Goal: Task Accomplishment & Management: Manage account settings

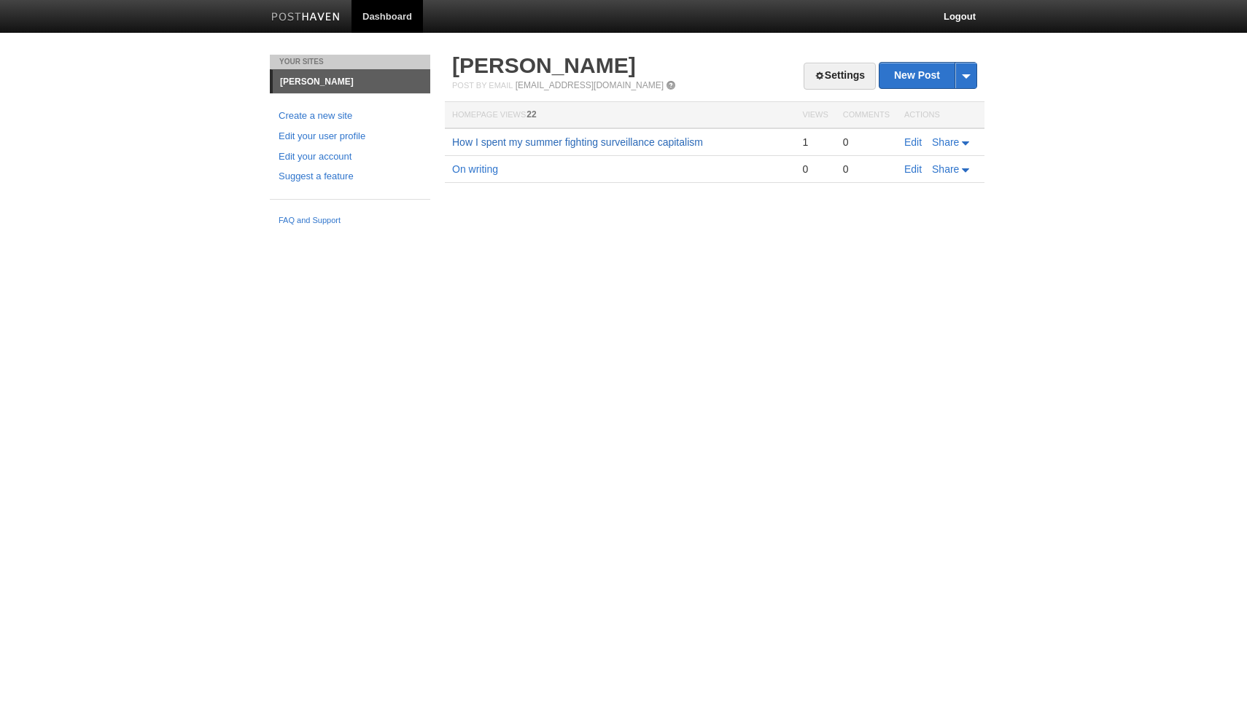
click at [496, 142] on link "How I spent my summer fighting surveillance capitalism" at bounding box center [577, 142] width 251 height 12
click at [908, 140] on link "Edit" at bounding box center [912, 142] width 17 height 12
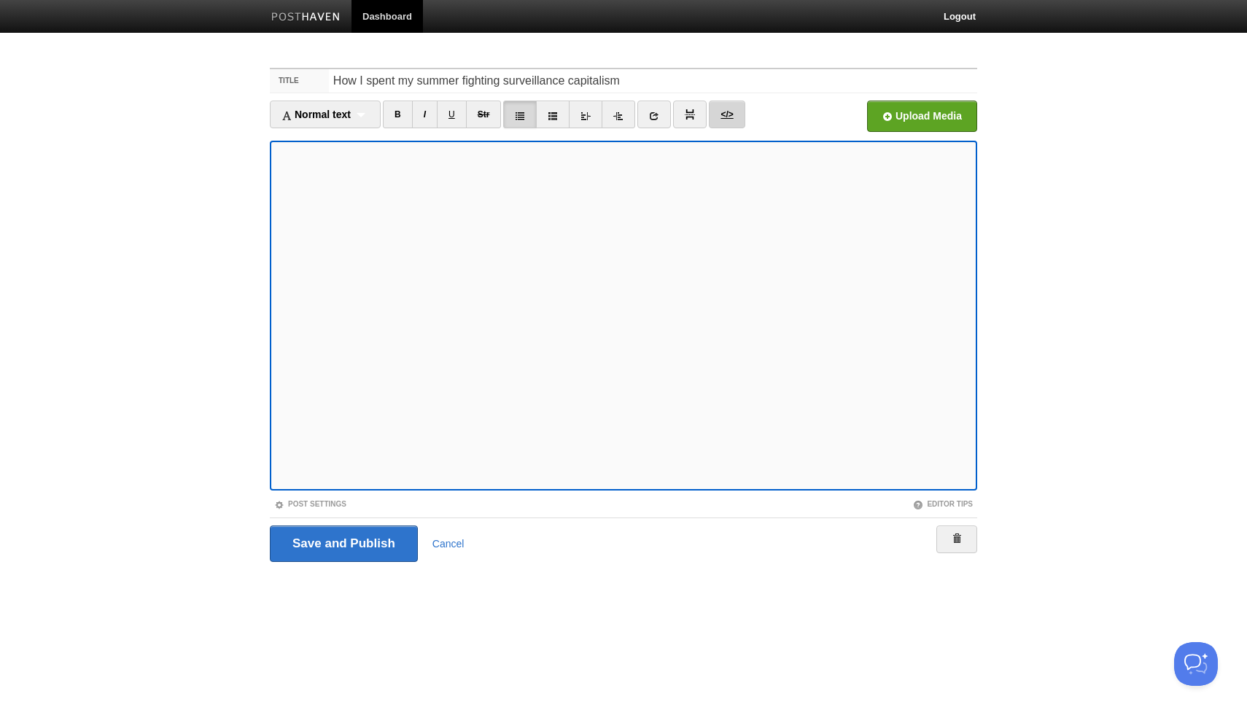
click at [723, 116] on link "</>" at bounding box center [727, 115] width 36 height 28
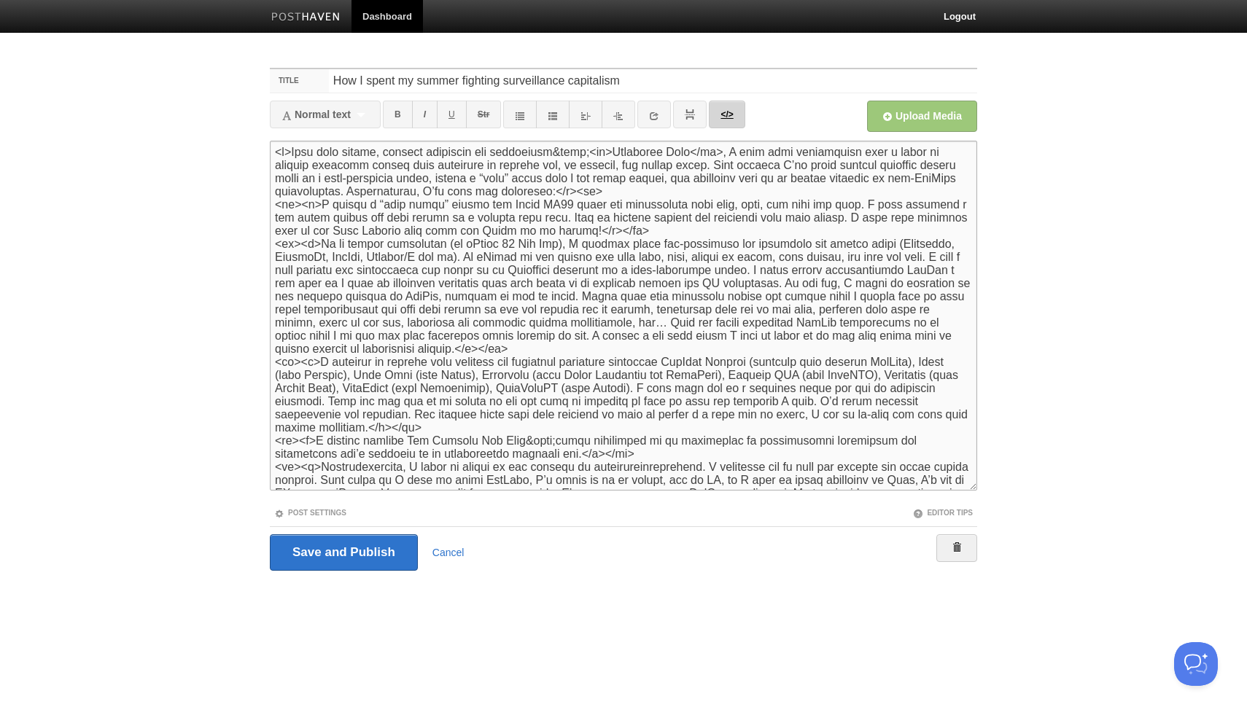
scroll to position [868, 0]
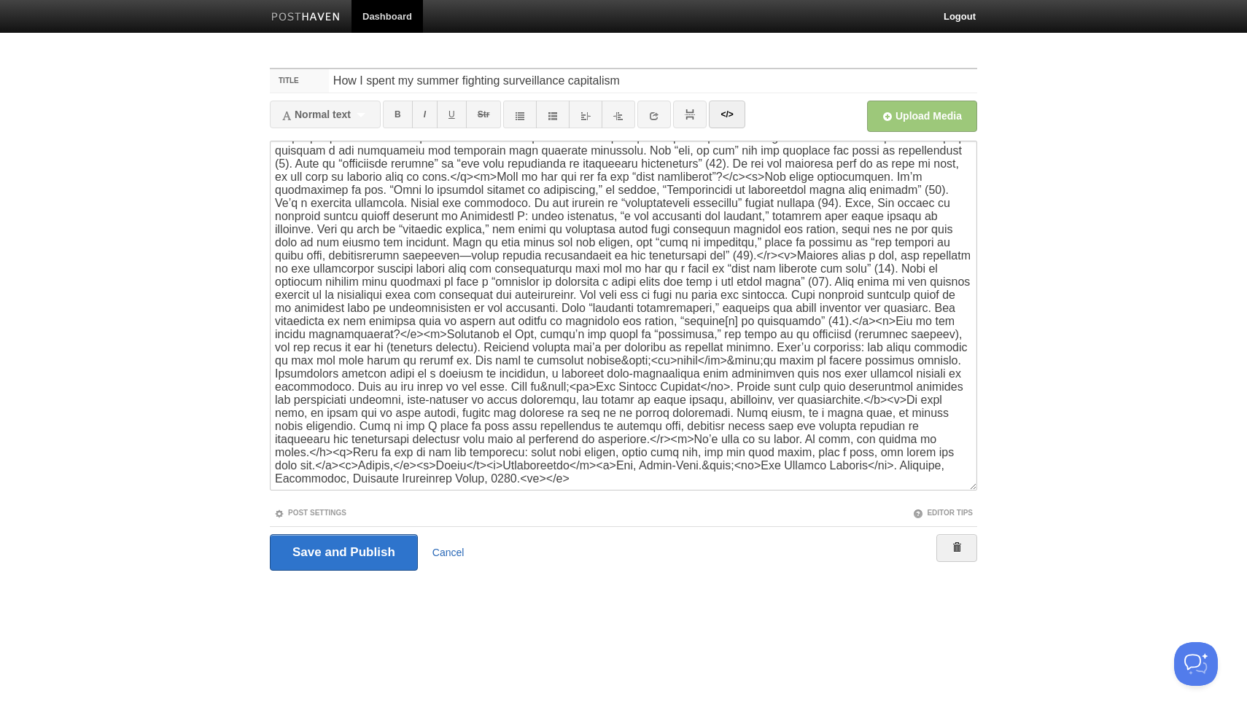
click at [456, 556] on link "Cancel" at bounding box center [448, 553] width 32 height 12
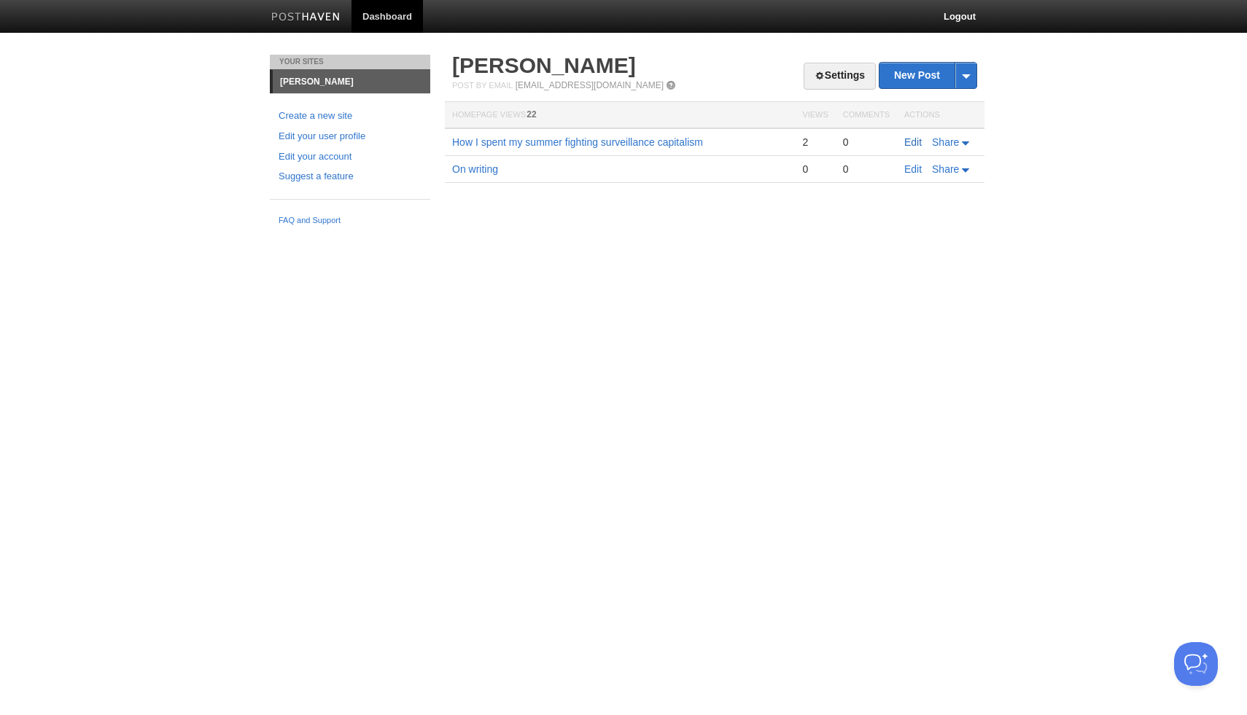
click at [911, 141] on link "Edit" at bounding box center [912, 142] width 17 height 12
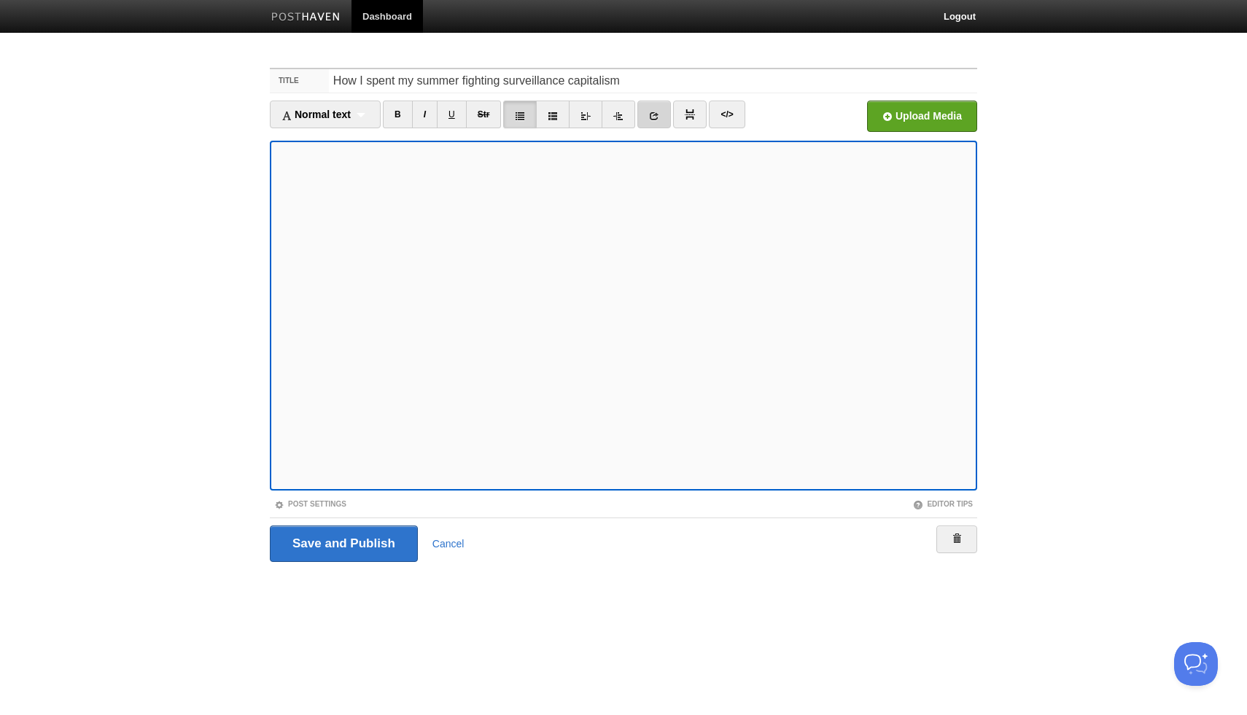
click at [664, 116] on link at bounding box center [654, 115] width 34 height 28
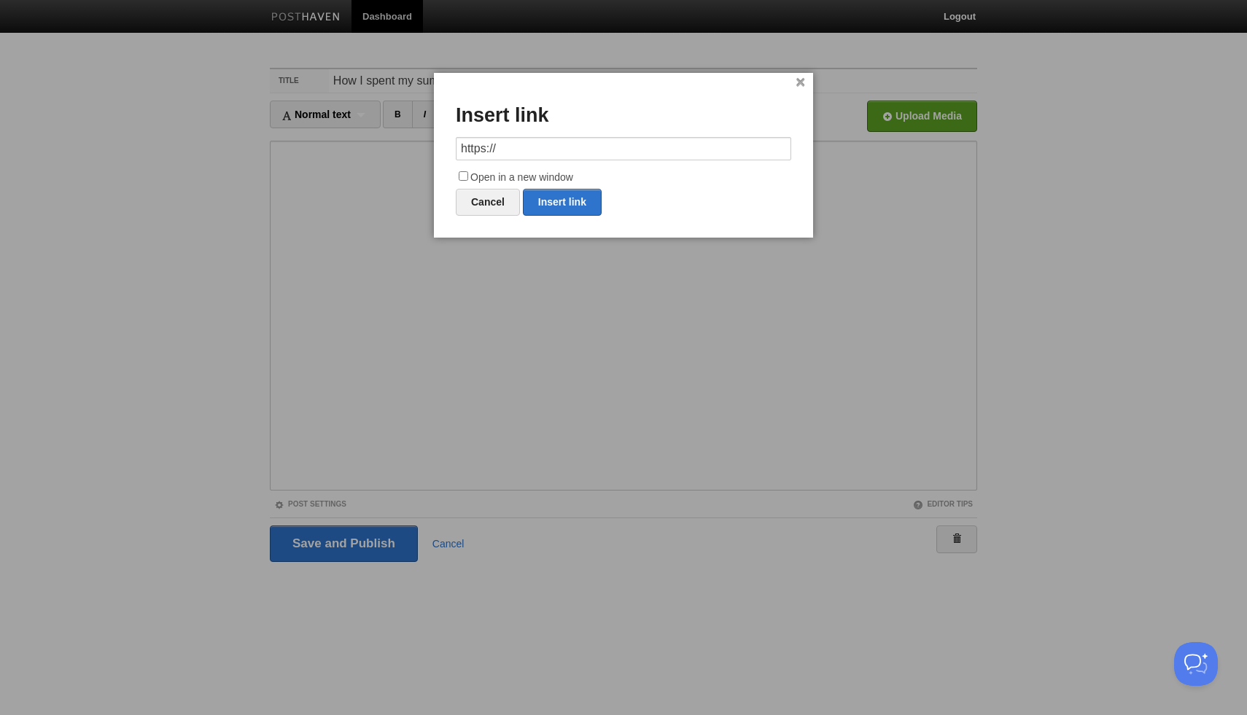
click at [657, 142] on input "https://" at bounding box center [623, 148] width 335 height 23
click at [551, 197] on link "Insert link" at bounding box center [562, 202] width 79 height 27
type input "https://"
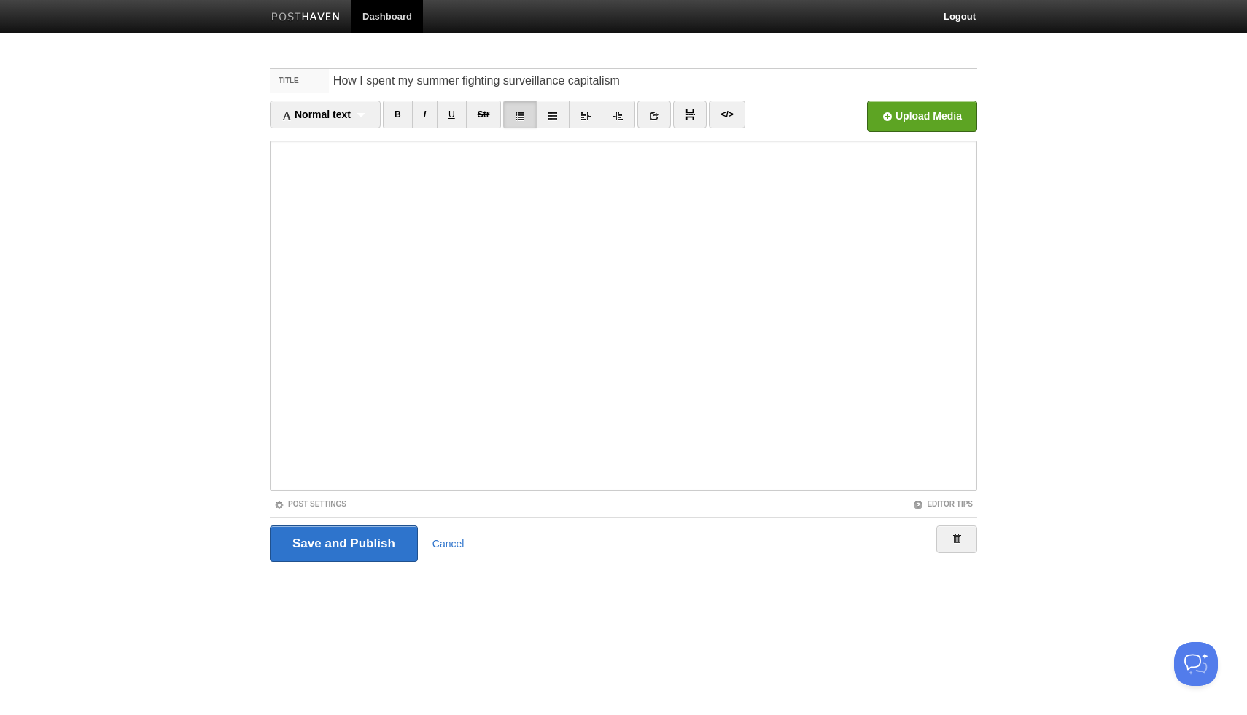
click at [325, 563] on div "Save and Publish Cancel" at bounding box center [623, 544] width 707 height 52
click at [327, 550] on input "Save and Publish" at bounding box center [344, 544] width 148 height 36
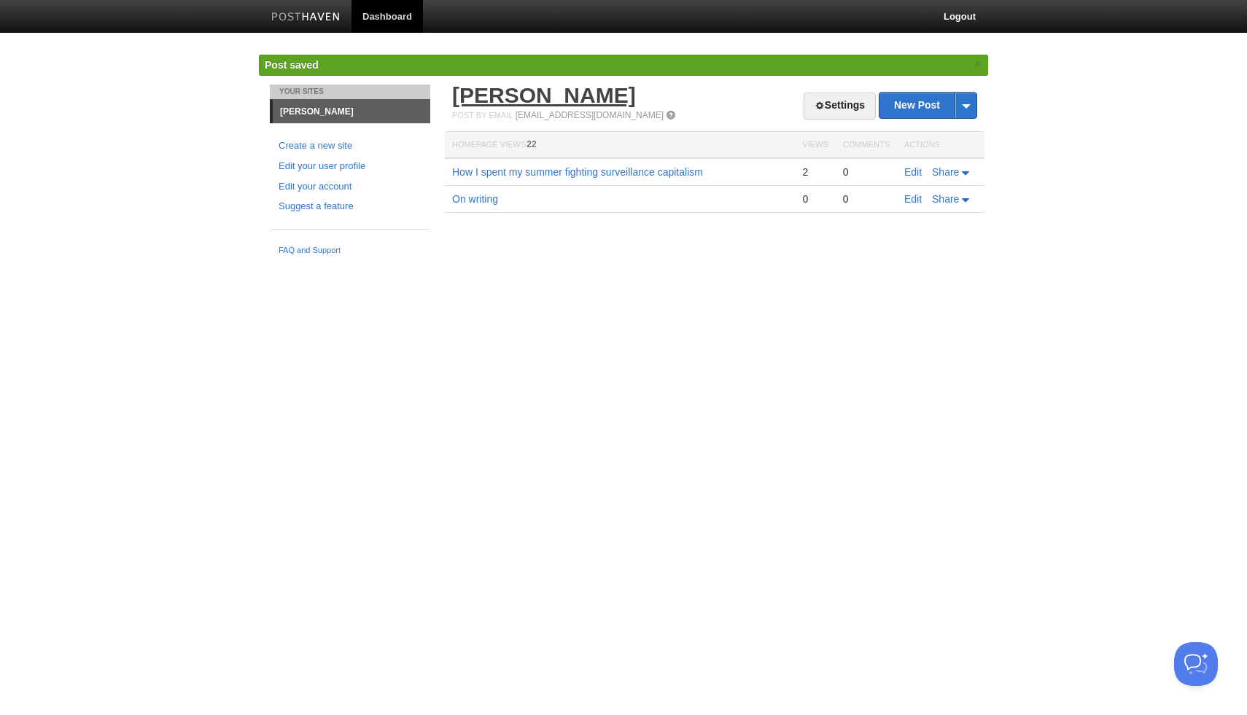
click at [460, 87] on link "[PERSON_NAME]" at bounding box center [544, 95] width 184 height 24
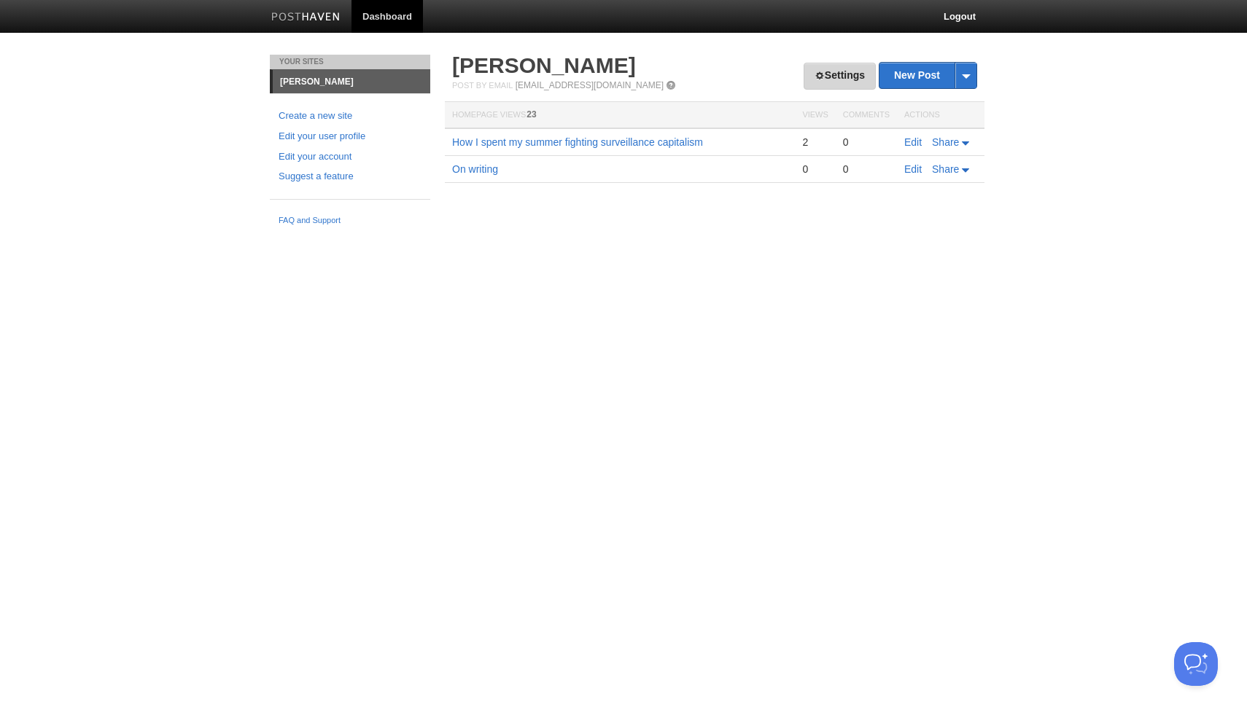
click at [817, 63] on link "Settings" at bounding box center [839, 76] width 72 height 27
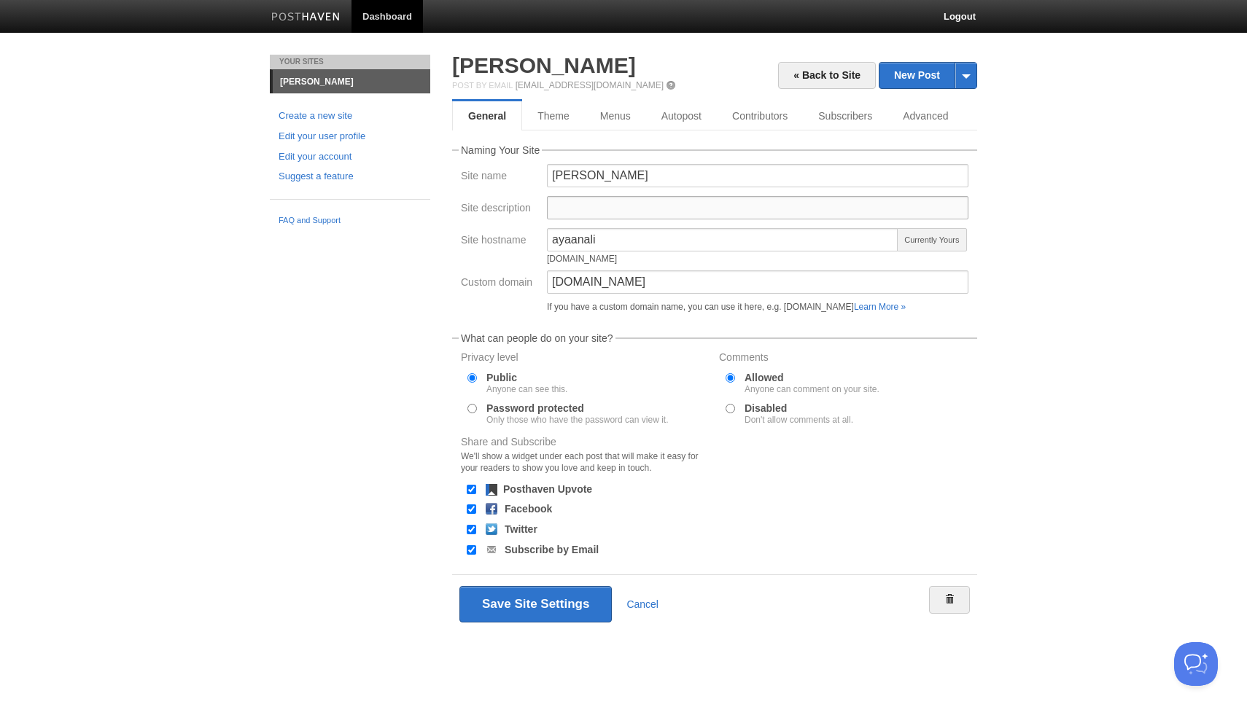
click at [636, 210] on input "Site description" at bounding box center [757, 207] width 421 height 23
type input "W"
type input "A blog"
click at [554, 280] on input "[DOMAIN_NAME]" at bounding box center [757, 281] width 421 height 23
type input "[DOMAIN_NAME]"
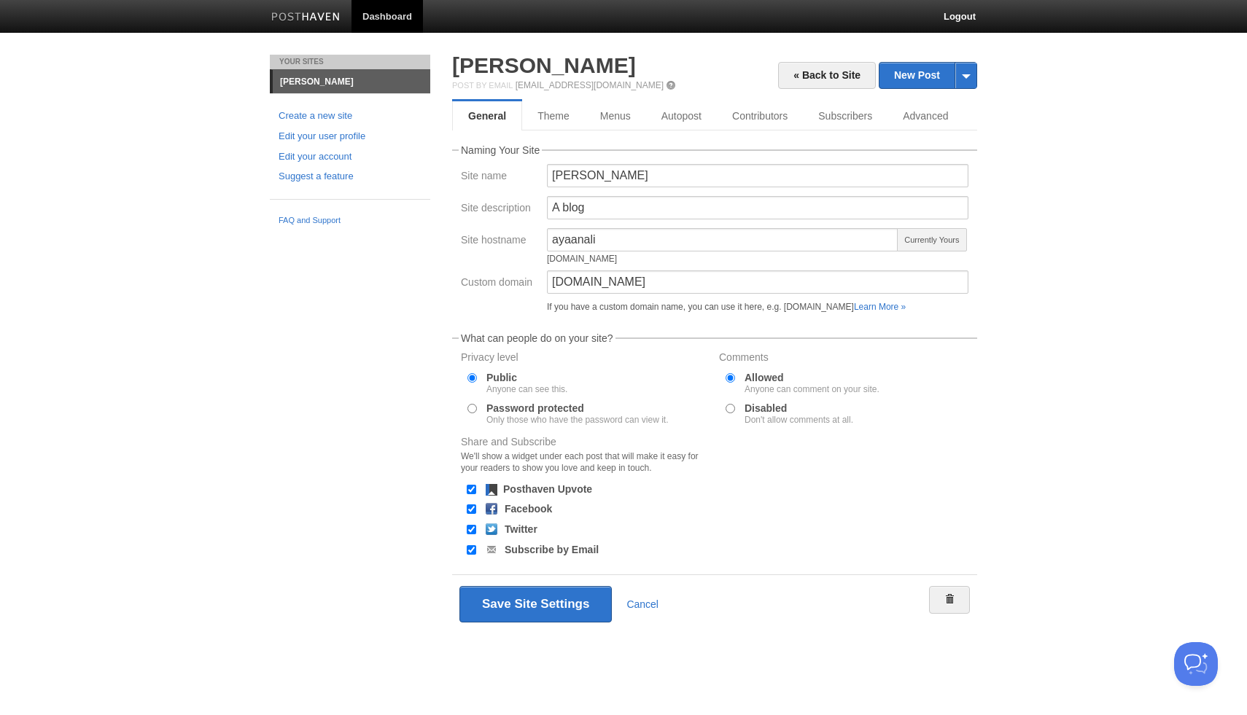
click at [501, 319] on form "Naming Your Site Site name [PERSON_NAME] Site description A blog Site hostname …" at bounding box center [714, 389] width 525 height 488
click at [542, 583] on div "Save Site Settings Cancel" at bounding box center [714, 603] width 525 height 59
click at [541, 598] on button "Save Site Settings" at bounding box center [535, 604] width 152 height 36
click at [526, 604] on button "Save Site Settings" at bounding box center [535, 604] width 152 height 36
click at [551, 122] on link "Theme" at bounding box center [553, 115] width 63 height 29
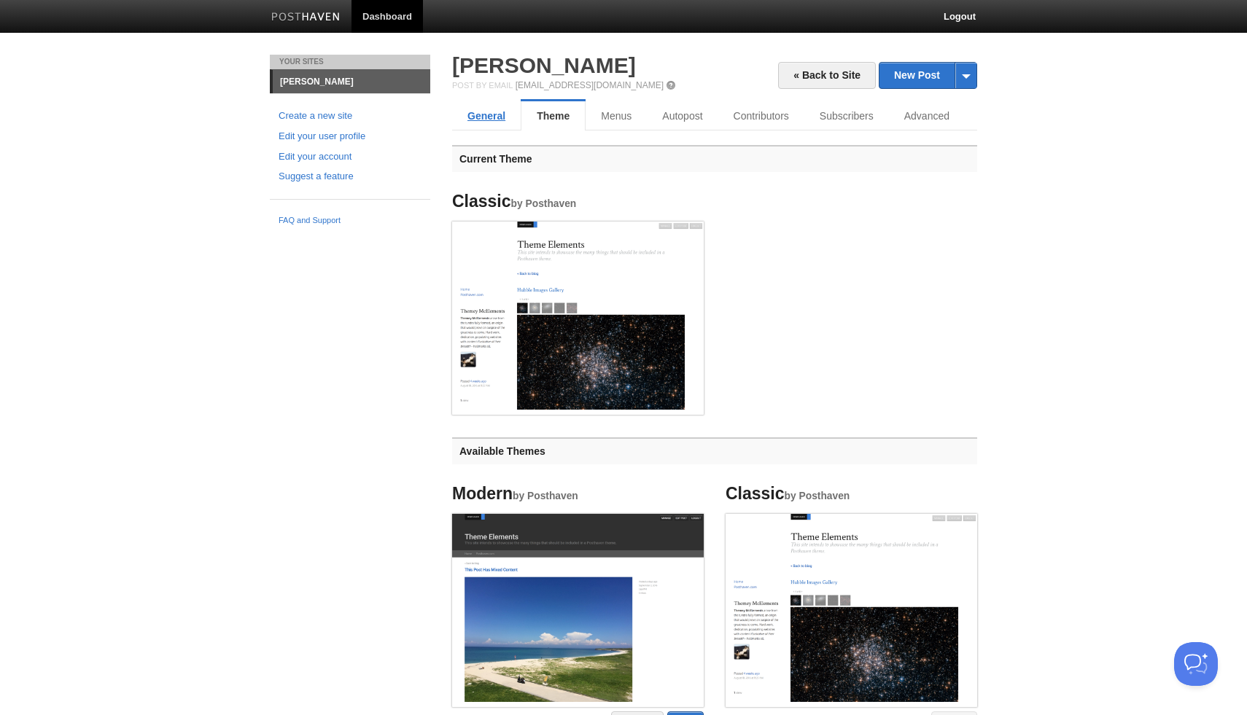
click at [513, 109] on link "General" at bounding box center [486, 115] width 69 height 29
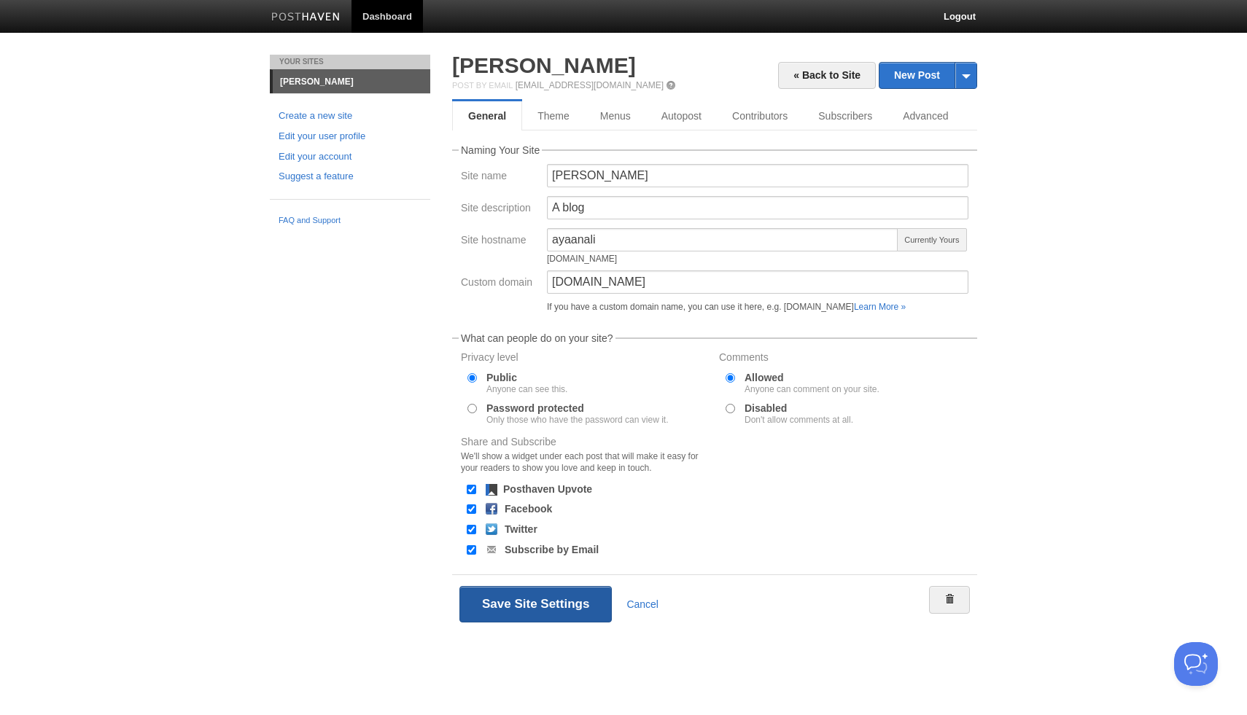
click at [496, 597] on button "Save Site Settings" at bounding box center [535, 604] width 152 height 36
click at [338, 114] on link "Create a new site" at bounding box center [349, 116] width 143 height 15
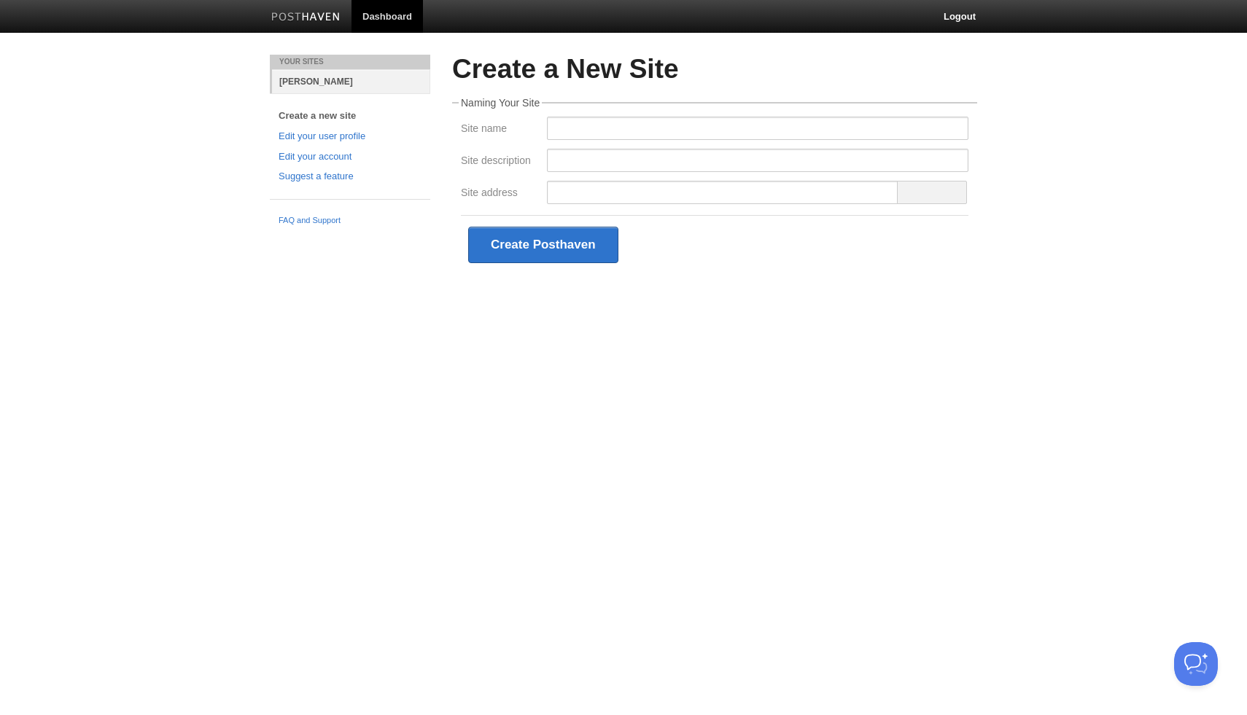
click at [339, 88] on link "[PERSON_NAME]" at bounding box center [351, 81] width 158 height 24
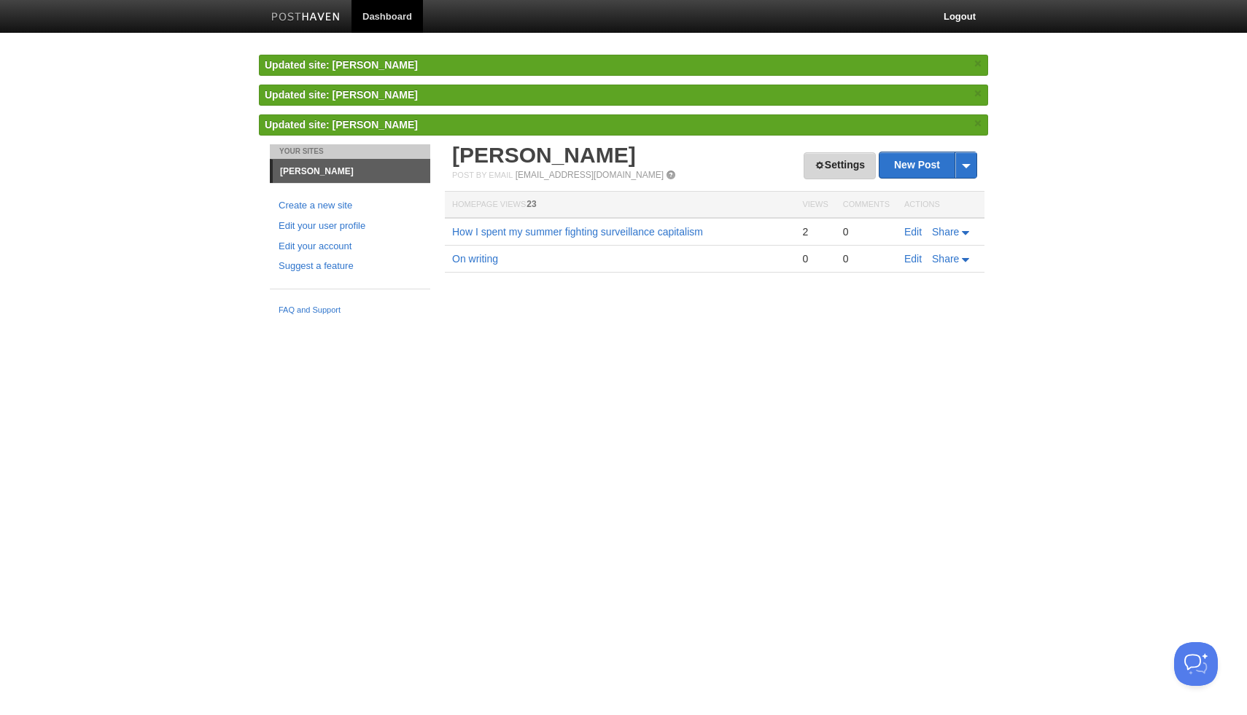
click at [851, 174] on link "Settings" at bounding box center [839, 165] width 72 height 27
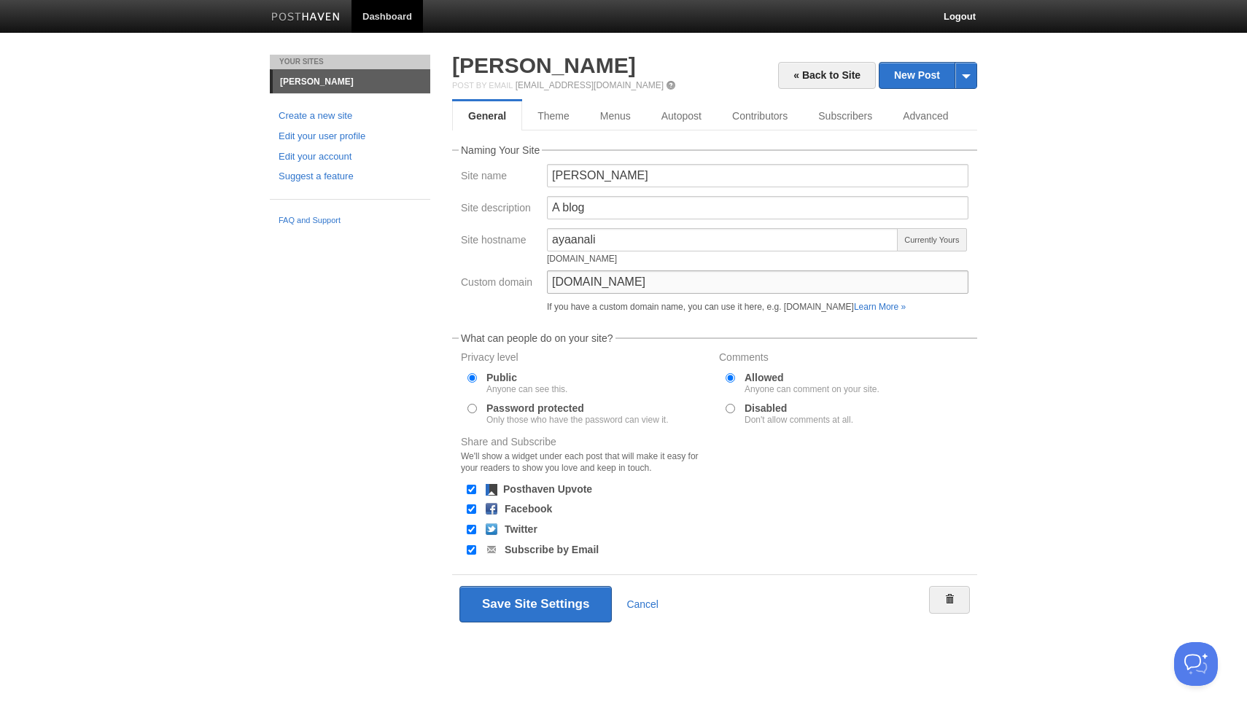
click at [672, 277] on input "blog.ayaanali.net" at bounding box center [757, 281] width 421 height 23
type input "[DOMAIN_NAME]"
click at [441, 283] on div "« Back to Site New Post by Web by Email Ayaan Ali Post by Email post@ayaanali.p…" at bounding box center [714, 366] width 547 height 622
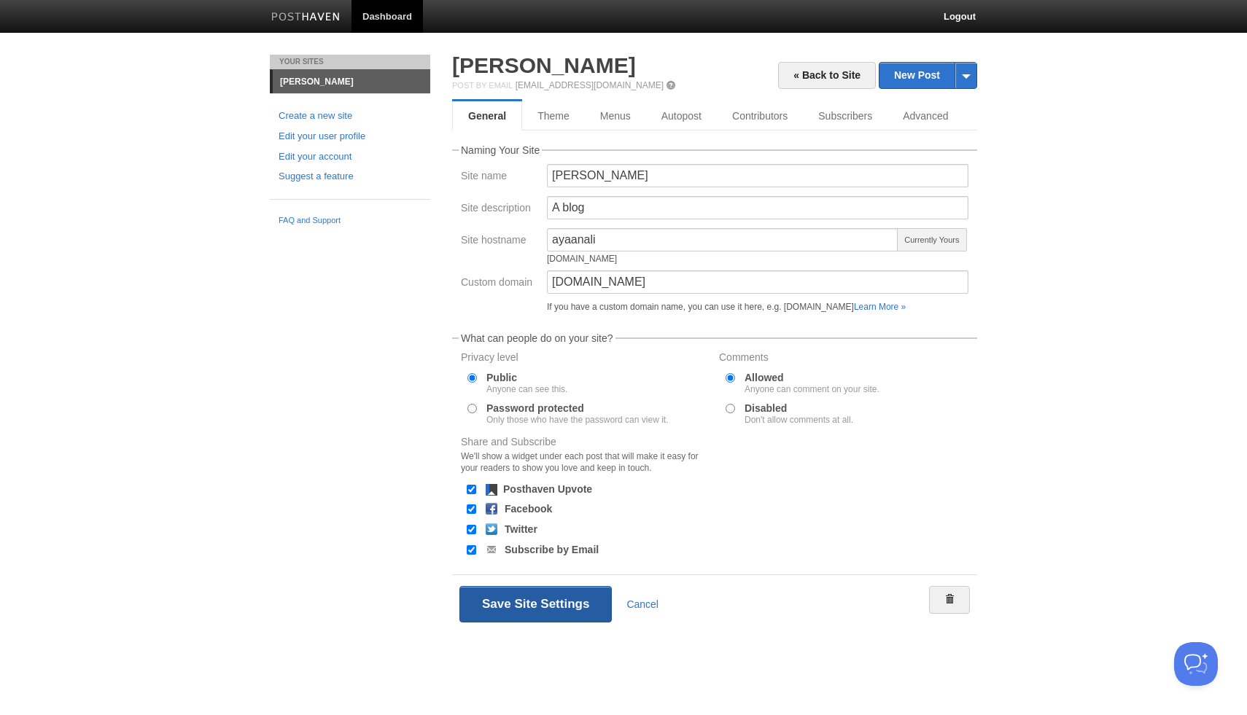
click at [496, 593] on button "Save Site Settings" at bounding box center [535, 604] width 152 height 36
drag, startPoint x: 605, startPoint y: 206, endPoint x: 515, endPoint y: 203, distance: 89.7
click at [515, 206] on div "Site description A blog" at bounding box center [714, 212] width 516 height 32
type input "I w"
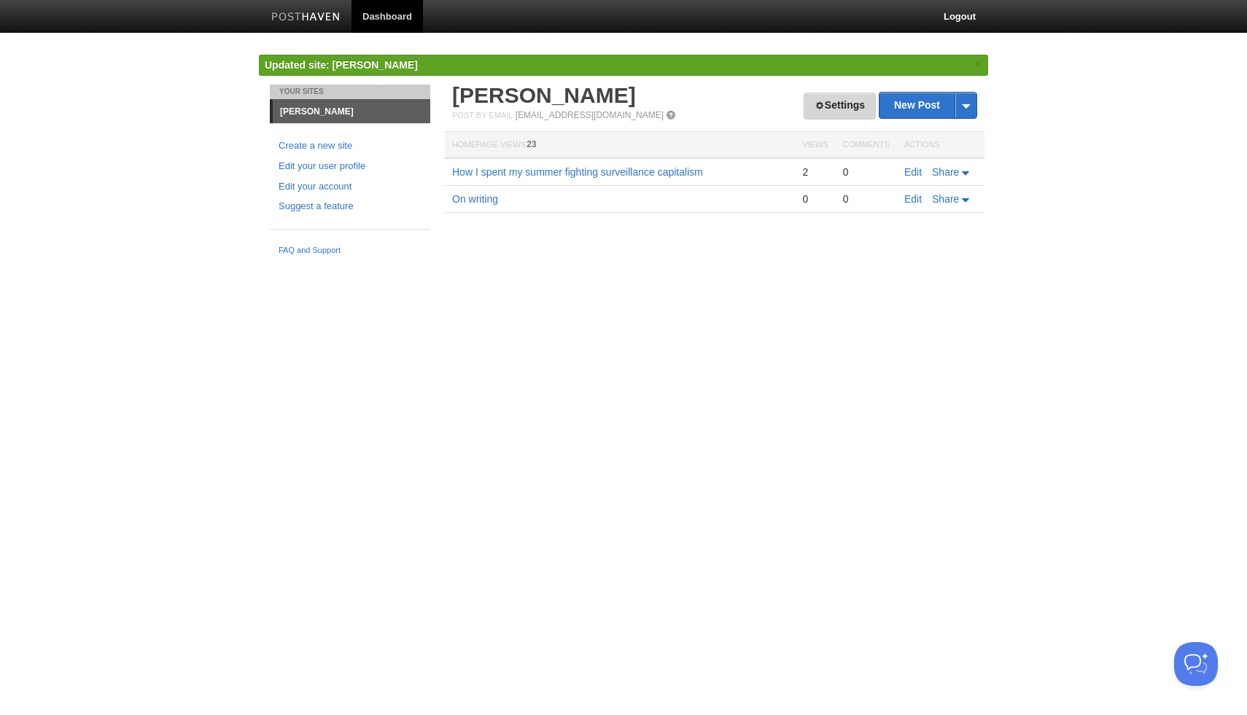
click at [858, 110] on link "Settings" at bounding box center [839, 106] width 72 height 27
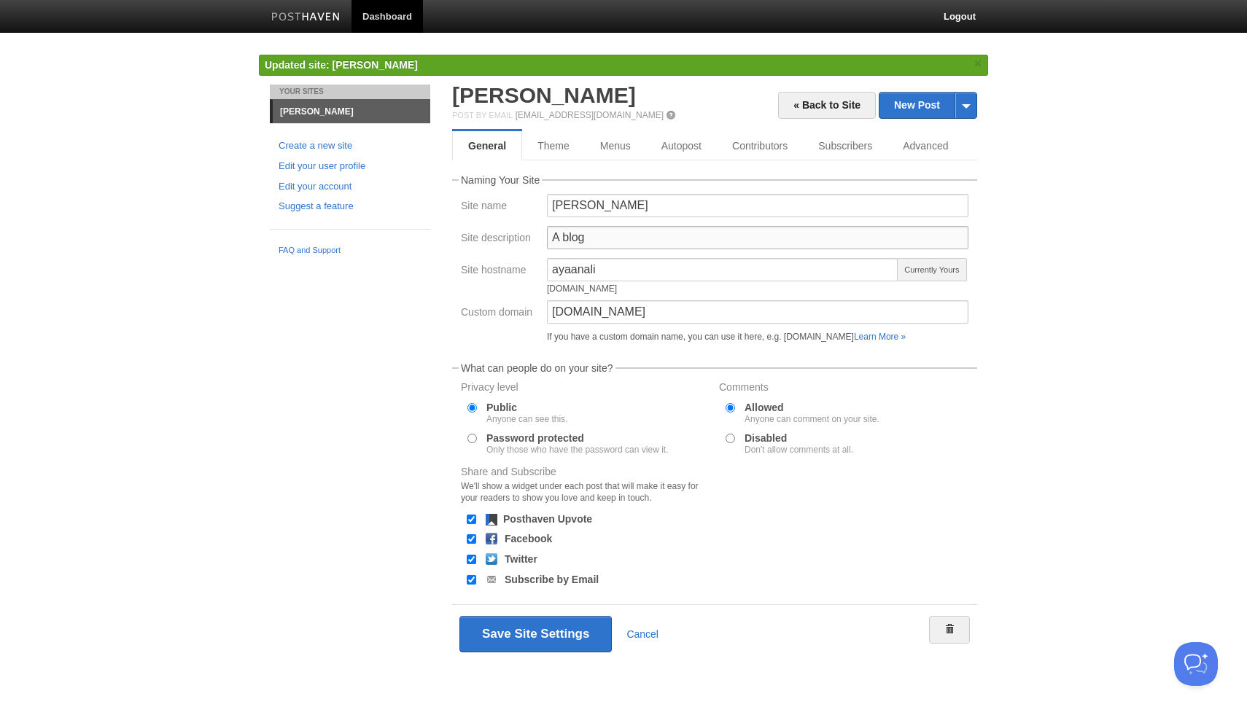
click at [631, 241] on input "A blog" at bounding box center [757, 237] width 421 height 23
type input "Stu"
type input "I'm"
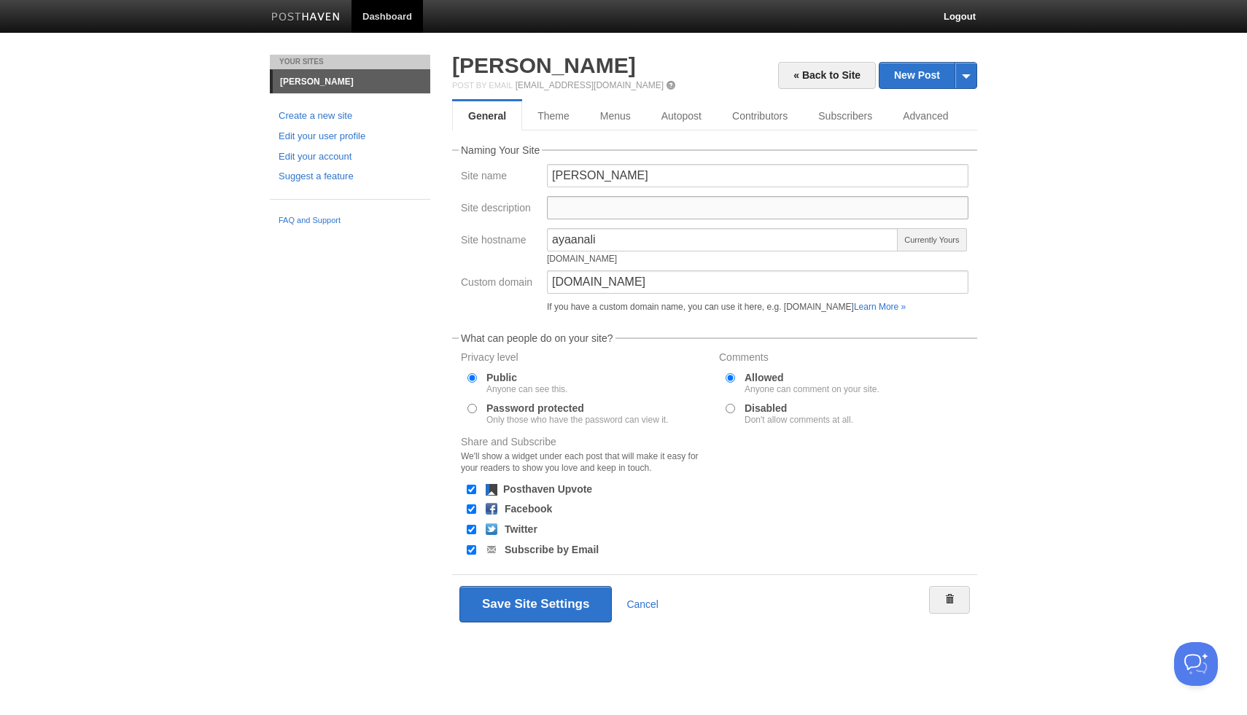
type input "C"
type input "I"
type input "College"
type input "I write about anything."
click at [572, 209] on input "I write about anything." at bounding box center [757, 207] width 421 height 23
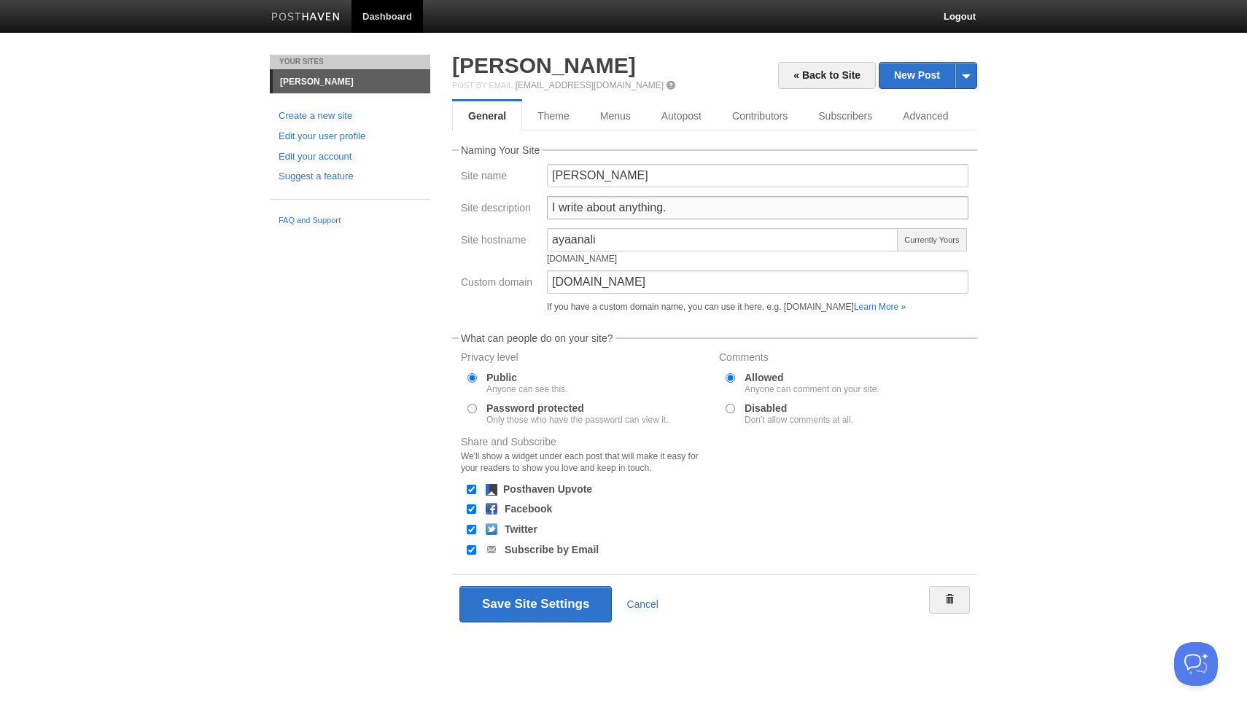
click at [572, 209] on input "I write about anything." at bounding box center [757, 207] width 421 height 23
type input "Writing"
type input "I"
click at [352, 127] on ul "Create a new site Edit your user profile Edit your account Suggest a feature" at bounding box center [350, 147] width 160 height 76
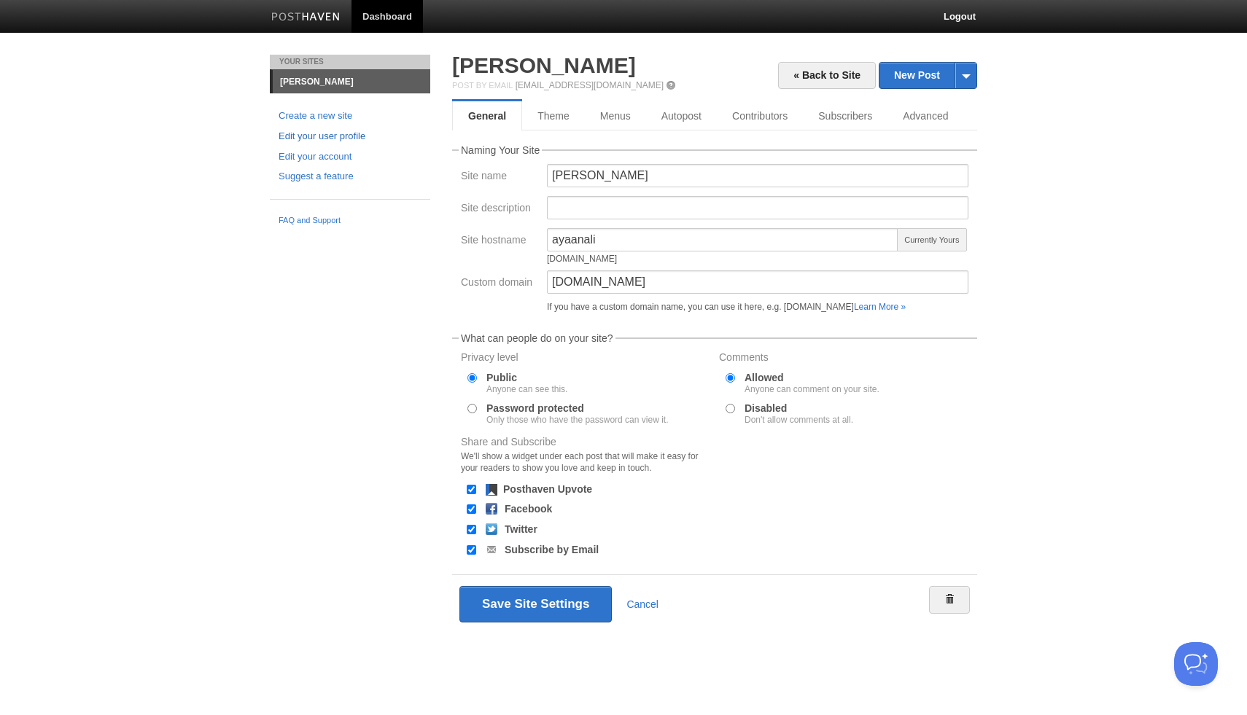
click at [346, 135] on link "Edit your user profile" at bounding box center [349, 136] width 143 height 15
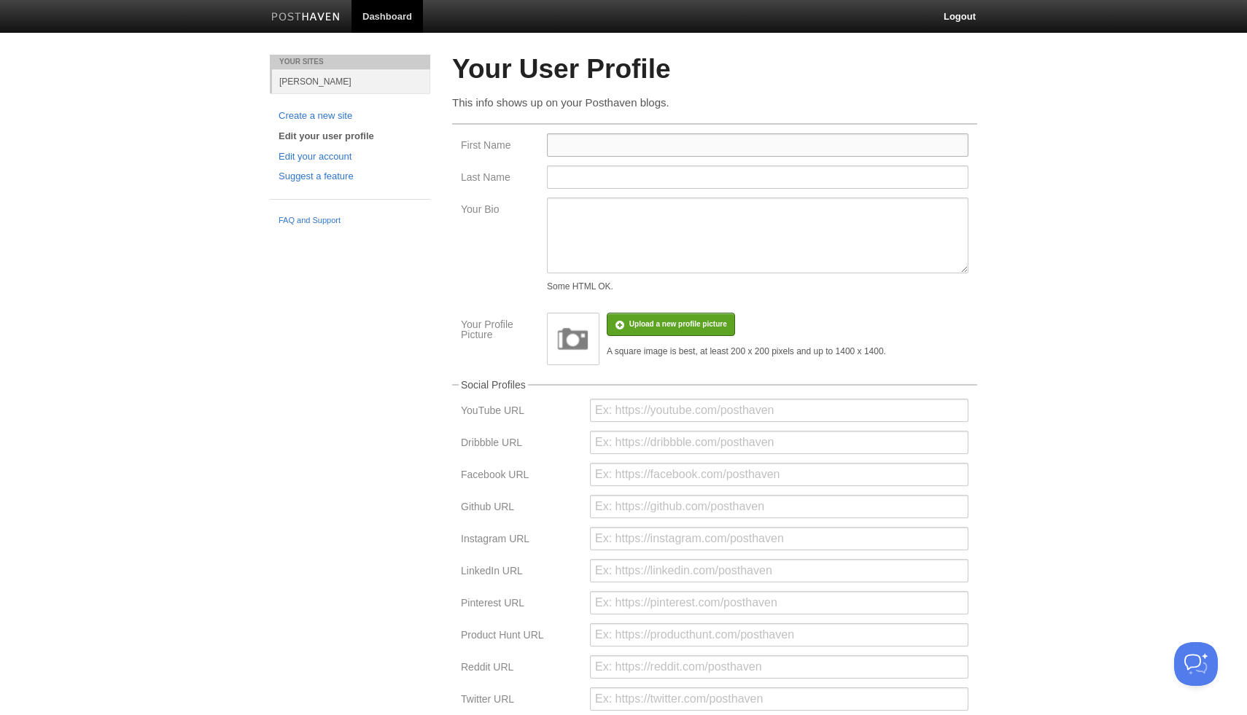
click at [567, 136] on input "First Name" at bounding box center [757, 144] width 421 height 23
type input "Ayaan"
type input "Ali"
click at [642, 327] on input "file" at bounding box center [239, 332] width 1104 height 74
click at [741, 221] on textarea "Your Bio" at bounding box center [757, 236] width 421 height 76
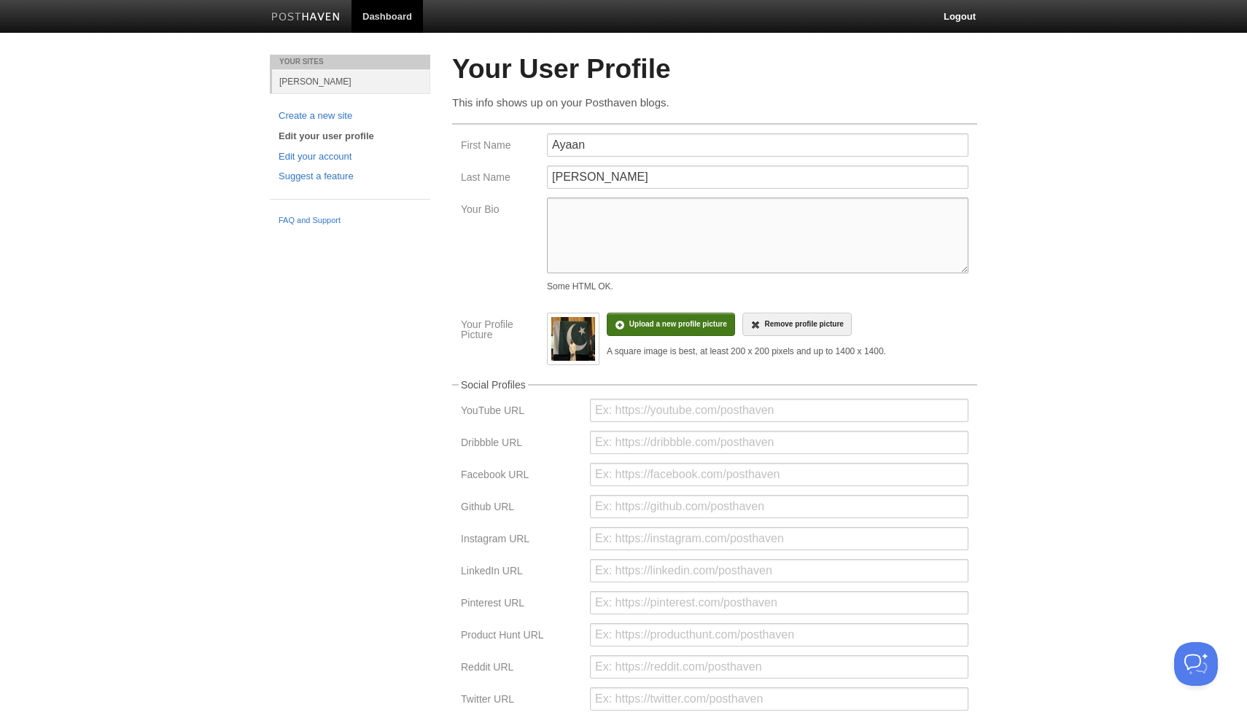
paste textarea "My name is Ayaan. I’m a senior at Columbia University where I study history, am…"
type textarea "My name is Ayaan. I’m a senior at Columbia University where I study history, am…"
paste textarea "My name is Ayaan. I’m a senior at Columbia University where I study history, am…"
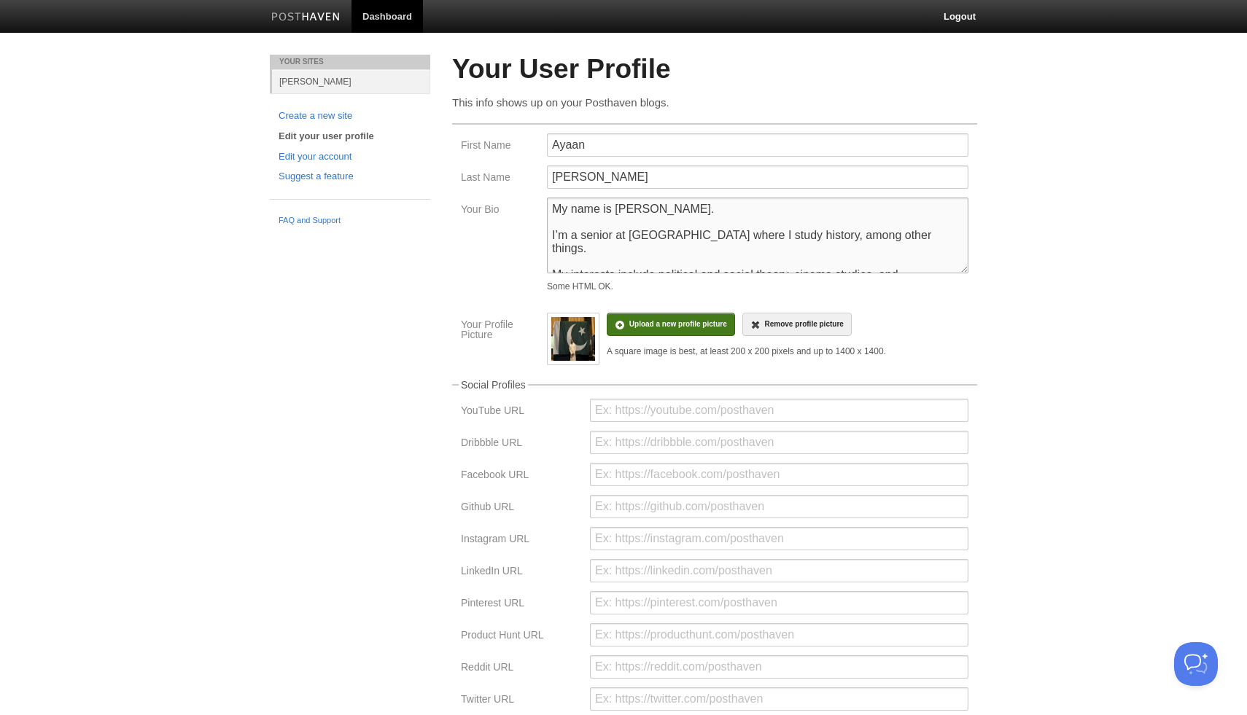
click at [556, 209] on textarea "My name is Ayaan. I’m a senior at Columbia University where I study history, am…" at bounding box center [757, 236] width 421 height 76
click at [550, 235] on textarea "Hi! My name is Ayaan. I’m a senior at Columbia University where I study history…" at bounding box center [757, 236] width 421 height 76
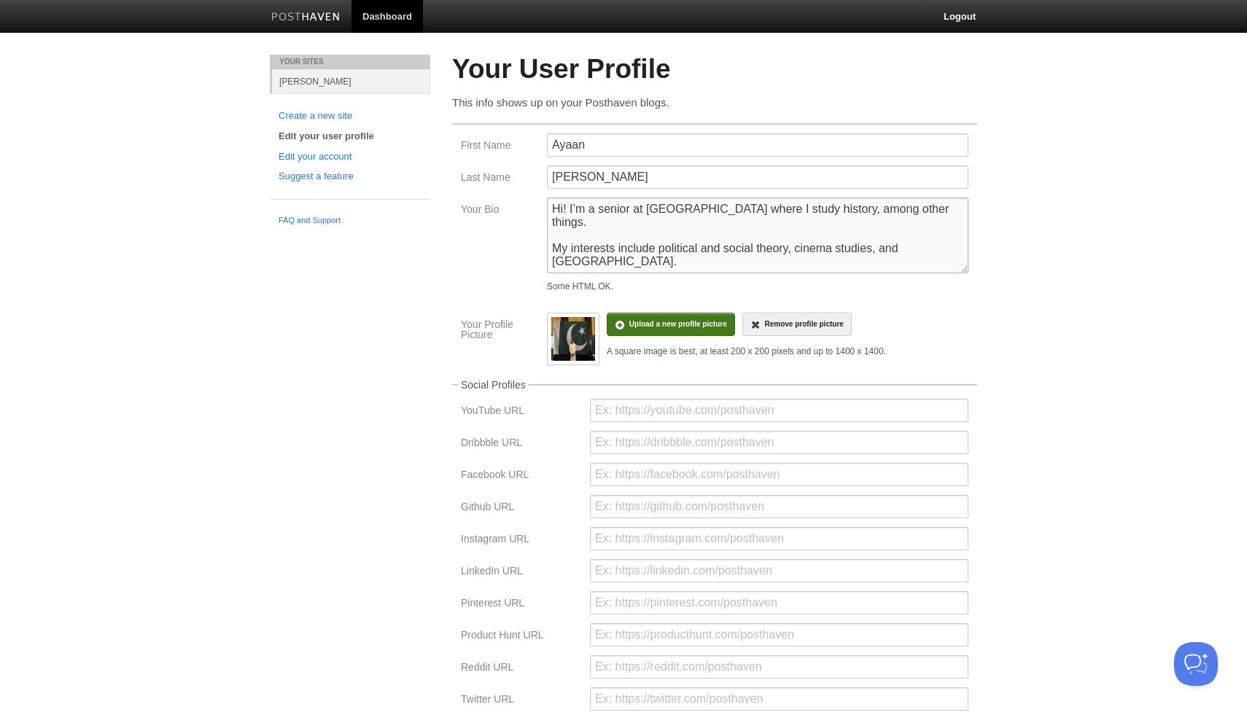
click at [551, 235] on textarea "Hi! I’m a senior at Columbia University where I study history, among other thin…" at bounding box center [757, 236] width 421 height 76
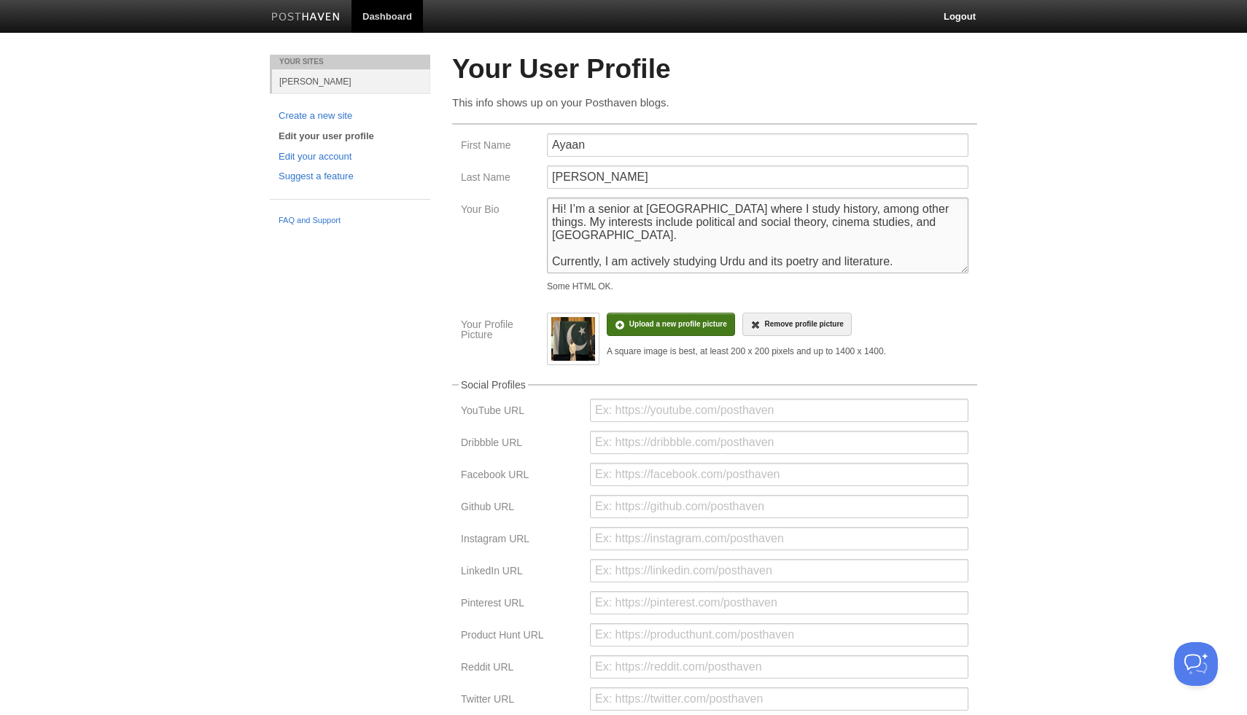
click at [556, 254] on textarea "Hi! I’m a senior at Columbia University where I study history, among other thin…" at bounding box center [757, 236] width 421 height 76
drag, startPoint x: 896, startPoint y: 248, endPoint x: 601, endPoint y: 243, distance: 295.3
click at [601, 243] on textarea "Hi! I’m a senior at Columbia University where I study history, among other thin…" at bounding box center [757, 236] width 421 height 76
click at [572, 223] on textarea "Hi! I’m a senior at Columbia University where I study history, among other thin…" at bounding box center [757, 236] width 421 height 76
click at [633, 244] on textarea "Hi! I’m a senior at Columbia University where I study history, among other thin…" at bounding box center [757, 236] width 421 height 76
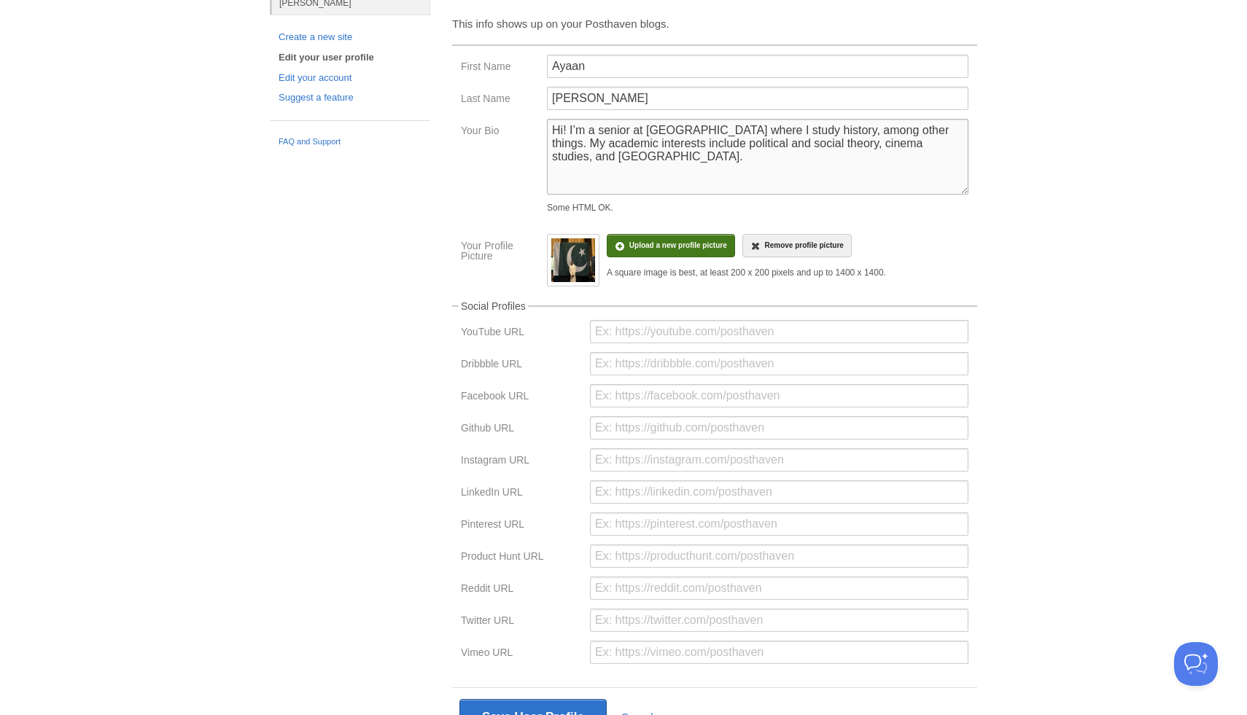
scroll to position [136, 0]
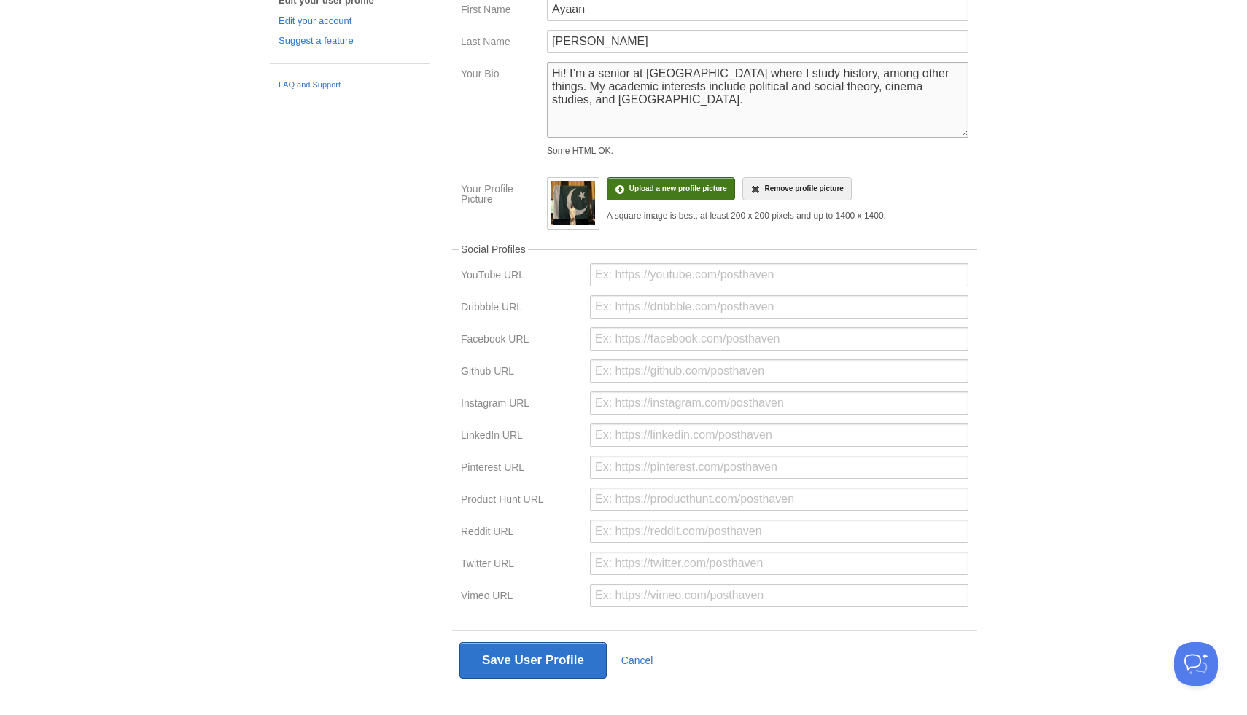
type textarea "Hi! I’m a senior at Columbia University where I study history, among other thin…"
click at [682, 439] on input "url" at bounding box center [779, 435] width 378 height 23
type input "linkedin.com/a-ayaan"
click at [608, 569] on input "url" at bounding box center [779, 563] width 378 height 23
type input "x.com/__ayaanali"
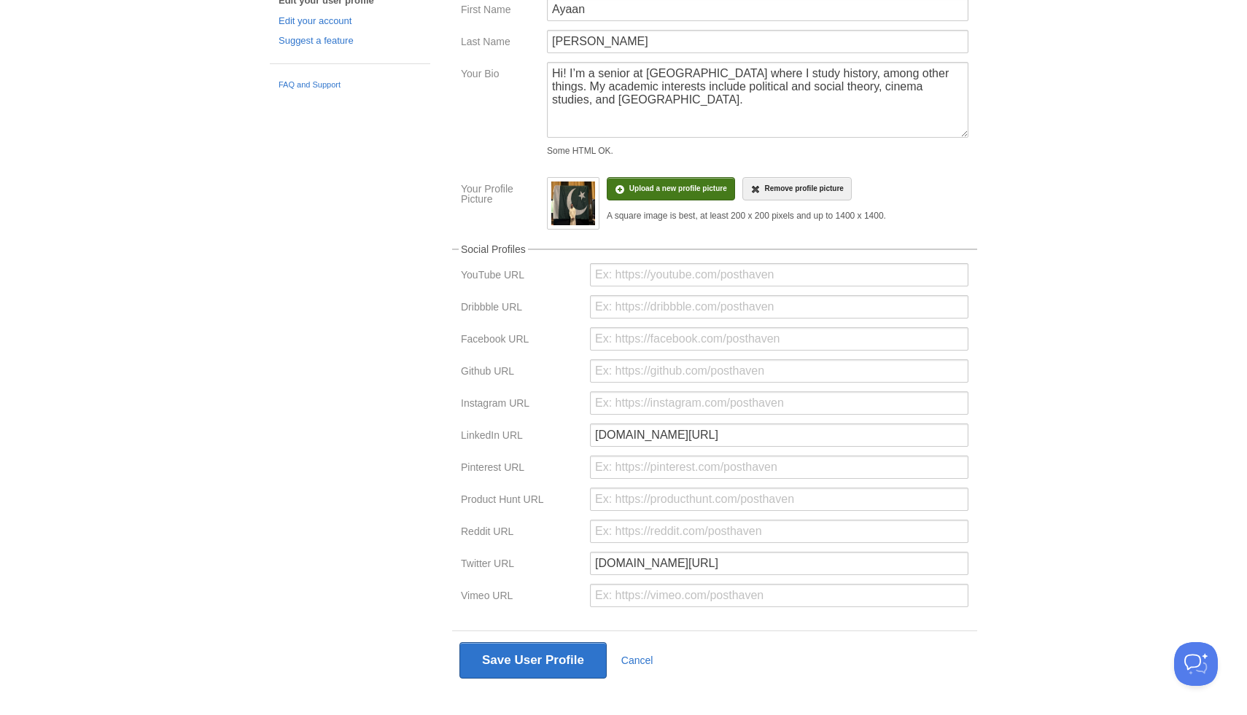
click at [538, 642] on div "Save User Profile Cancel" at bounding box center [714, 660] width 525 height 59
click at [534, 658] on button "Save User Profile" at bounding box center [532, 660] width 147 height 36
click at [594, 440] on input "linkedin.com/a-ayaan" at bounding box center [779, 435] width 378 height 23
click at [616, 488] on div at bounding box center [778, 472] width 387 height 32
click at [697, 445] on input "https://linkedin.com/a-ayaan" at bounding box center [779, 435] width 378 height 23
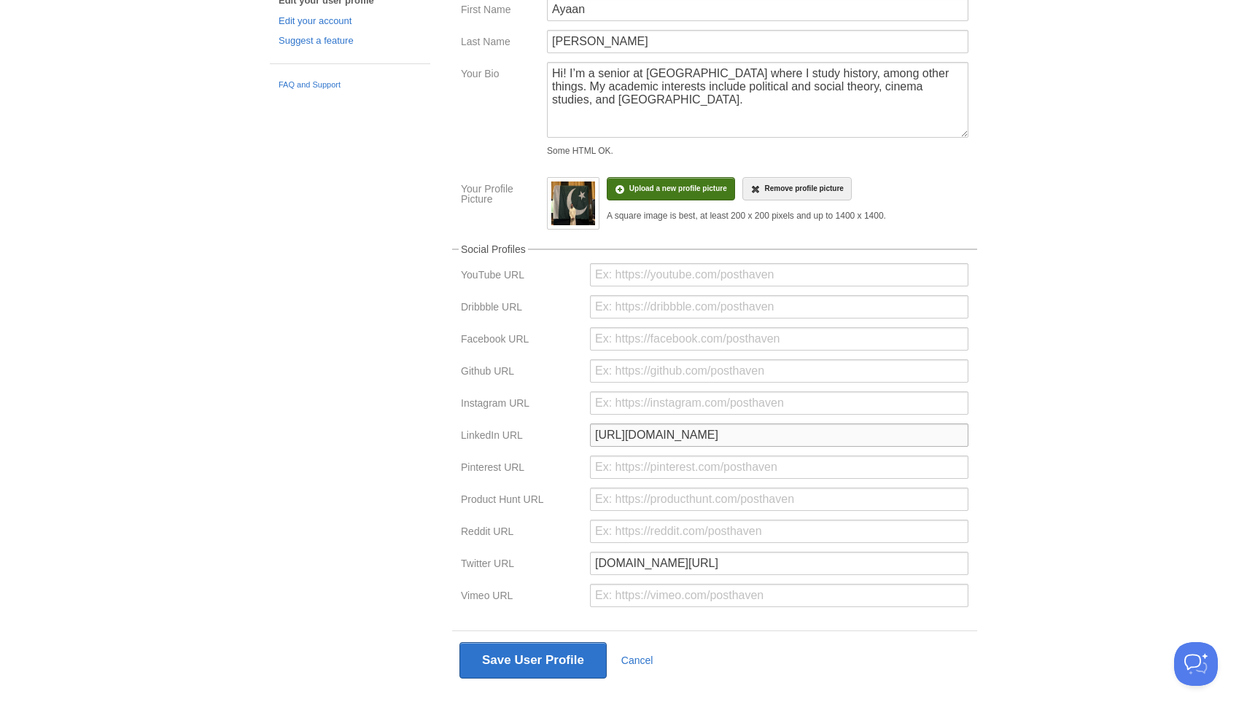
click at [788, 443] on input "https://linkedin.com/a-ayaan" at bounding box center [779, 435] width 378 height 23
paste input "www.linkedin.com/in/a-ayaan/"
type input "https://www.linkedin.com/in/a-ayaan/"
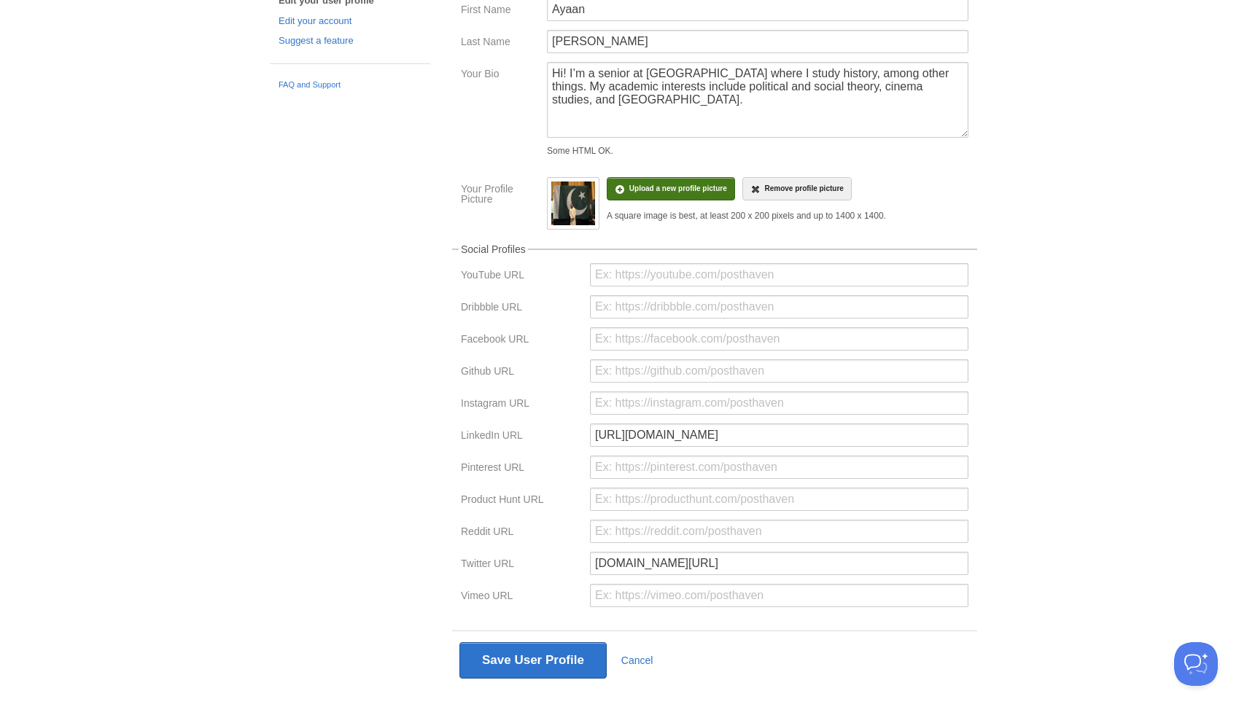
click at [472, 440] on label "LinkedIn URL" at bounding box center [521, 437] width 120 height 14
click at [545, 655] on button "Save User Profile" at bounding box center [532, 660] width 147 height 36
paste input "https://x.com/__ayaanali"
paste input "url"
type input "https://x.com/__ayaanali"
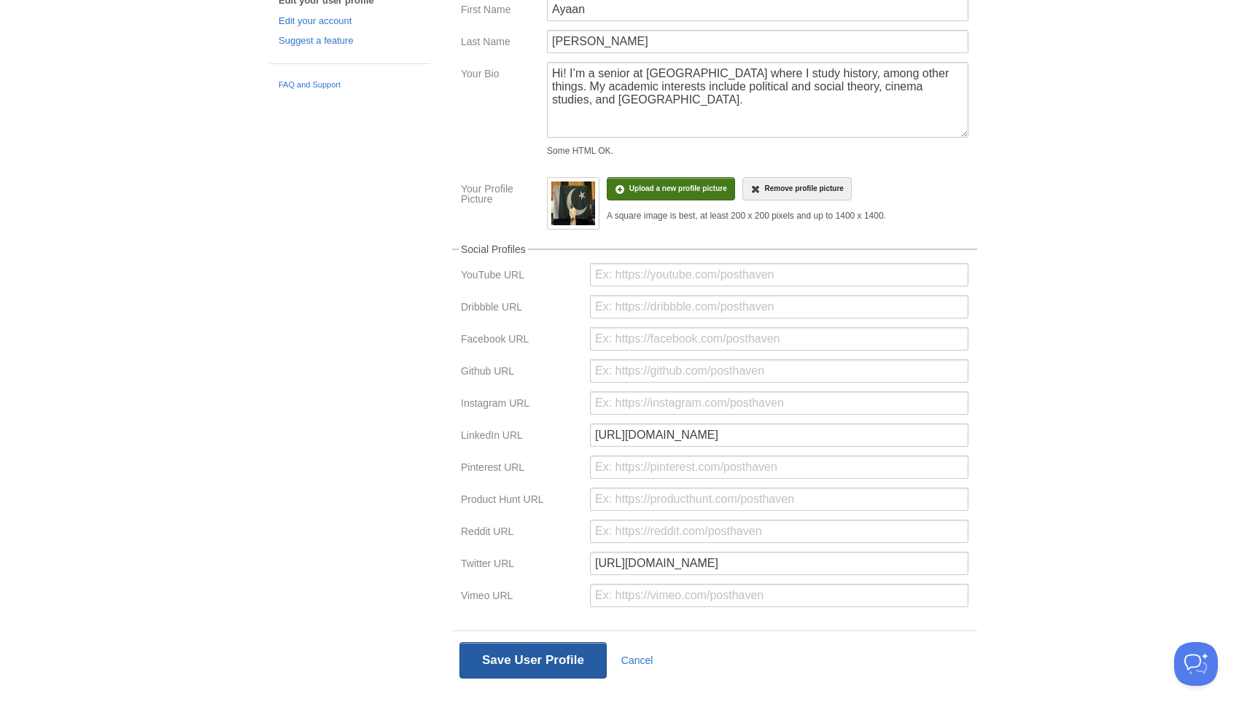
click at [521, 666] on button "Save User Profile" at bounding box center [532, 660] width 147 height 36
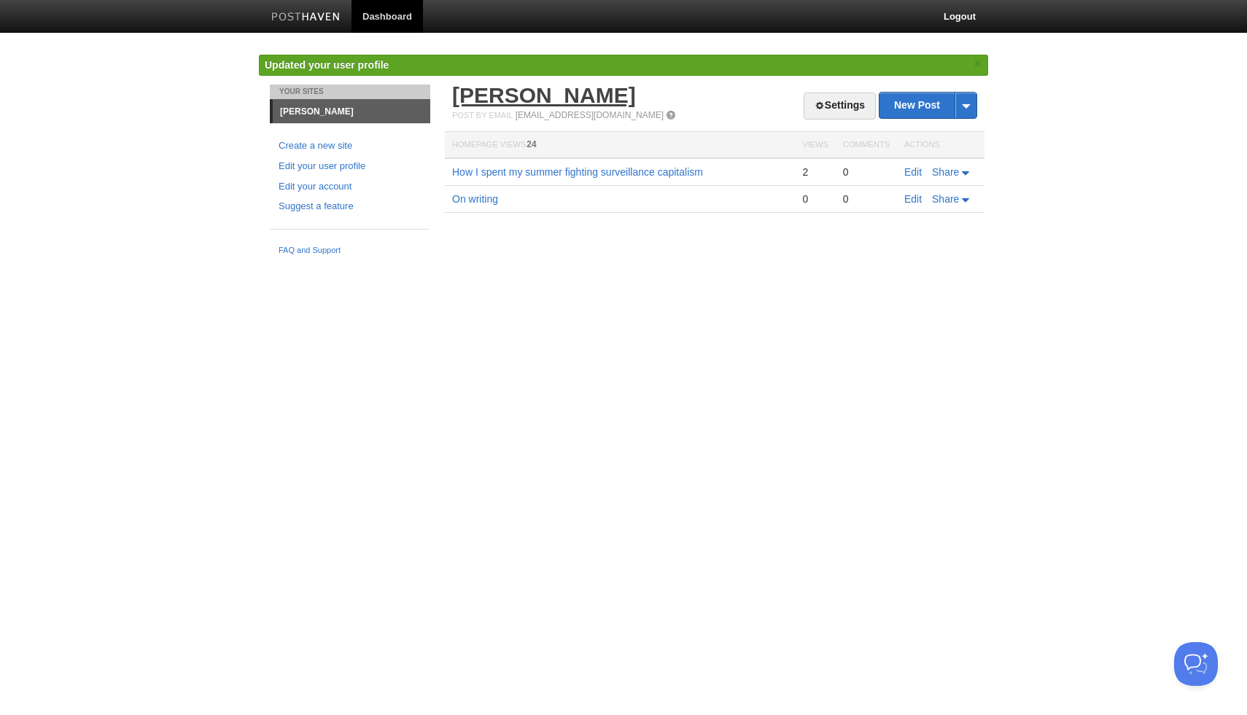
click at [536, 98] on link "[PERSON_NAME]" at bounding box center [544, 95] width 184 height 24
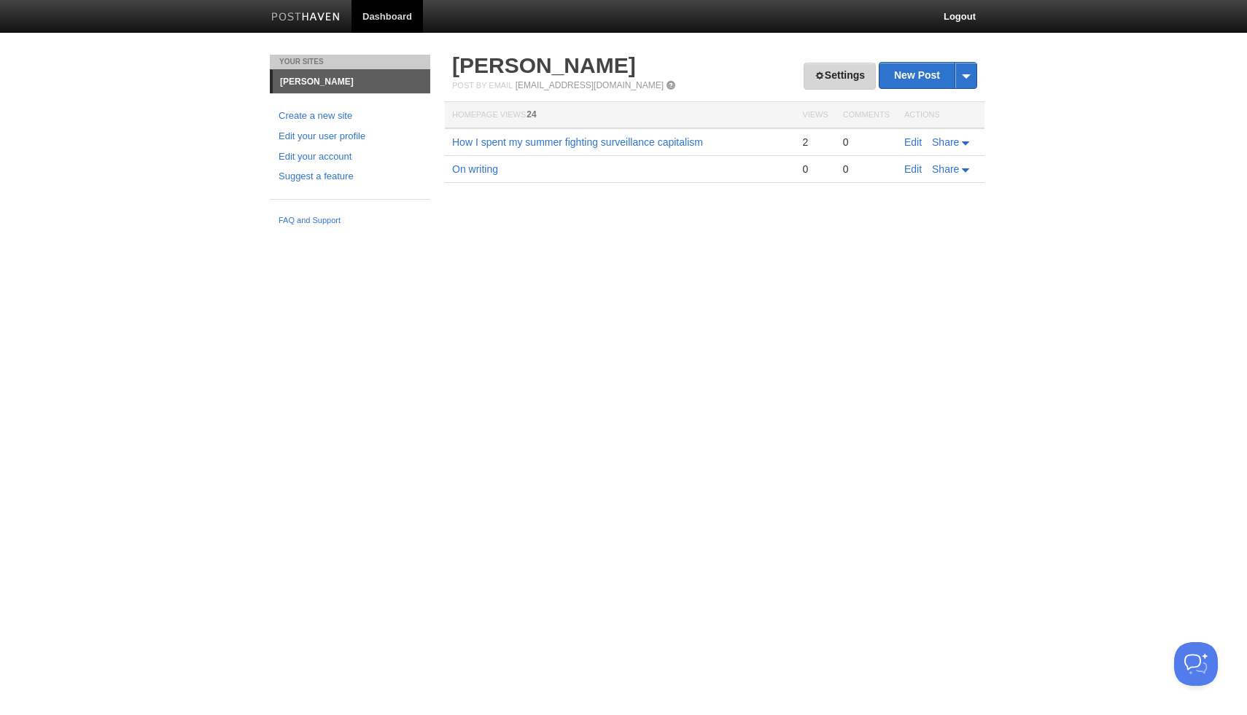
click at [814, 77] on span at bounding box center [819, 76] width 10 height 10
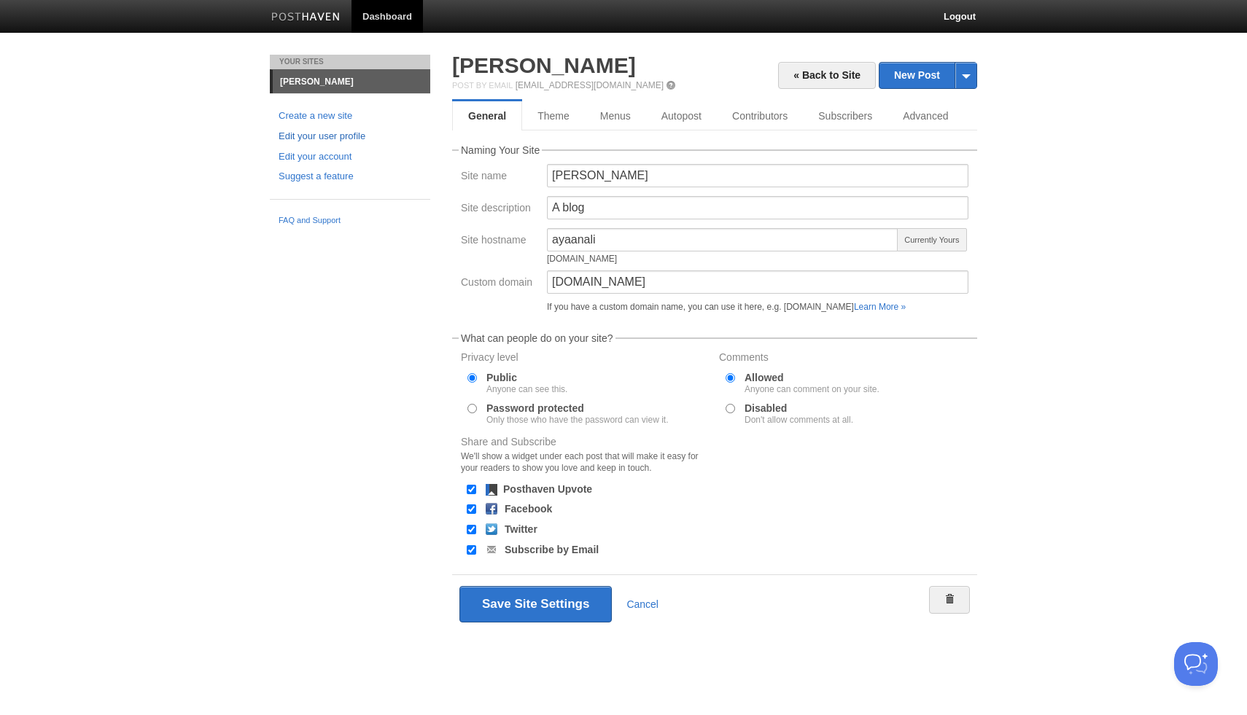
click at [368, 138] on link "Edit your user profile" at bounding box center [349, 136] width 143 height 15
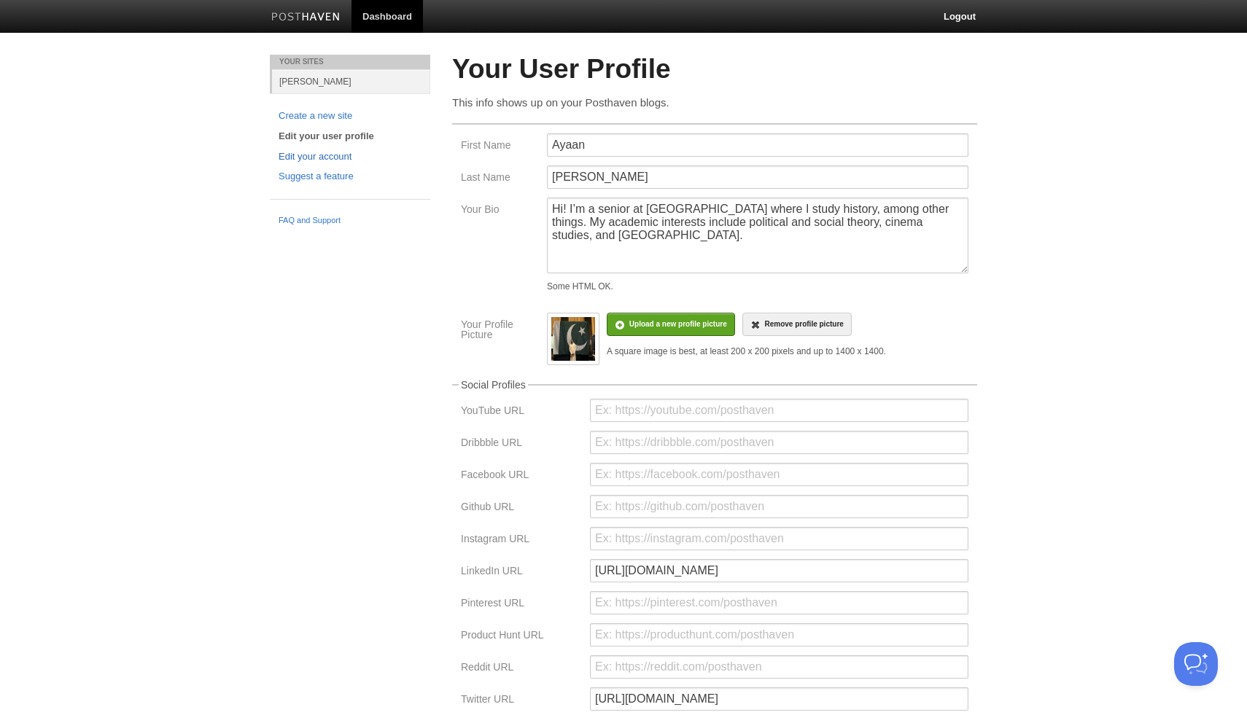
click at [358, 163] on link "Edit your account" at bounding box center [349, 156] width 143 height 15
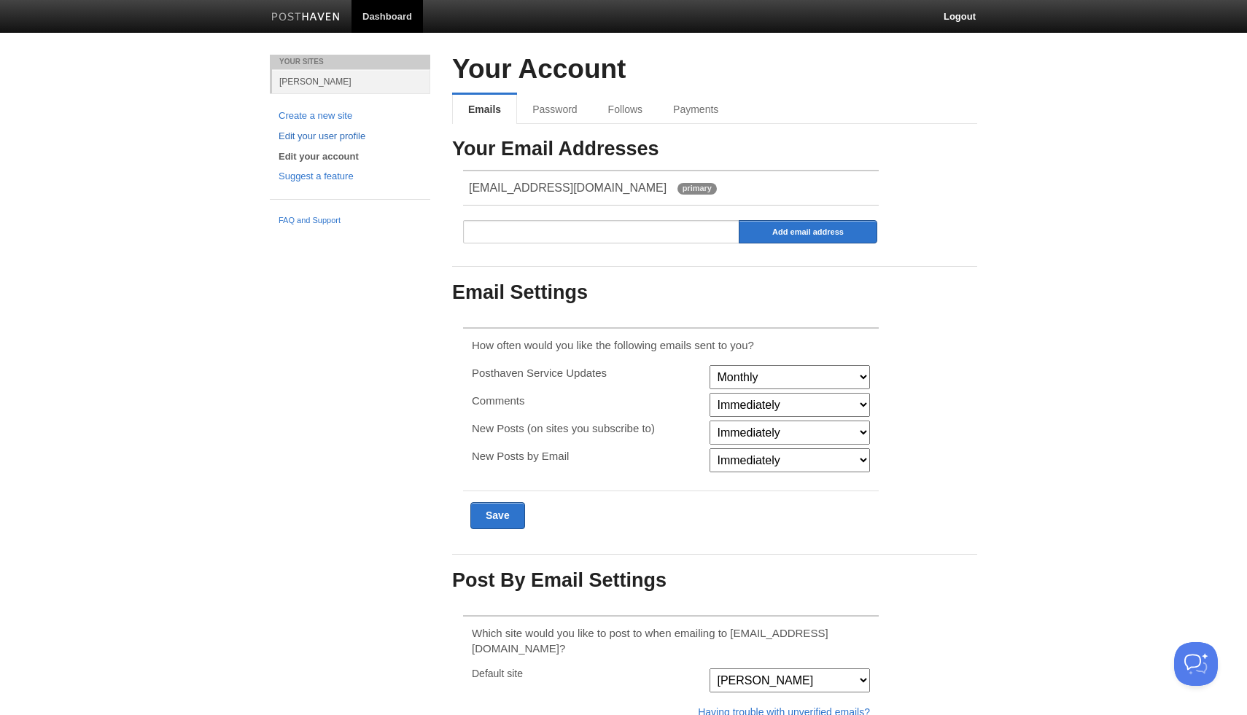
click at [359, 137] on link "Edit your user profile" at bounding box center [349, 136] width 143 height 15
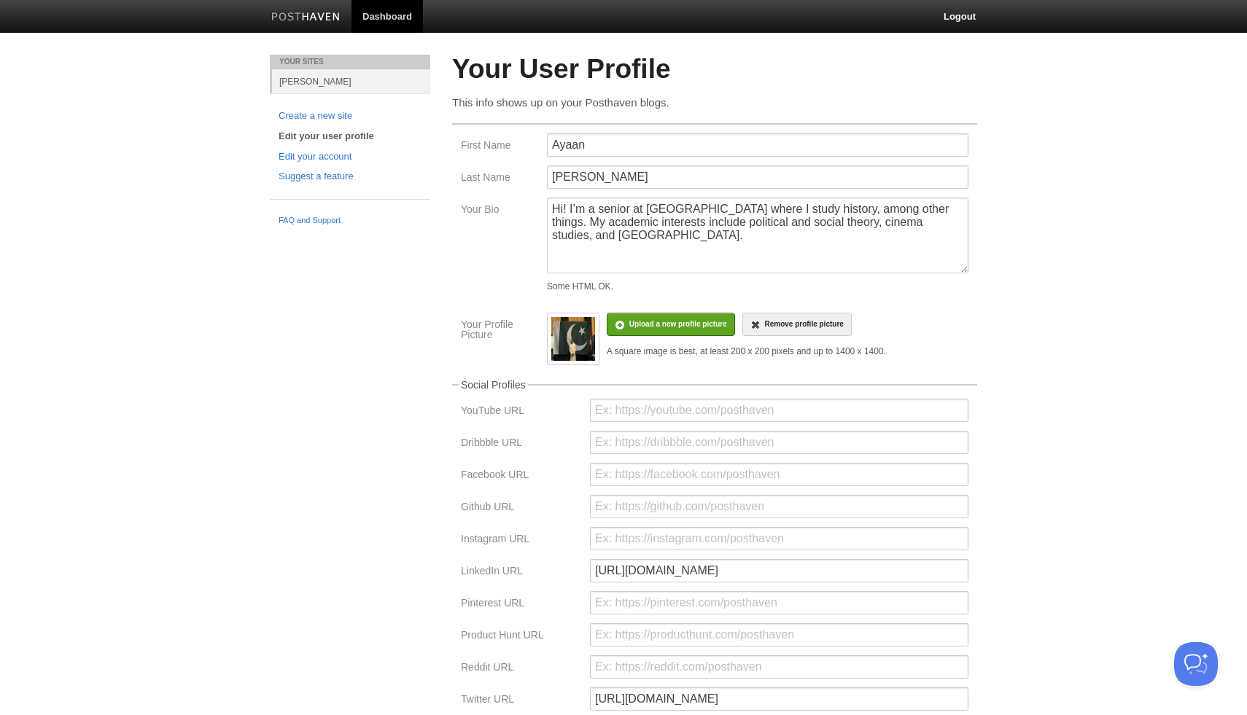
click at [575, 327] on img at bounding box center [573, 339] width 44 height 44
click at [670, 329] on input "file" at bounding box center [239, 332] width 1104 height 74
click at [624, 247] on textarea "Hi! I’m a senior at Columbia University where I study history, among other thin…" at bounding box center [757, 236] width 421 height 76
drag, startPoint x: 663, startPoint y: 236, endPoint x: 539, endPoint y: 228, distance: 124.9
click at [539, 229] on div "Your Bio Hi! I’m a senior at Columbia University where I study history, among o…" at bounding box center [714, 248] width 516 height 101
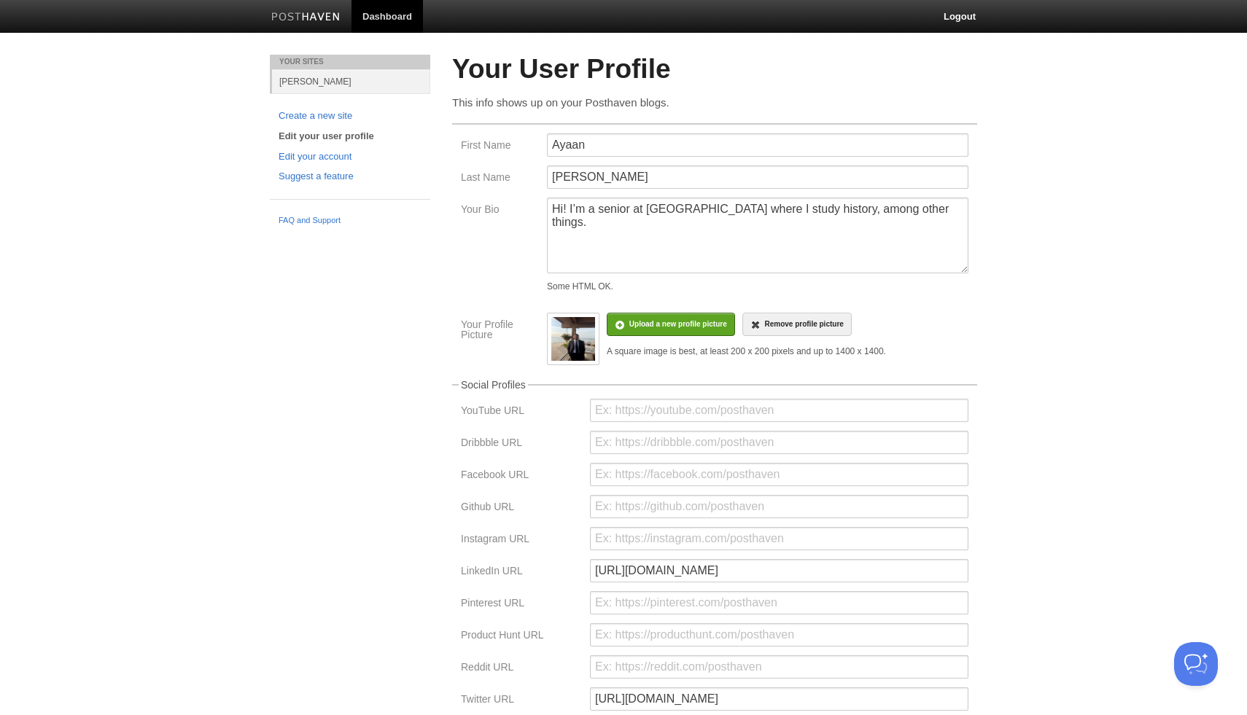
click at [488, 238] on div "Your Bio Hi! I’m a senior at Columbia University where I study history, among o…" at bounding box center [714, 248] width 516 height 101
drag, startPoint x: 952, startPoint y: 214, endPoint x: 849, endPoint y: 214, distance: 103.5
click at [849, 214] on textarea "Hi! I’m a senior at Columbia University where I study history, among other thin…" at bounding box center [757, 236] width 421 height 76
click at [849, 215] on textarea "Hi! I’m a senior at Columbia University where I study history, among other thin…" at bounding box center [757, 236] width 421 height 76
click at [835, 273] on textarea "Hi! I’m a senior at Columbia University where I study history, among other thin…" at bounding box center [757, 236] width 421 height 76
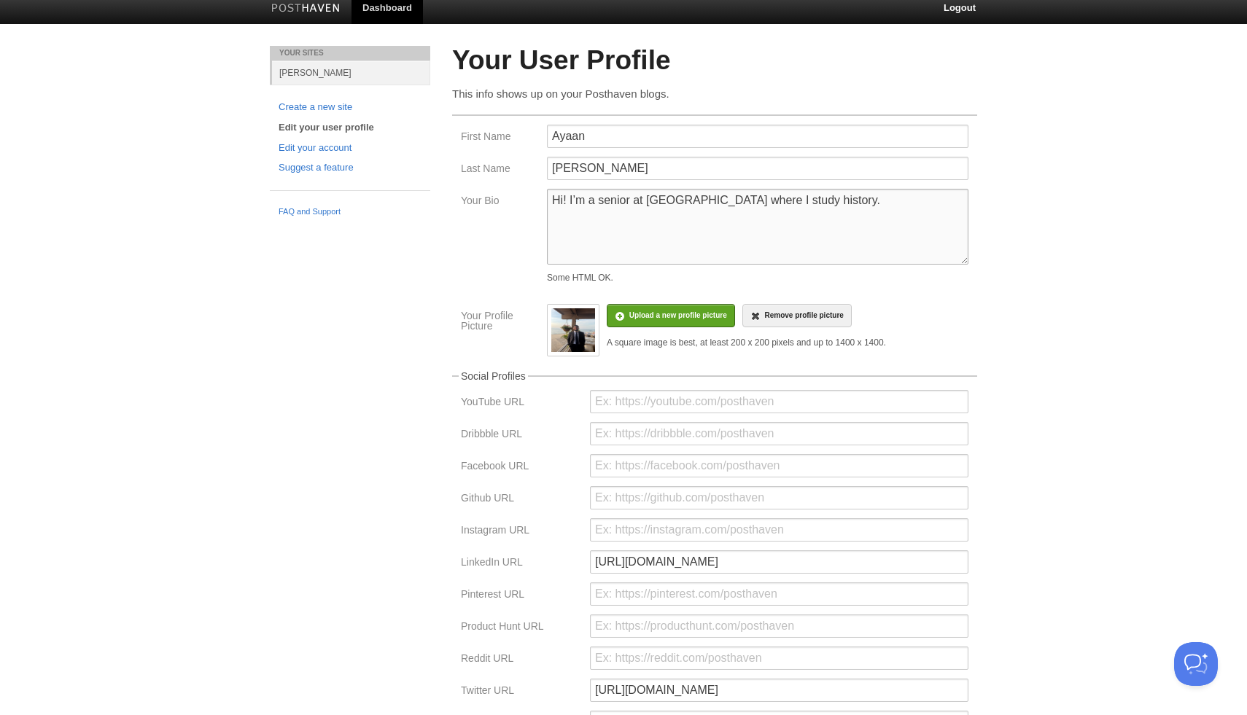
scroll to position [158, 0]
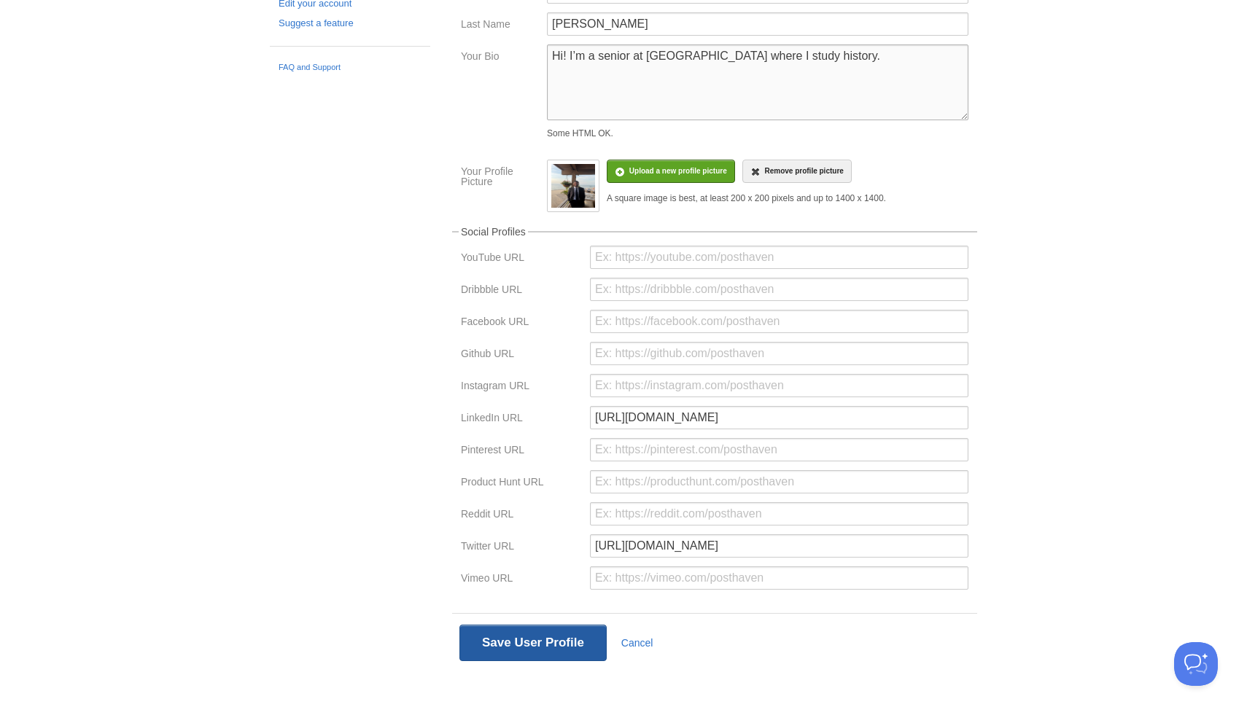
type textarea "Hi! I’m a senior at Columbia University where I study history."
click at [523, 642] on button "Save User Profile" at bounding box center [532, 643] width 147 height 36
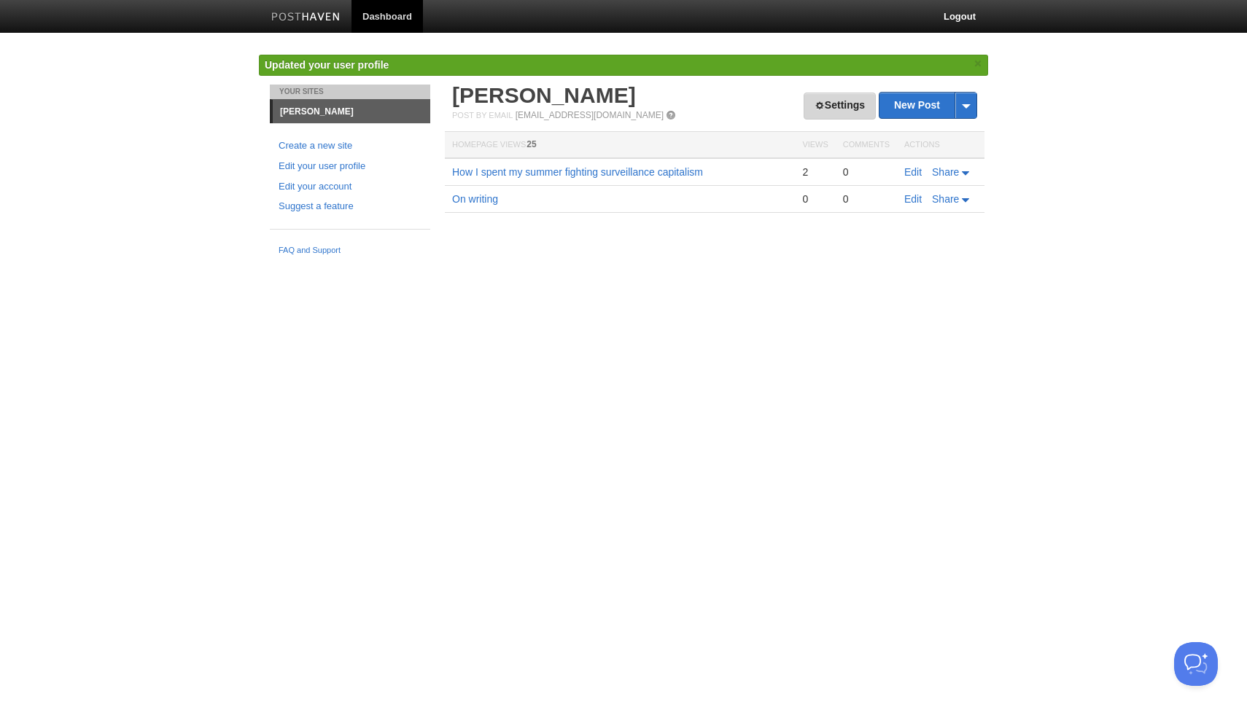
click at [811, 94] on link "Settings" at bounding box center [839, 106] width 72 height 27
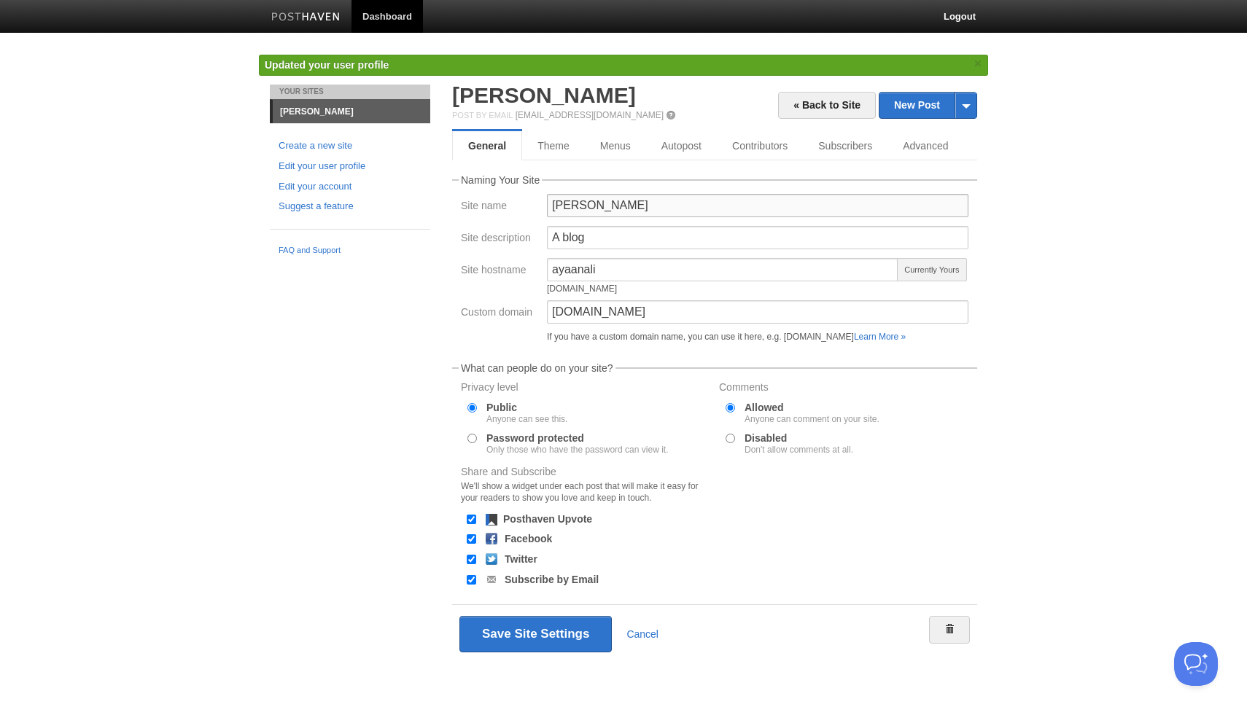
click at [685, 199] on input "[PERSON_NAME]" at bounding box center [757, 205] width 421 height 23
click at [677, 241] on input "A blog" at bounding box center [757, 237] width 421 height 23
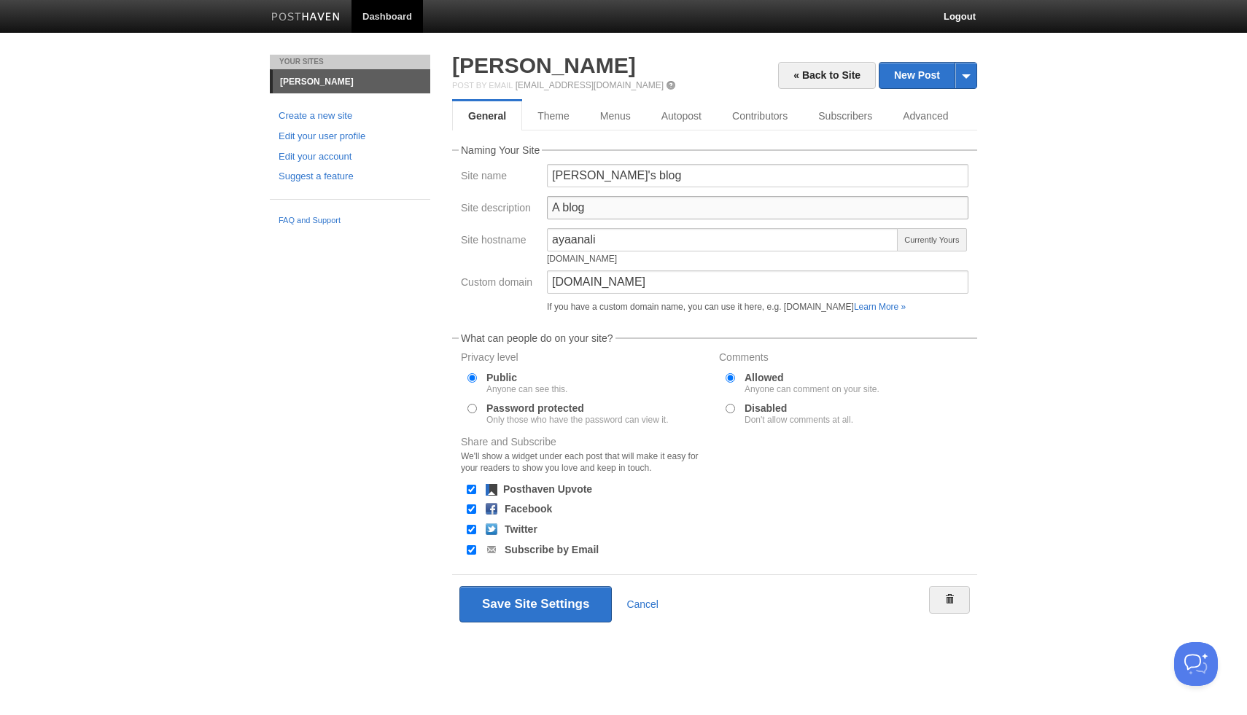
click at [671, 206] on input "A blog" at bounding box center [757, 207] width 421 height 23
drag, startPoint x: 675, startPoint y: 176, endPoint x: 583, endPoint y: 180, distance: 91.9
click at [584, 180] on input "Ayaan's blog" at bounding box center [757, 175] width 421 height 23
type input "Ayaan writes"
click at [582, 199] on input "A blog" at bounding box center [757, 207] width 421 height 23
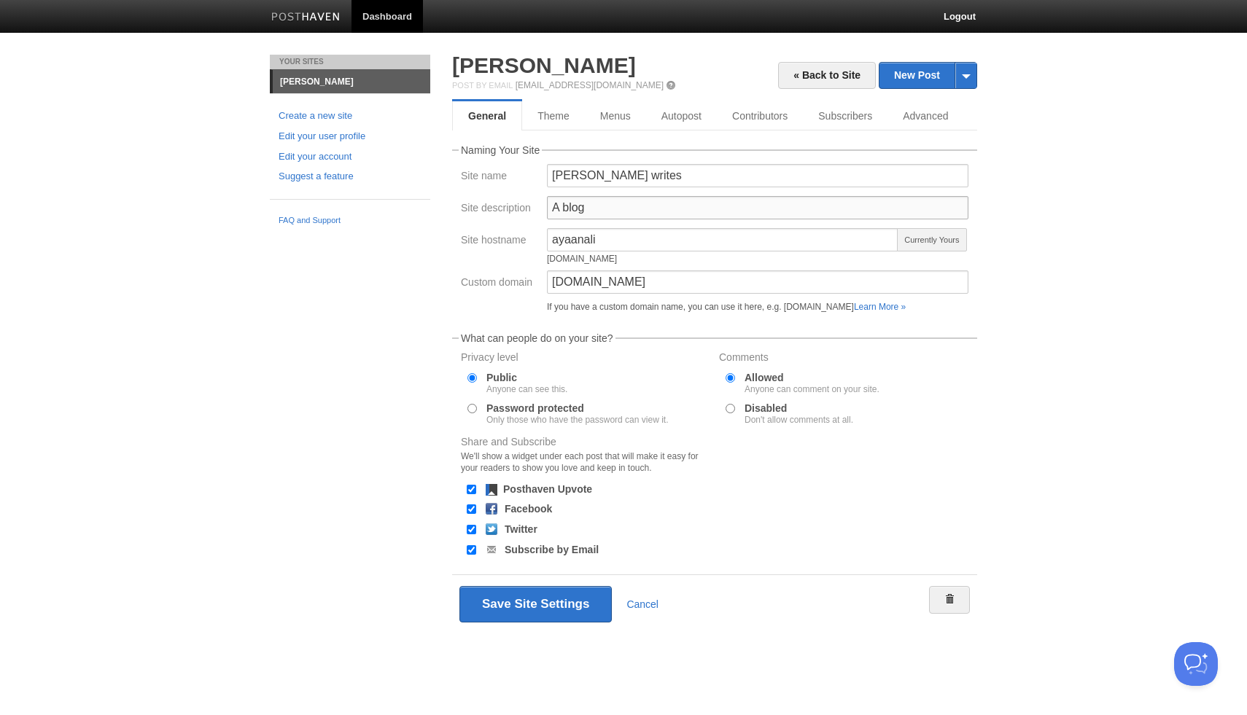
click at [617, 217] on input "A blog" at bounding box center [757, 207] width 421 height 23
click at [464, 268] on div "Site hostname ayaanali ayaanali.posthaven.com Currently Yours" at bounding box center [714, 249] width 516 height 42
drag, startPoint x: 629, startPoint y: 174, endPoint x: 535, endPoint y: 174, distance: 94.0
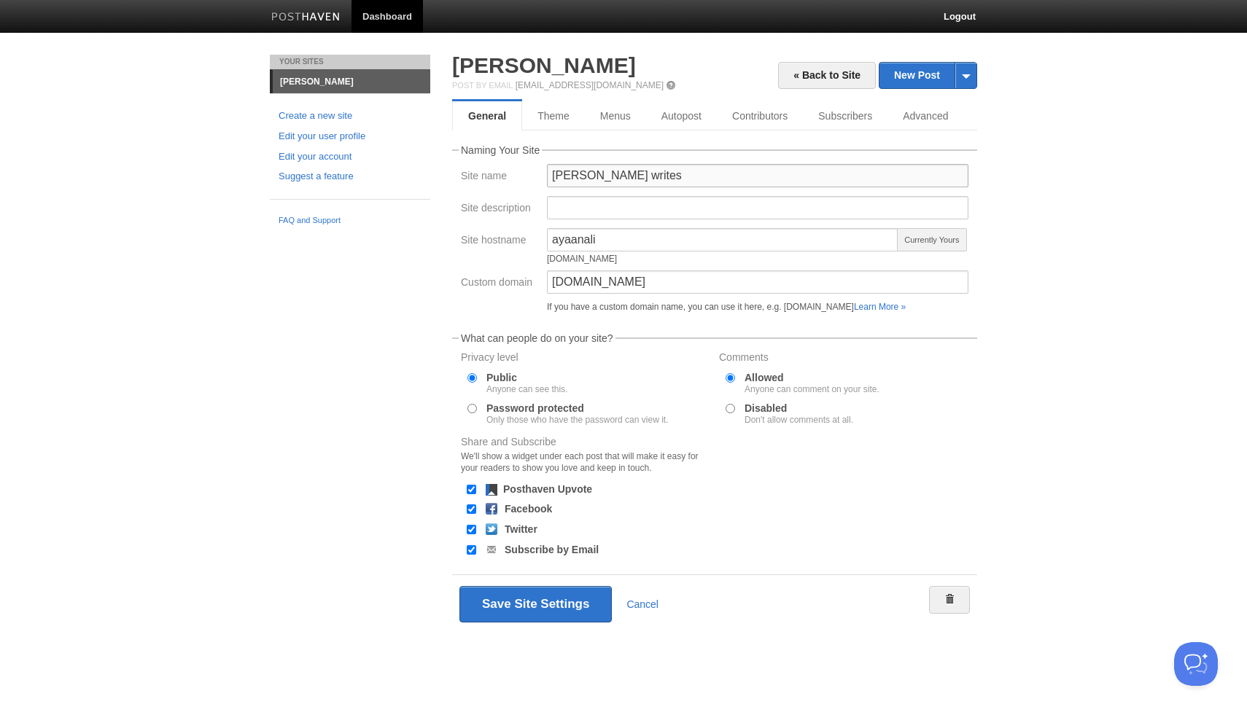
click at [537, 174] on div "Site name Ayaan writes" at bounding box center [714, 180] width 516 height 32
type input "[PERSON_NAME]"
type input "A personal blog"
click at [569, 597] on button "Save Site Settings" at bounding box center [535, 604] width 152 height 36
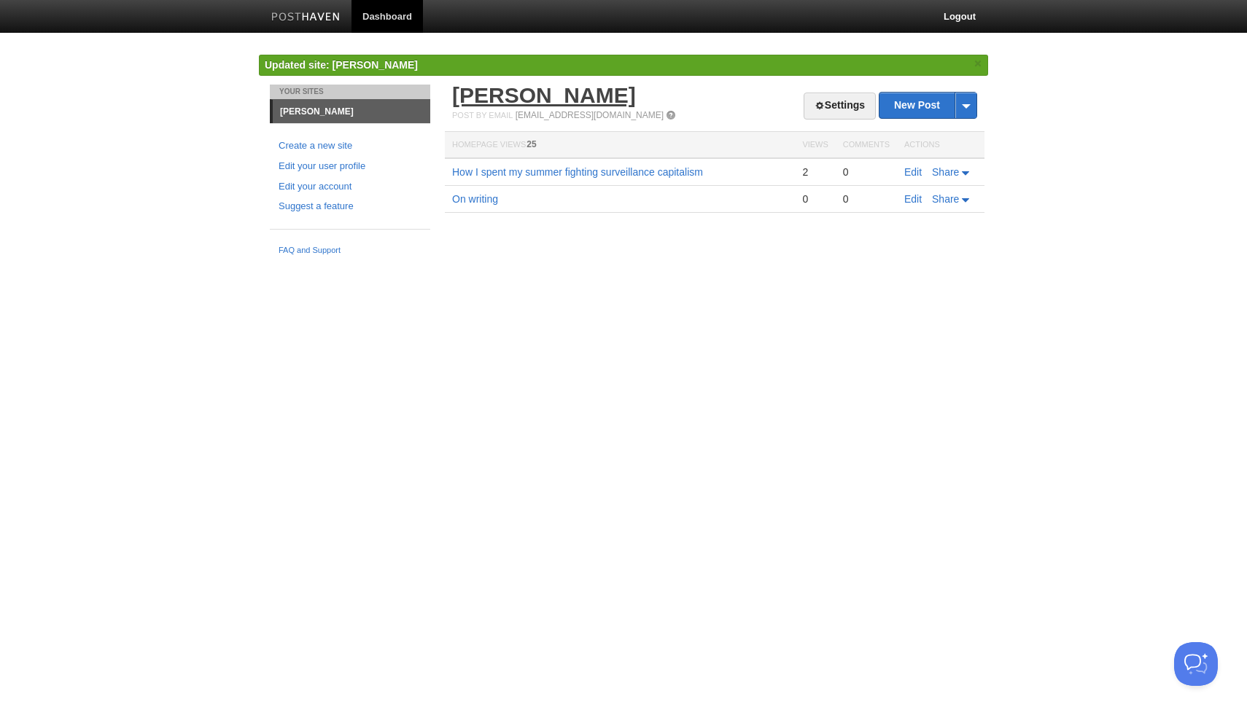
click at [526, 98] on link "[PERSON_NAME]" at bounding box center [544, 95] width 184 height 24
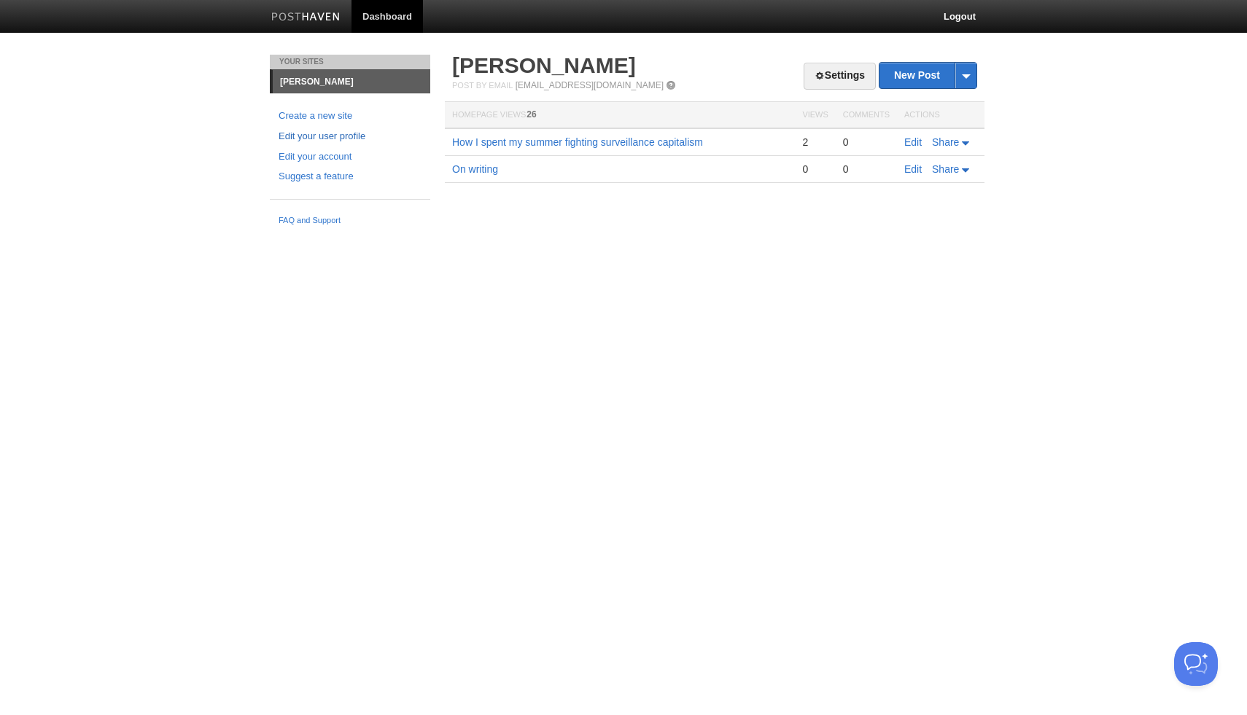
click at [353, 130] on link "Edit your user profile" at bounding box center [349, 136] width 143 height 15
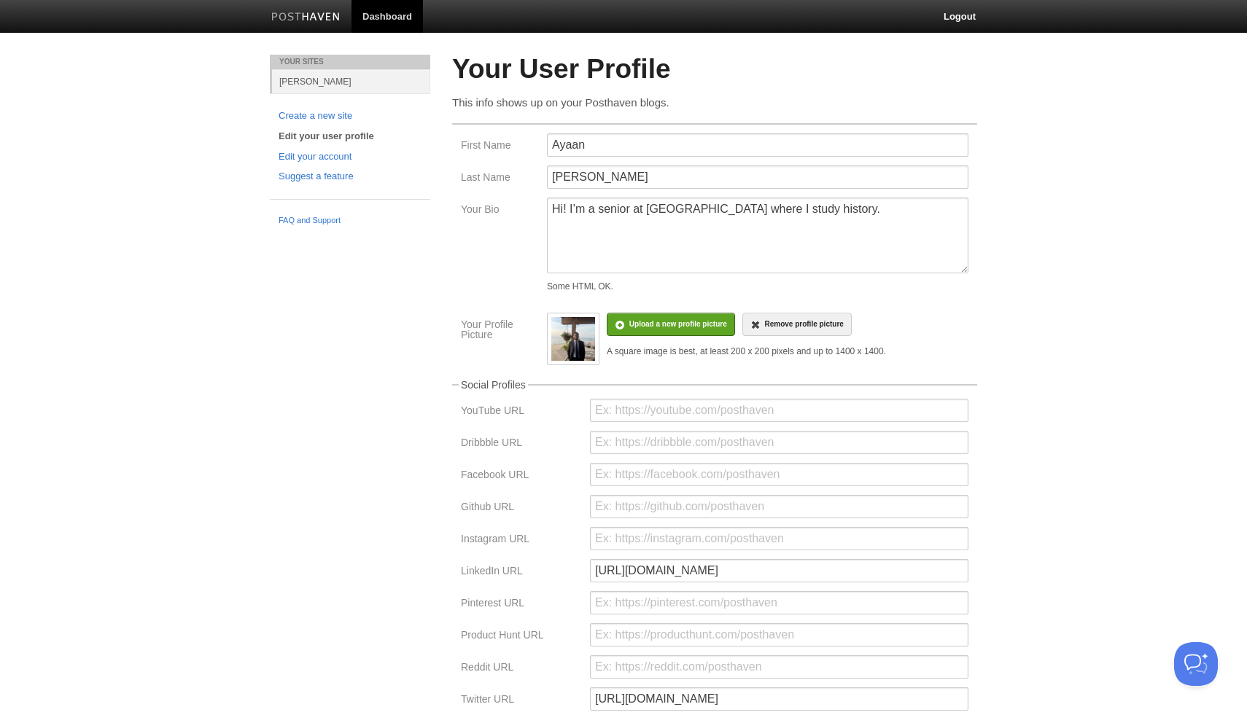
click at [564, 323] on img at bounding box center [573, 339] width 44 height 44
click at [554, 335] on img at bounding box center [573, 339] width 44 height 44
click at [814, 305] on fieldset "First Name Ayaan Last Name Ali Your Bio Hi! I’m a senior at Columbia University…" at bounding box center [714, 244] width 525 height 242
click at [811, 319] on link "Remove profile picture" at bounding box center [796, 324] width 109 height 23
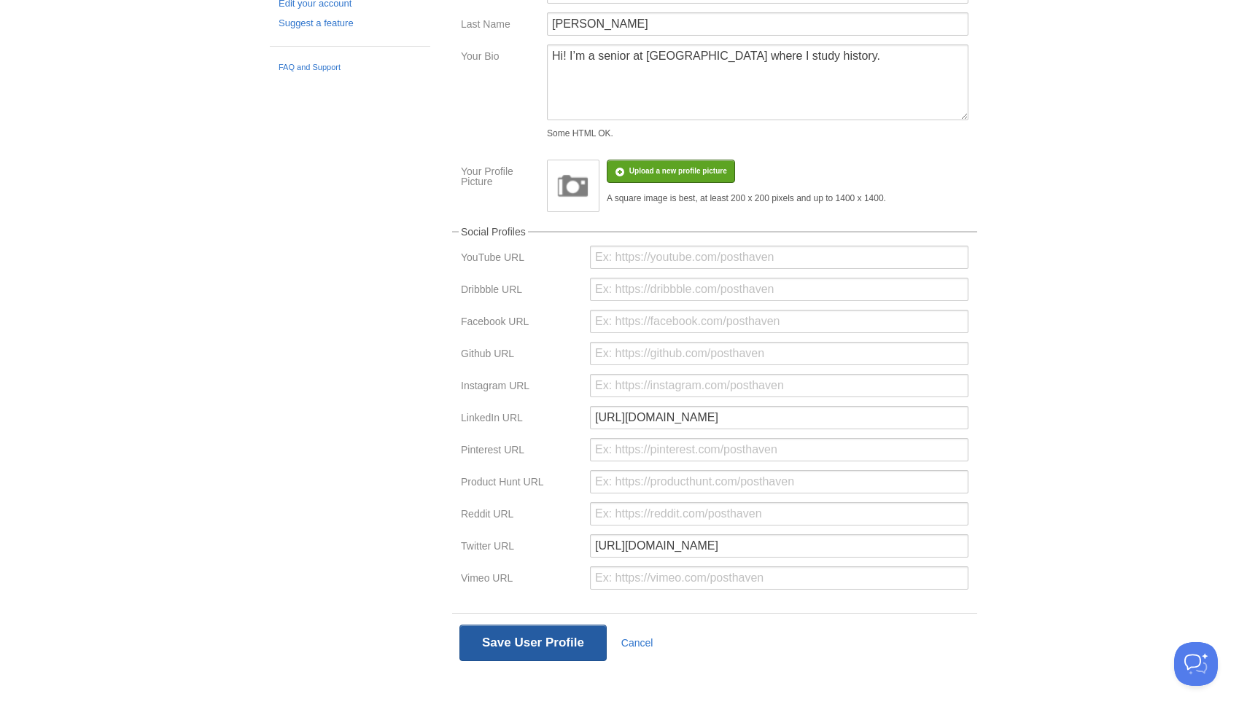
click at [486, 639] on button "Save User Profile" at bounding box center [532, 643] width 147 height 36
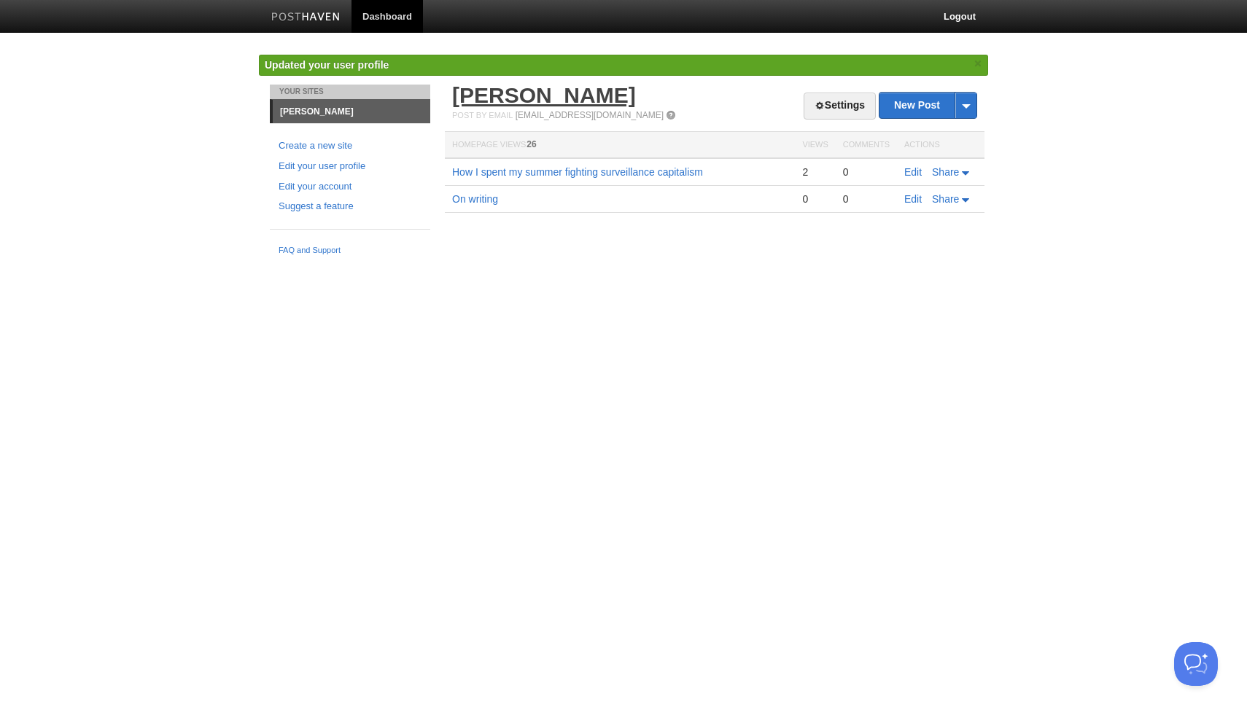
click at [510, 91] on link "[PERSON_NAME]" at bounding box center [544, 95] width 184 height 24
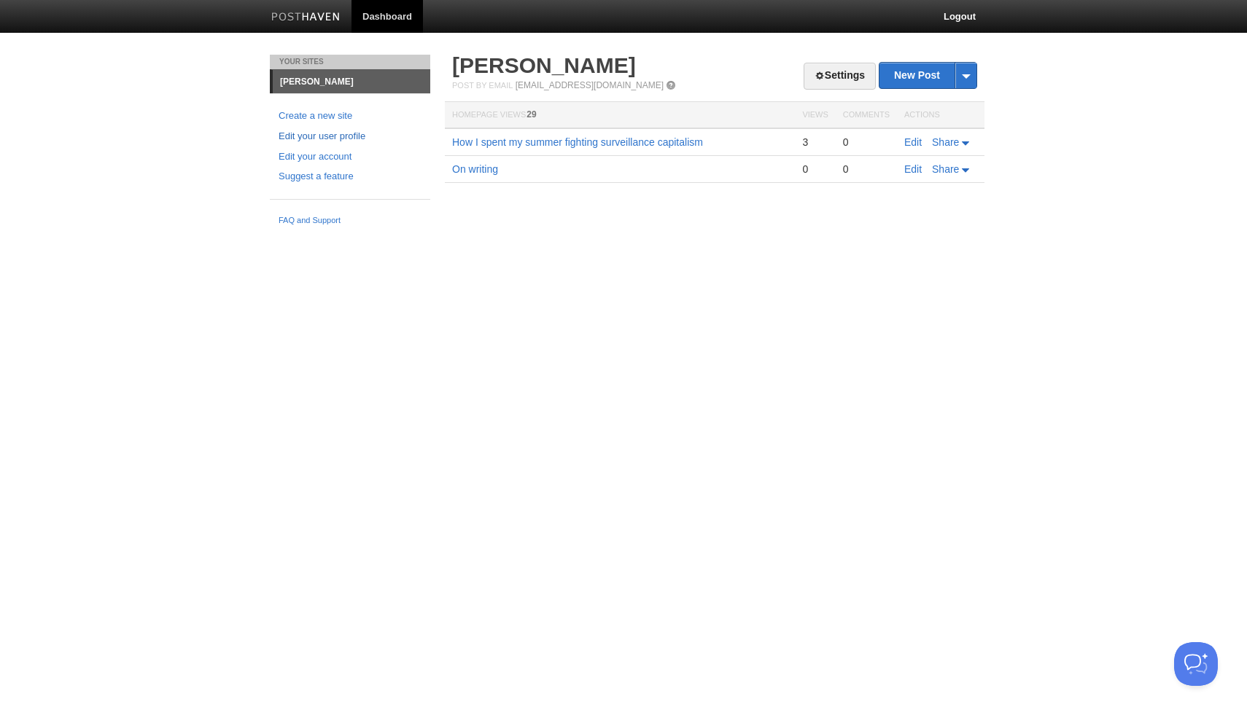
click at [303, 142] on link "Edit your user profile" at bounding box center [349, 136] width 143 height 15
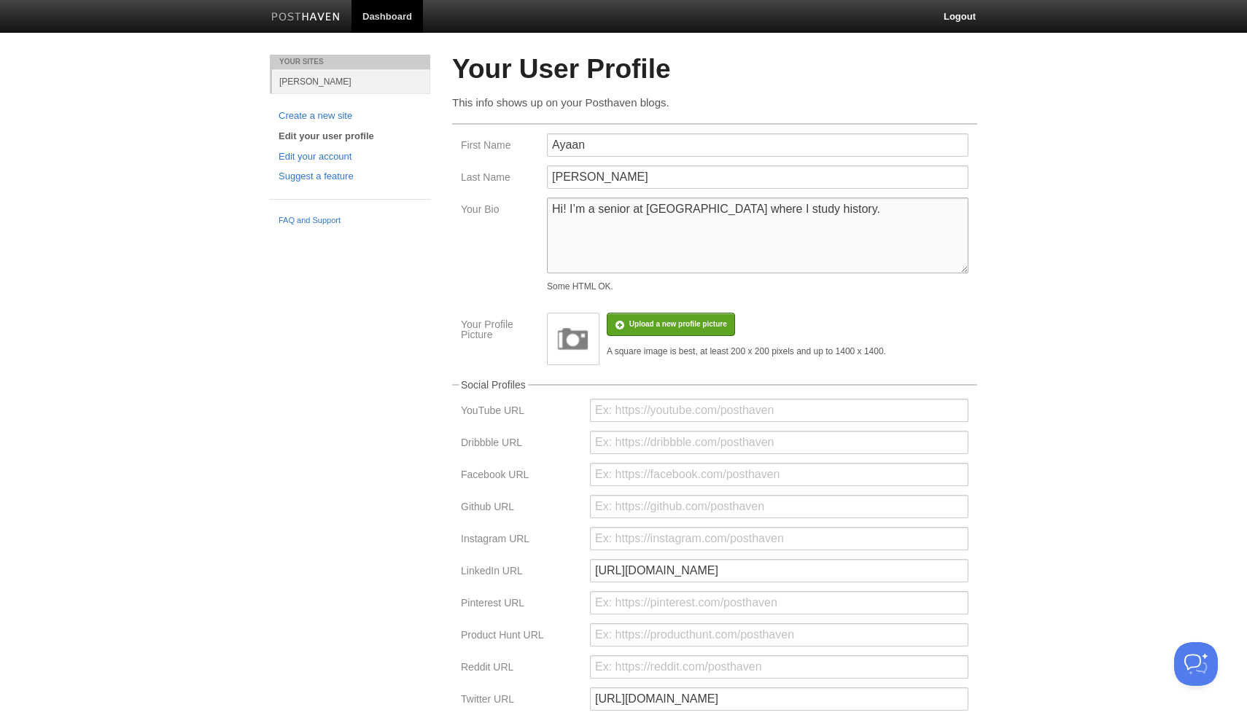
drag, startPoint x: 860, startPoint y: 213, endPoint x: 755, endPoint y: 210, distance: 105.7
click at [755, 210] on textarea "Hi! I’m a senior at Columbia University where I study history." at bounding box center [757, 236] width 421 height 76
click at [739, 263] on textarea "Hi! I’m a senior at Columbia University where I study history." at bounding box center [757, 236] width 421 height 76
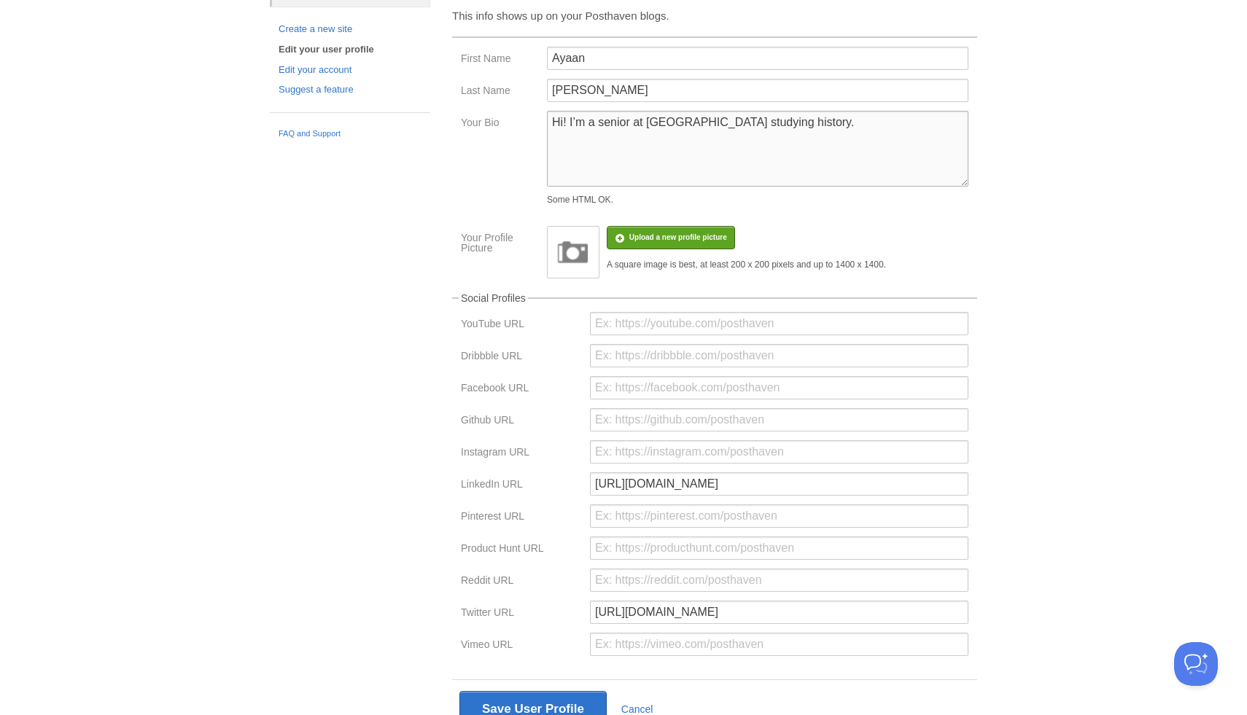
scroll to position [158, 0]
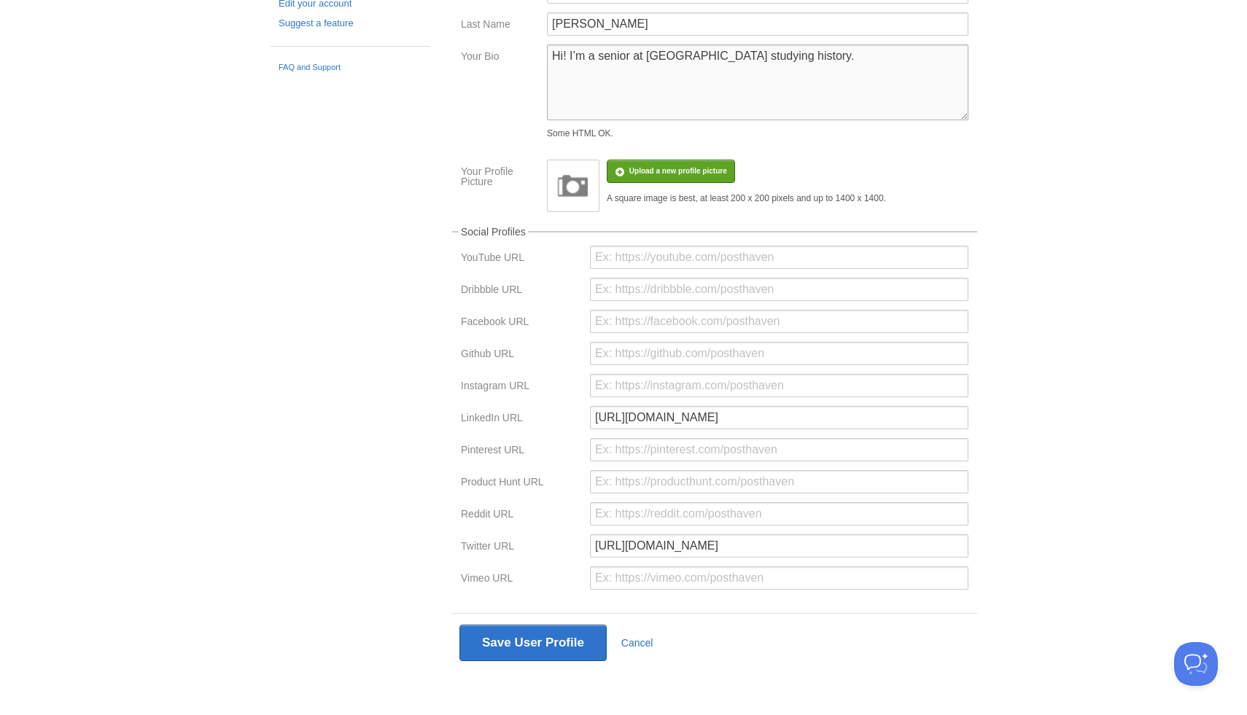
type textarea "Hi! I’m a senior at Columbia University studying history."
click at [551, 609] on form "Your User Profile This info shows up on your Posthaven blogs. First Name Ayaan …" at bounding box center [714, 287] width 525 height 771
click at [551, 632] on button "Save User Profile" at bounding box center [532, 643] width 147 height 36
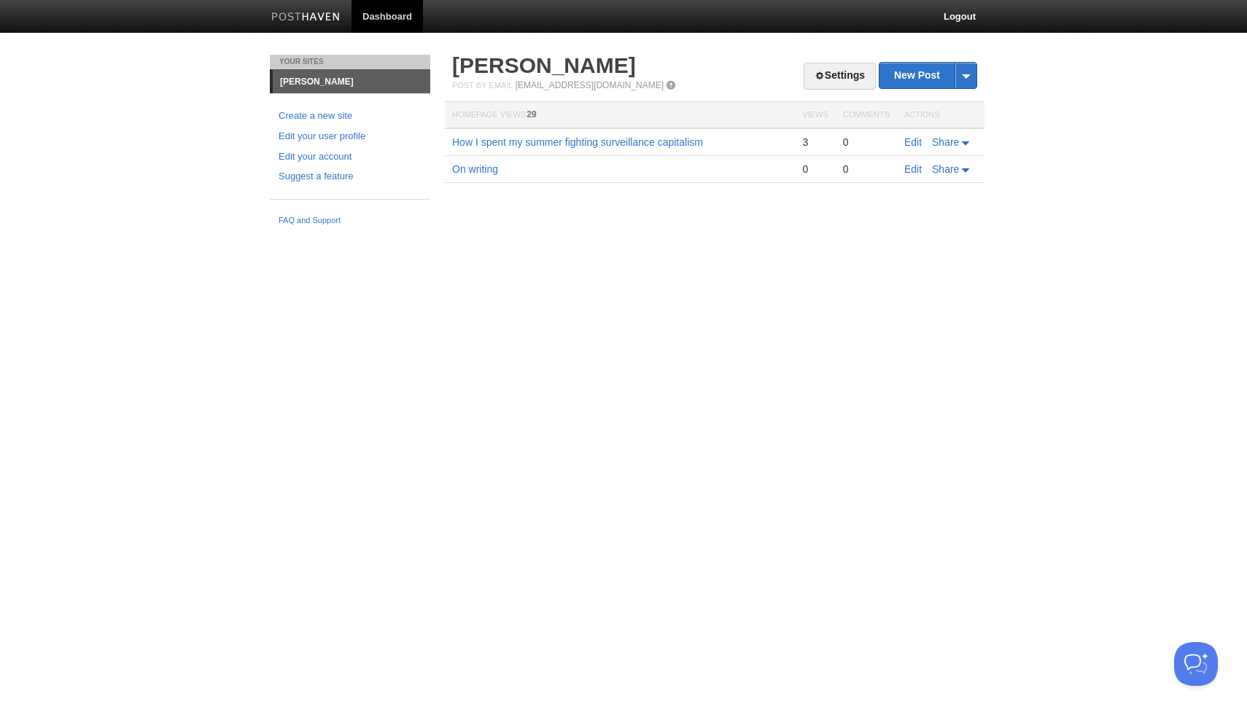
click at [378, 15] on link "Dashboard" at bounding box center [386, 16] width 71 height 33
click at [483, 58] on link "[PERSON_NAME]" at bounding box center [544, 65] width 184 height 24
click at [850, 78] on link "Settings" at bounding box center [839, 76] width 72 height 27
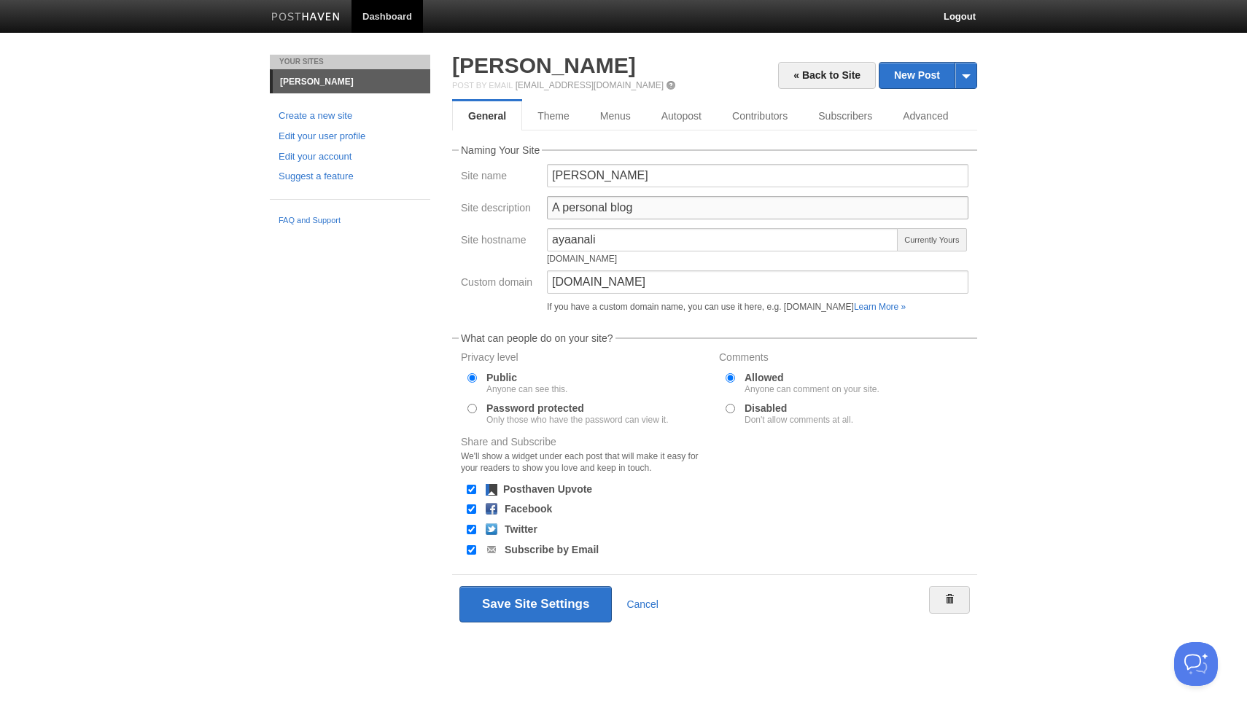
click at [670, 211] on input "A personal blog" at bounding box center [757, 207] width 421 height 23
click at [666, 243] on input "ayaanali" at bounding box center [722, 239] width 351 height 23
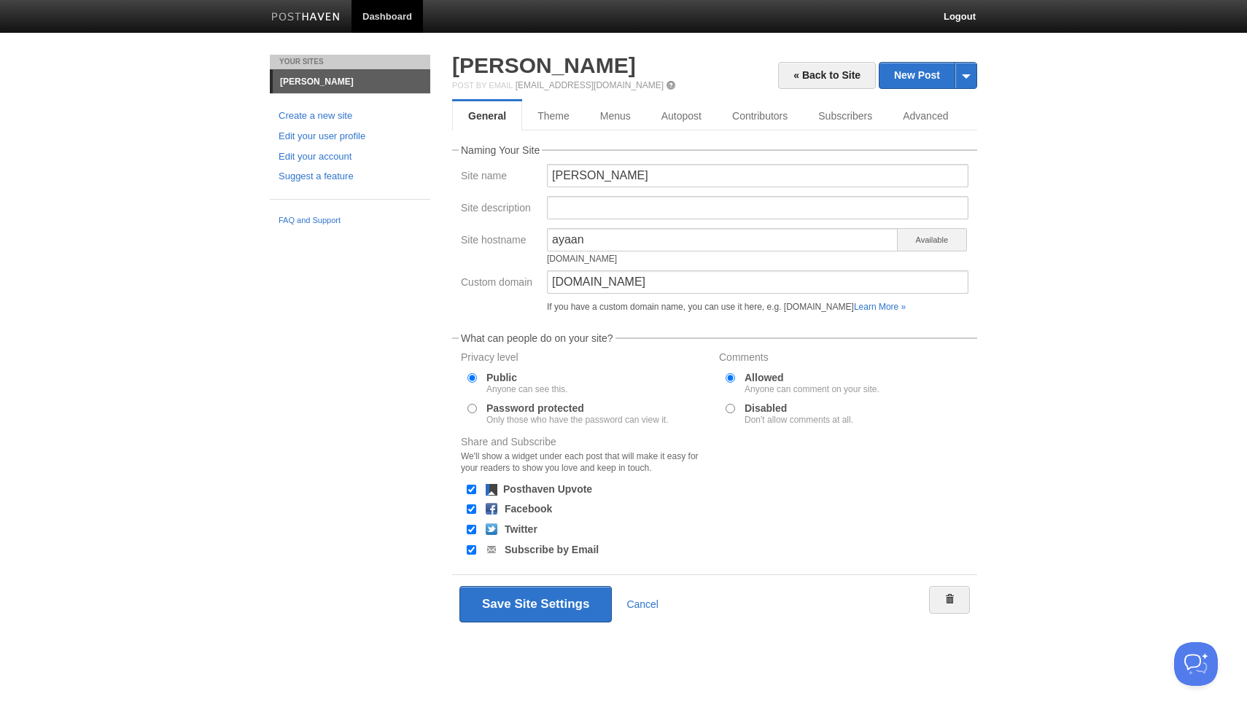
click at [483, 249] on div "Site hostname" at bounding box center [499, 239] width 86 height 23
click at [895, 234] on input "ayaan" at bounding box center [722, 239] width 351 height 23
click at [911, 234] on span "Available" at bounding box center [932, 239] width 70 height 23
click at [739, 241] on input "ayaan" at bounding box center [722, 239] width 351 height 23
type input "ayaan.ali"
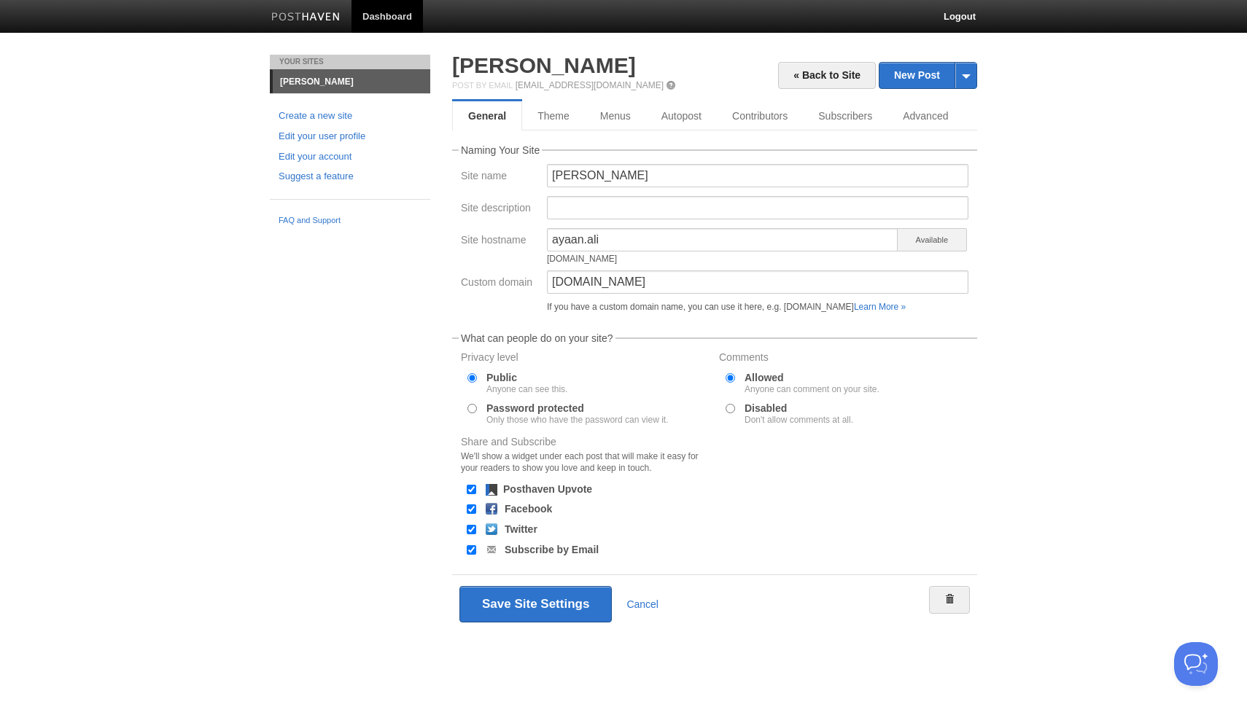
click at [685, 263] on div "ayaan.ali ayaan.ali.posthaven.com" at bounding box center [722, 249] width 351 height 42
click at [706, 233] on input "ayaan.ali" at bounding box center [722, 239] width 351 height 23
click at [715, 192] on div "[PERSON_NAME]" at bounding box center [757, 180] width 430 height 32
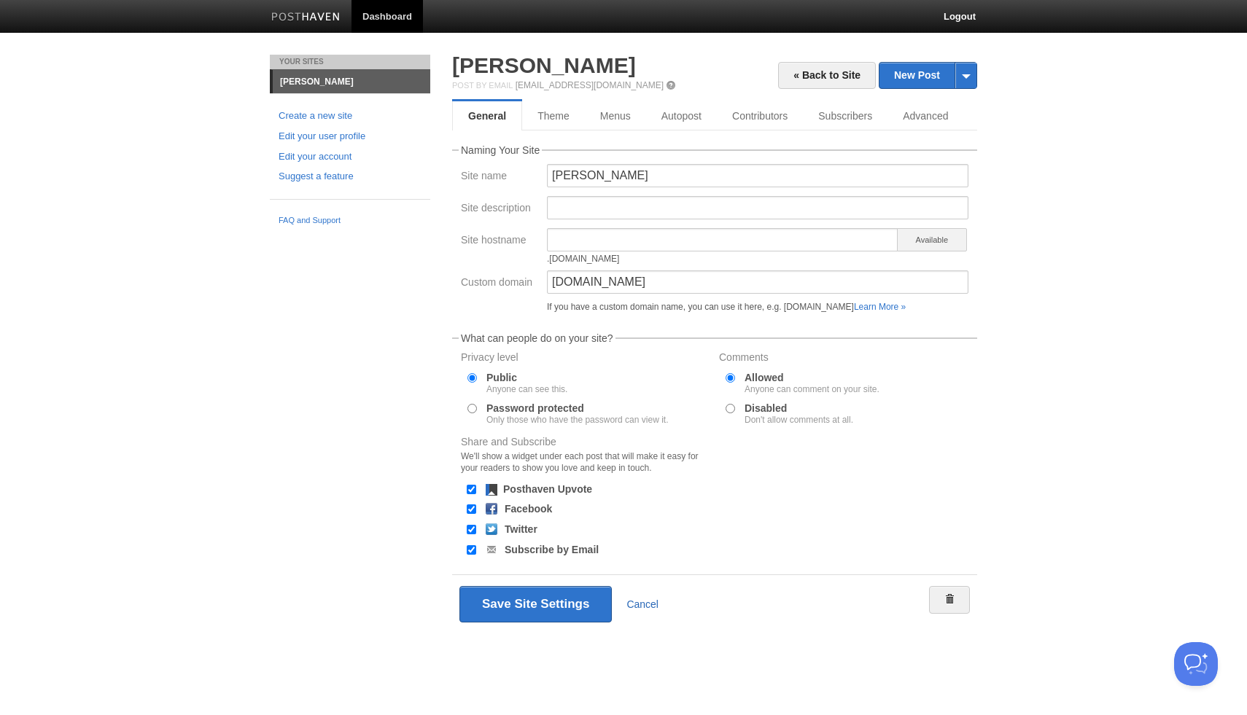
click at [630, 600] on link "Cancel" at bounding box center [642, 605] width 32 height 12
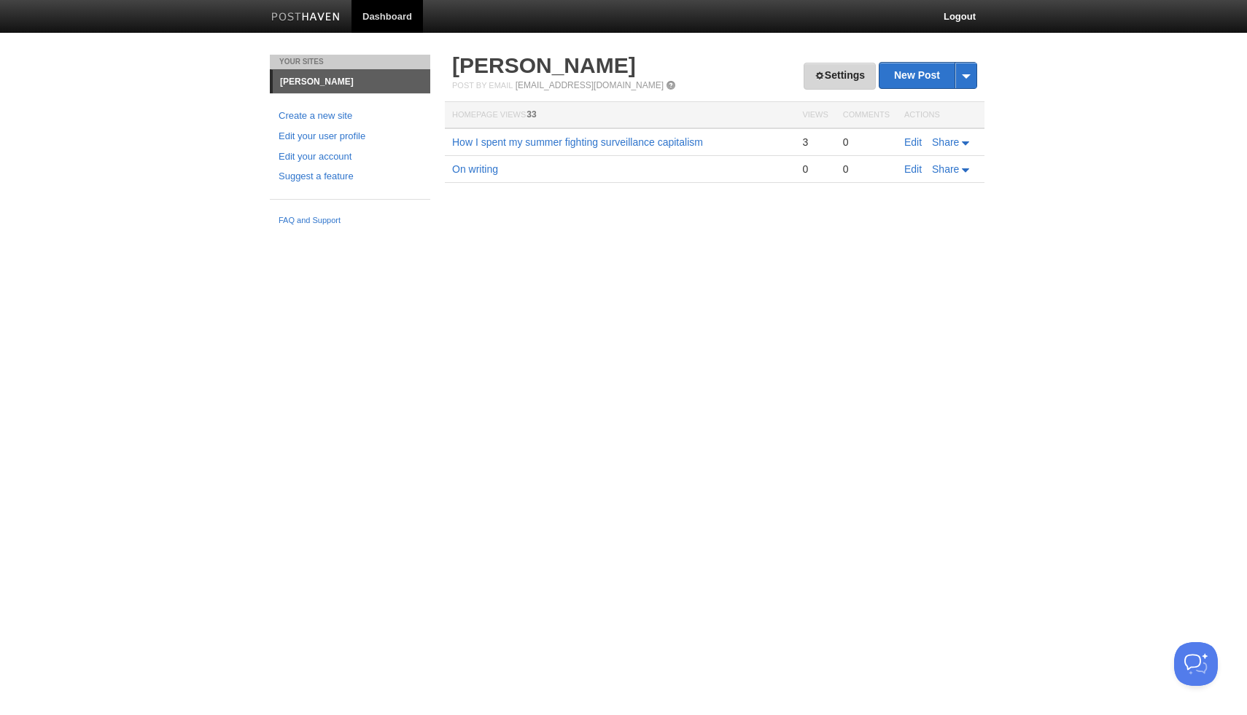
click at [847, 63] on link "Settings" at bounding box center [839, 76] width 72 height 27
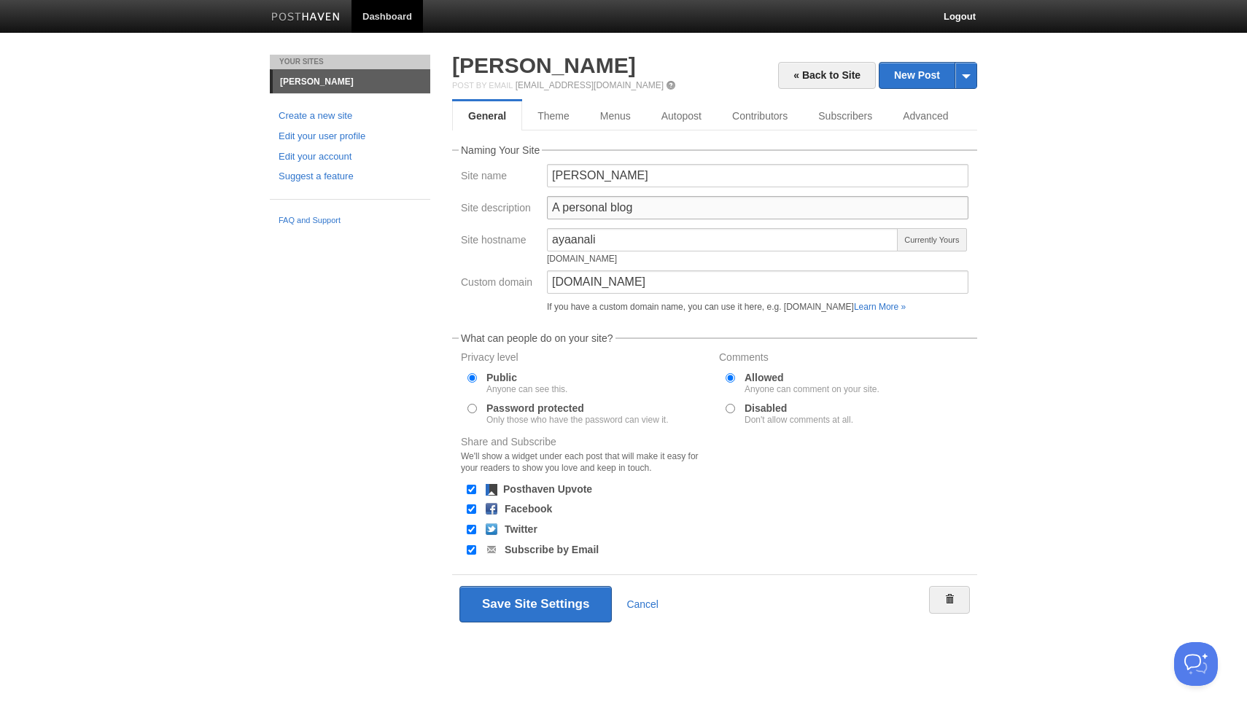
drag, startPoint x: 741, startPoint y: 210, endPoint x: 559, endPoint y: 204, distance: 182.4
click at [558, 207] on input "A personal blog" at bounding box center [757, 207] width 421 height 23
click at [593, 186] on input "[PERSON_NAME]" at bounding box center [757, 175] width 421 height 23
click at [612, 179] on input "[PERSON_NAME]" at bounding box center [757, 175] width 421 height 23
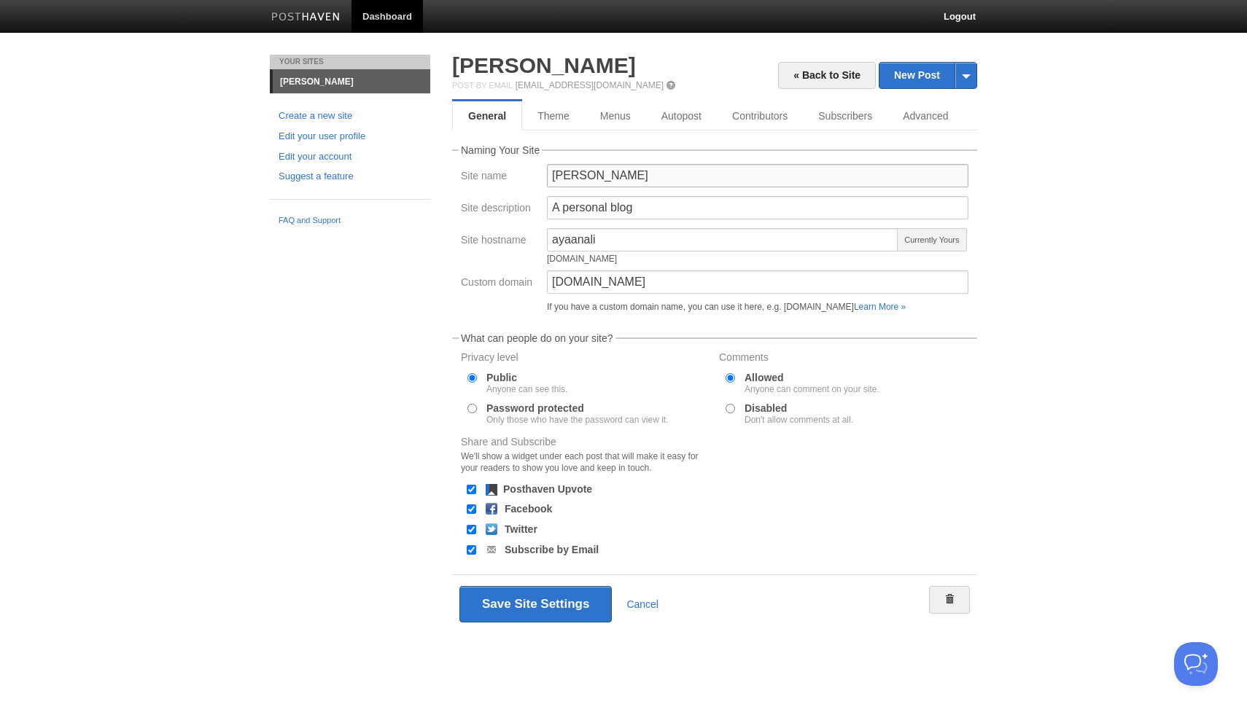
click at [612, 179] on input "[PERSON_NAME]" at bounding box center [757, 175] width 421 height 23
click at [326, 136] on link "Edit your user profile" at bounding box center [349, 136] width 143 height 15
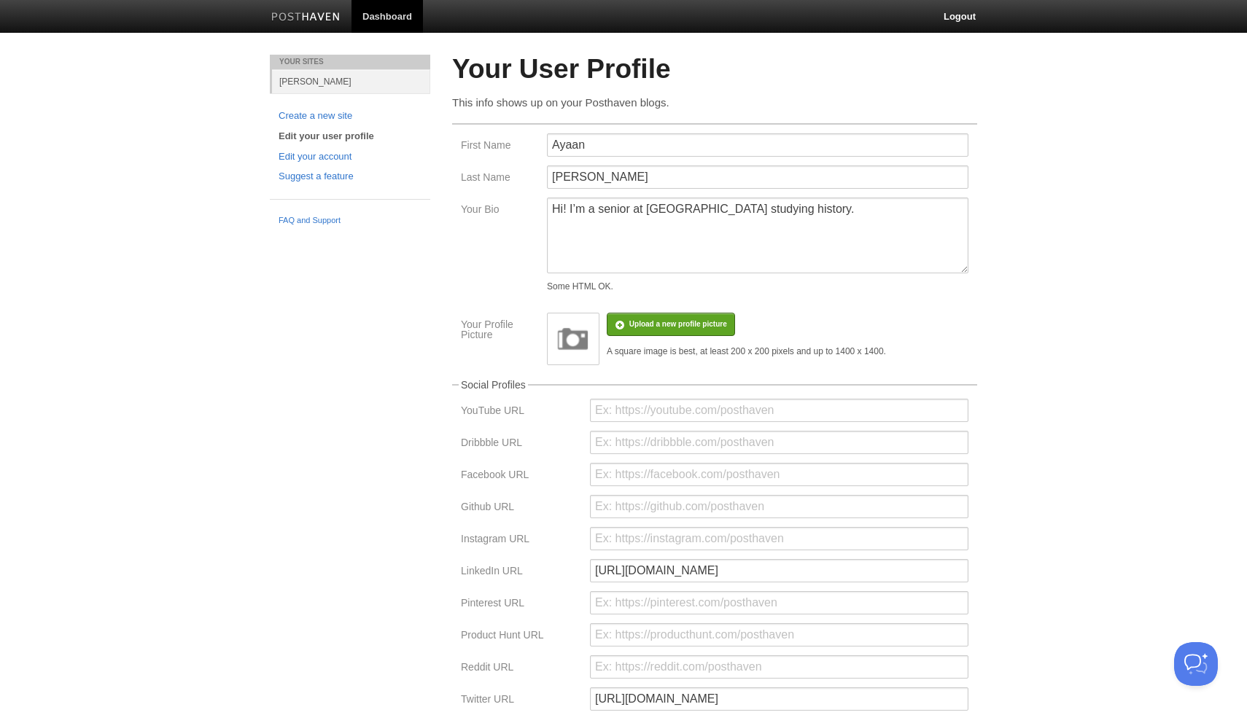
scroll to position [158, 0]
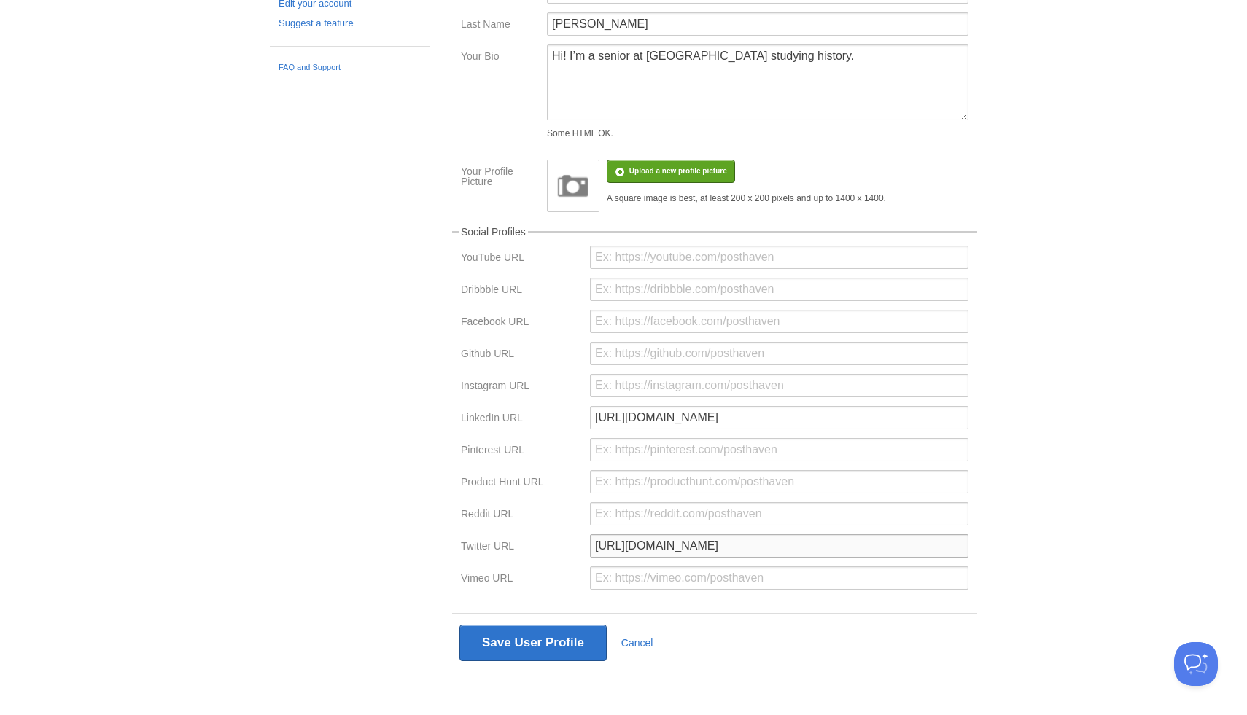
click at [635, 545] on input "https://x.com/__ayaanali" at bounding box center [779, 545] width 378 height 23
type input "https://twitter.com/__ayaanali"
click at [553, 526] on div "Reddit URL" at bounding box center [714, 518] width 516 height 32
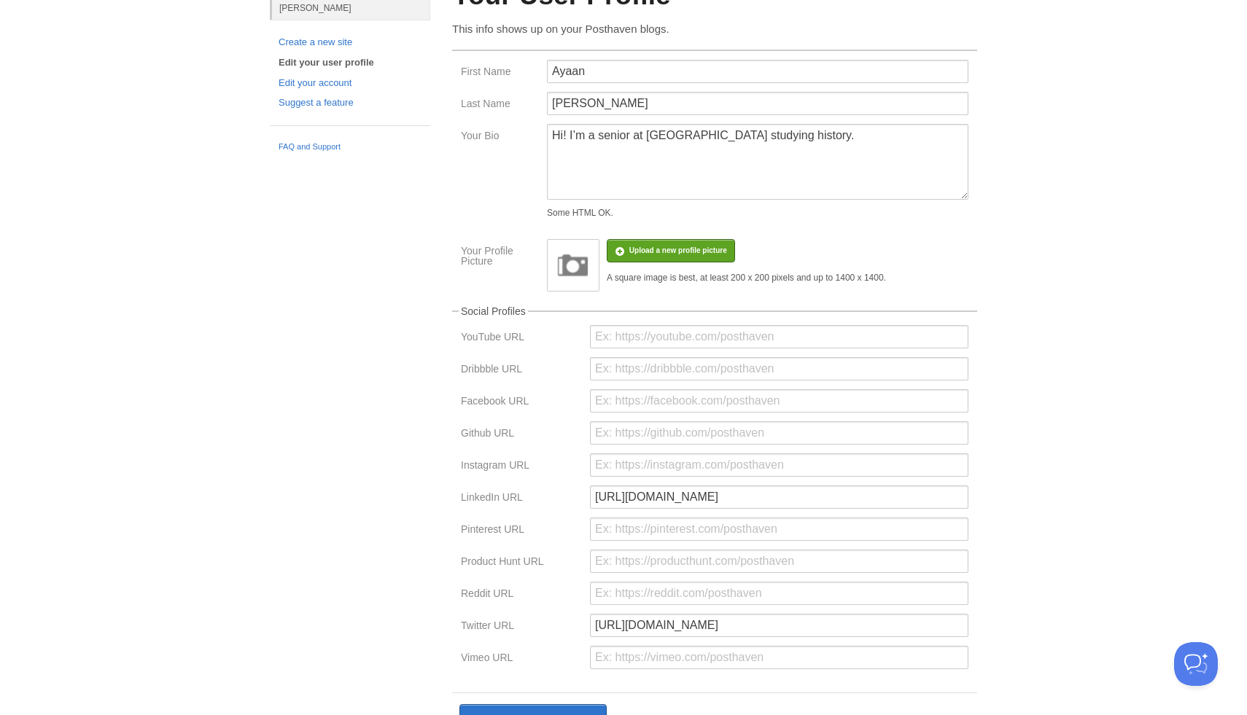
scroll to position [0, 0]
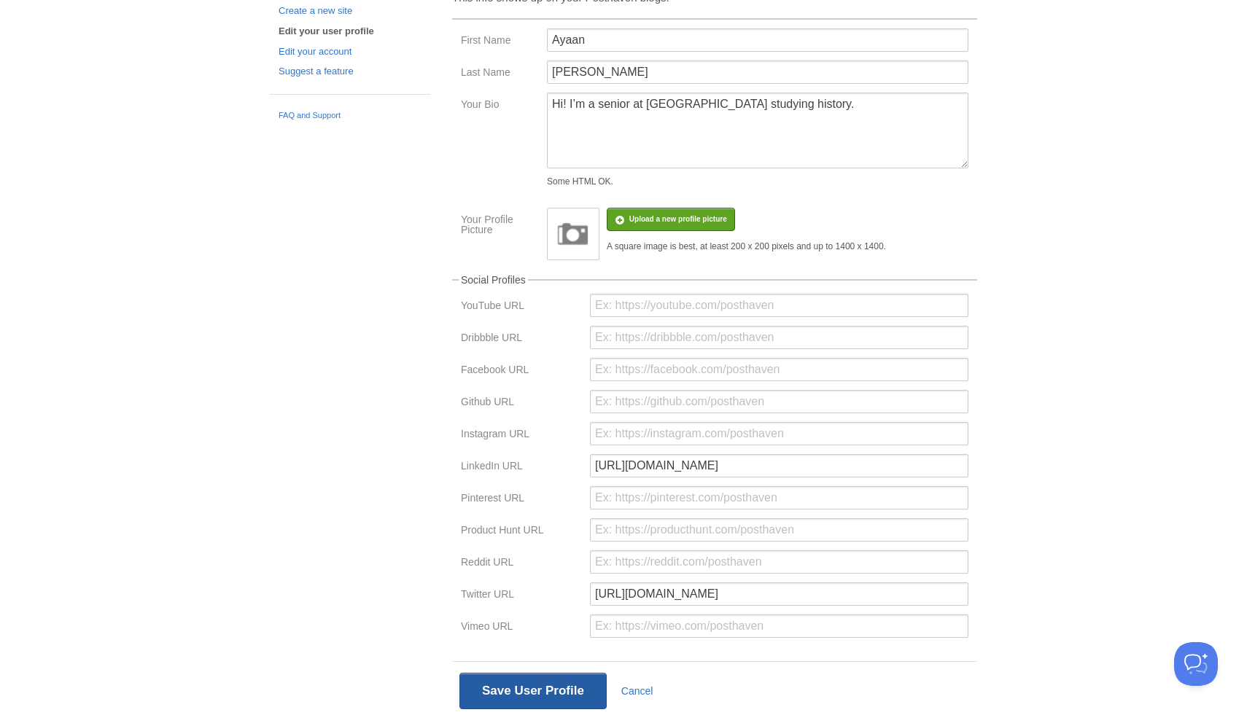
click at [513, 687] on button "Save User Profile" at bounding box center [532, 691] width 147 height 36
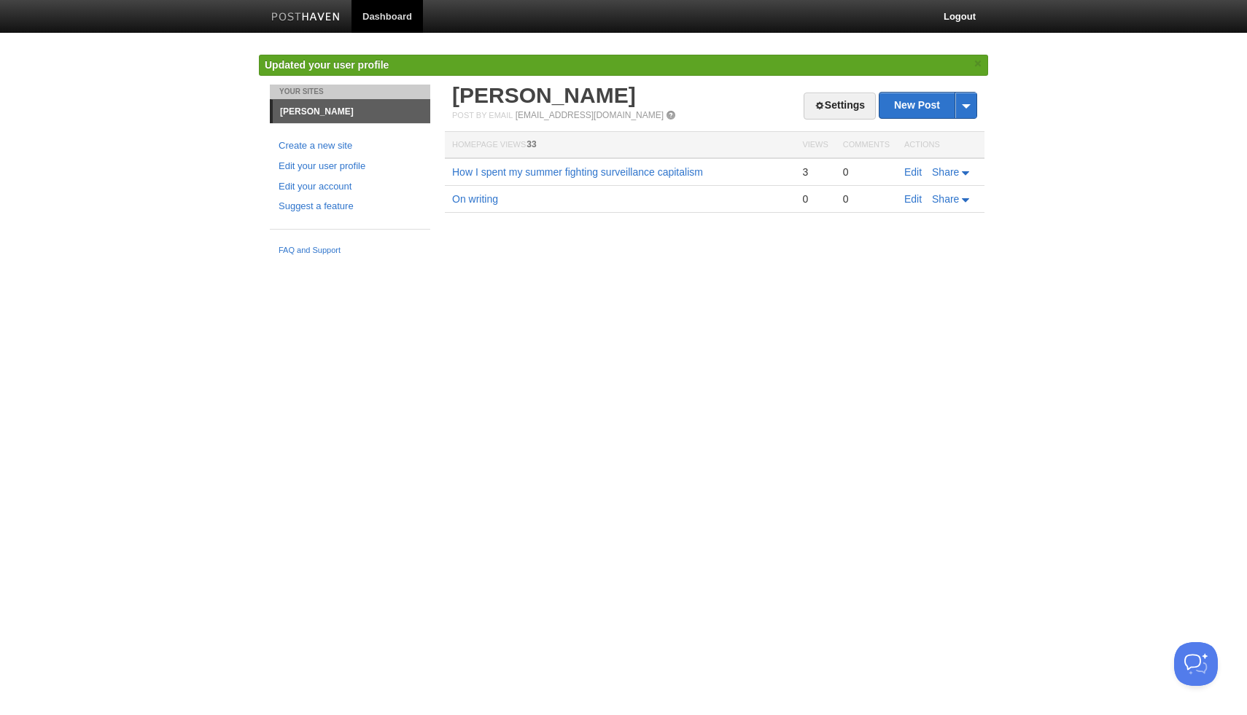
click at [374, 112] on link "[PERSON_NAME]" at bounding box center [351, 111] width 157 height 23
click at [370, 21] on link "Dashboard" at bounding box center [386, 16] width 71 height 33
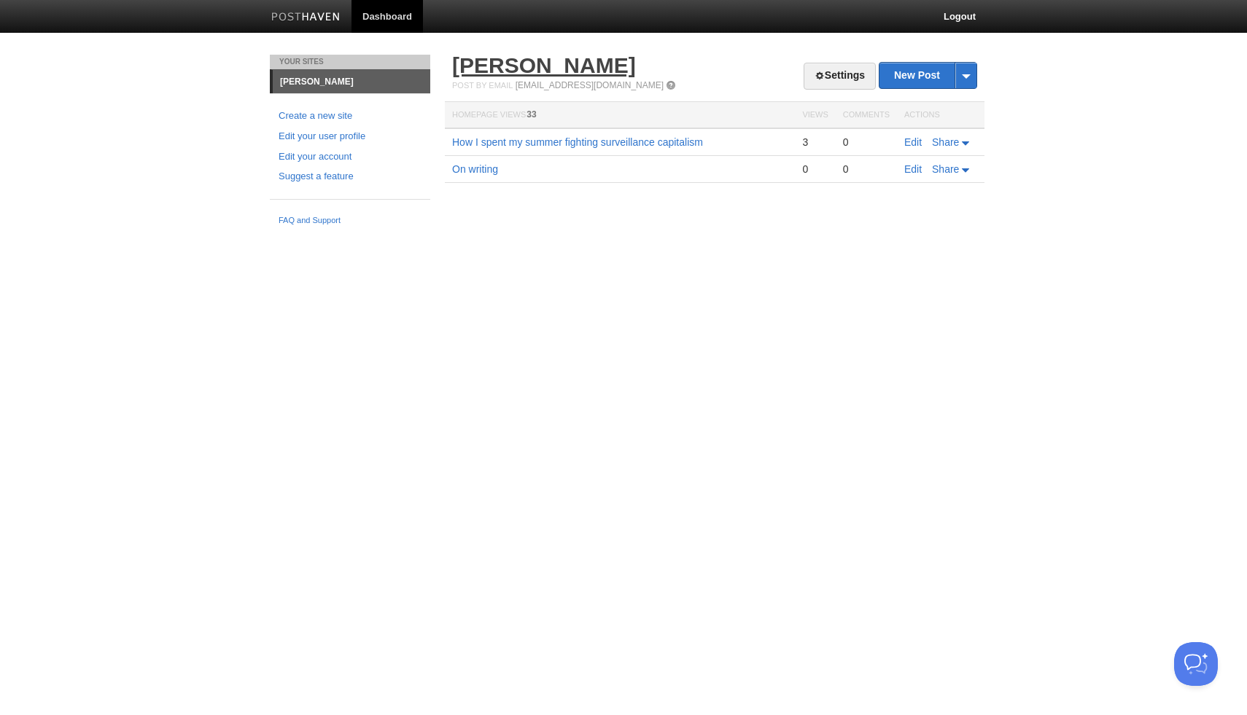
click at [453, 59] on link "[PERSON_NAME]" at bounding box center [544, 65] width 184 height 24
click at [839, 74] on link "Settings" at bounding box center [839, 76] width 72 height 27
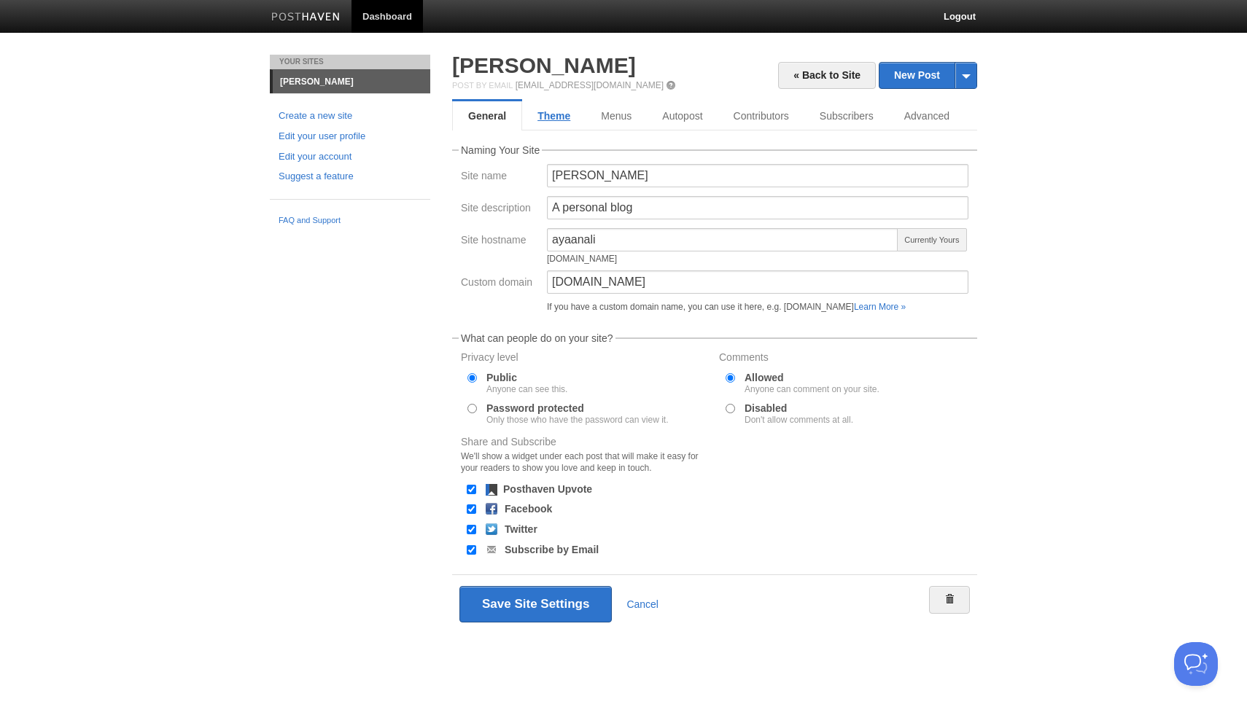
click at [574, 119] on link "Theme" at bounding box center [553, 115] width 63 height 29
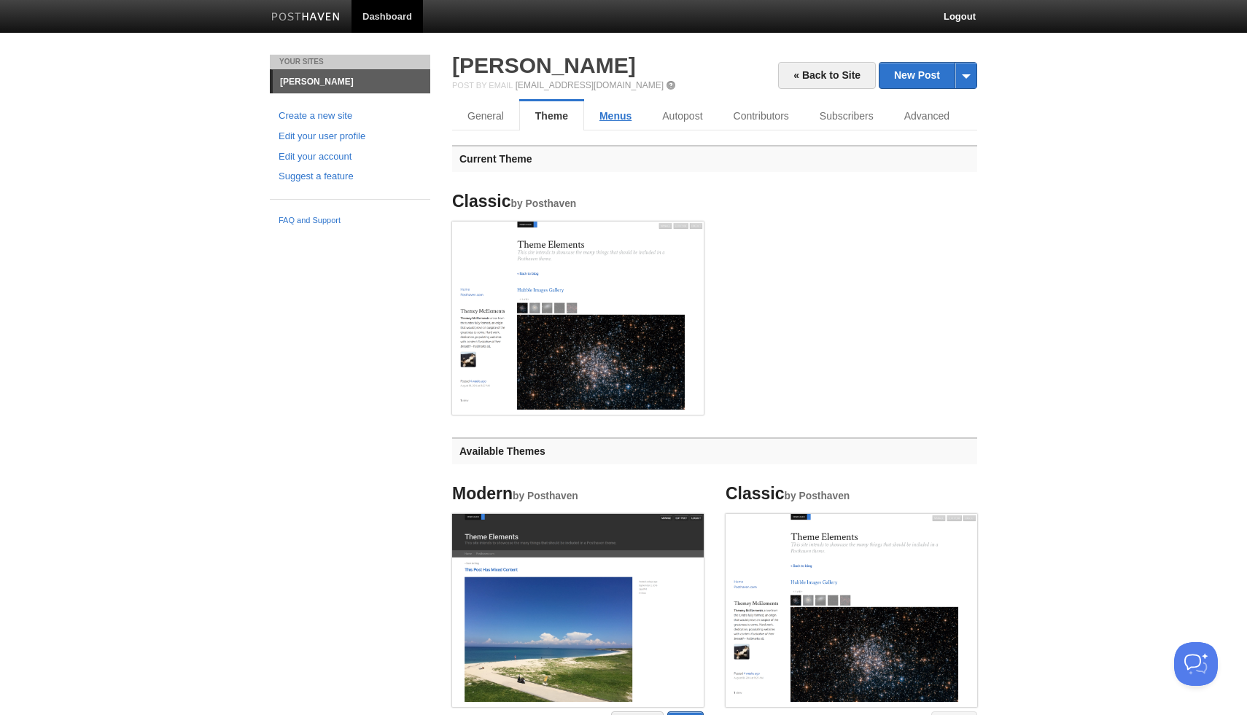
click at [600, 117] on link "Menus" at bounding box center [615, 115] width 63 height 29
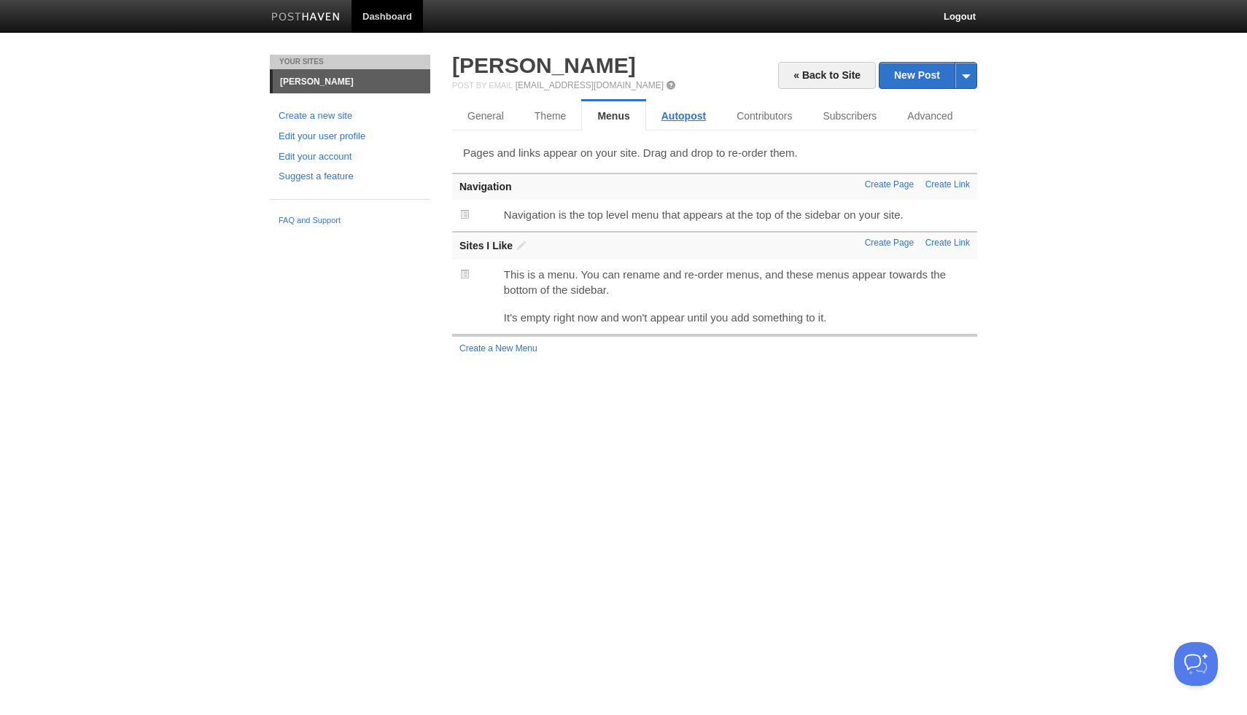
click at [664, 120] on link "Autopost" at bounding box center [683, 115] width 75 height 29
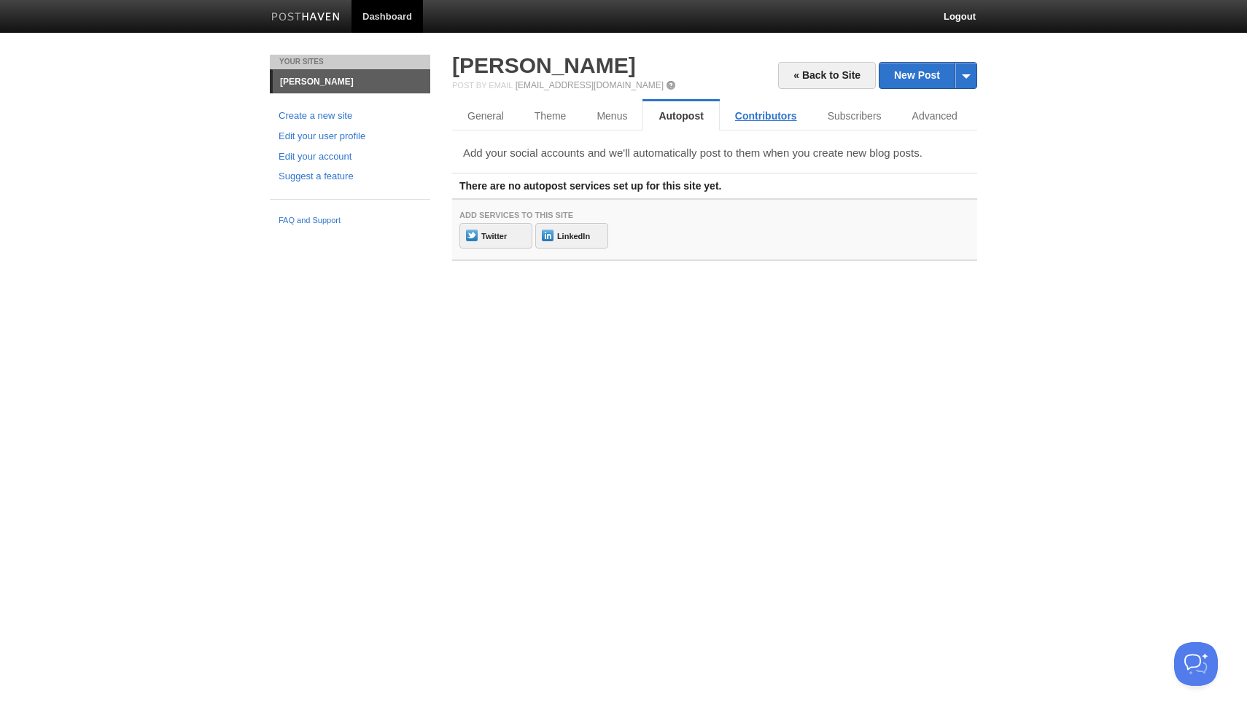
click at [752, 114] on link "Contributors" at bounding box center [766, 115] width 93 height 29
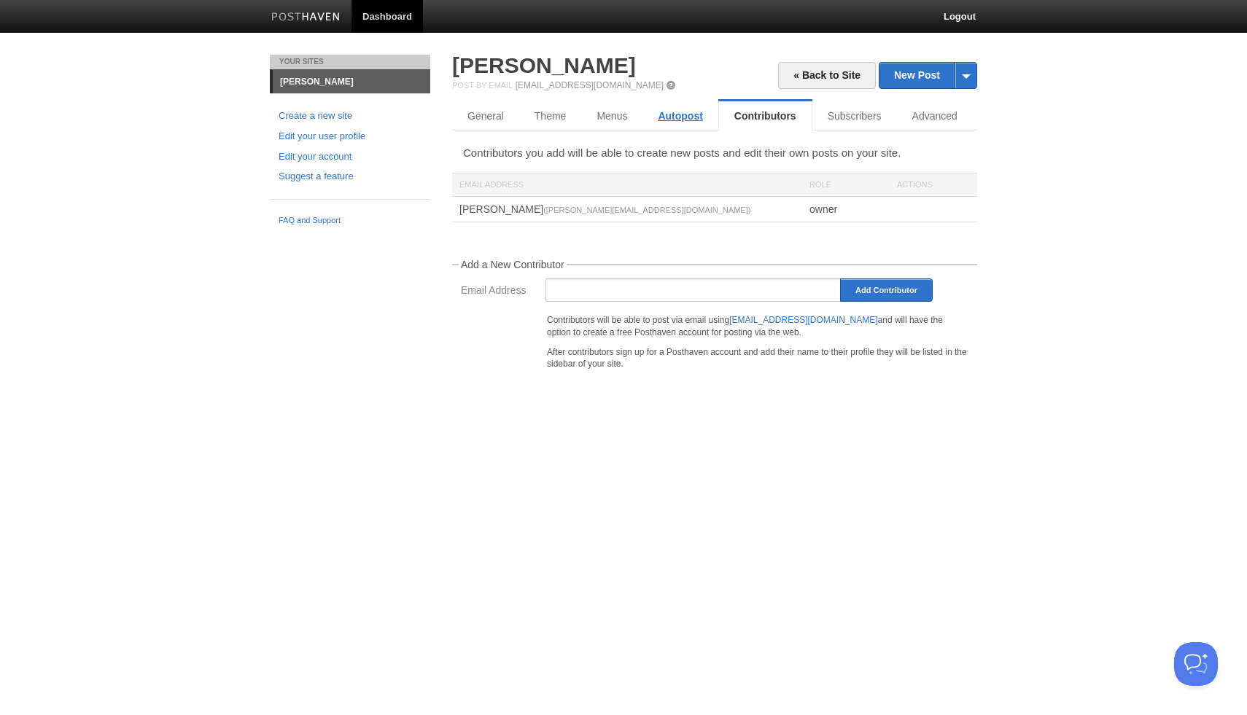
click at [682, 117] on link "Autopost" at bounding box center [679, 115] width 75 height 29
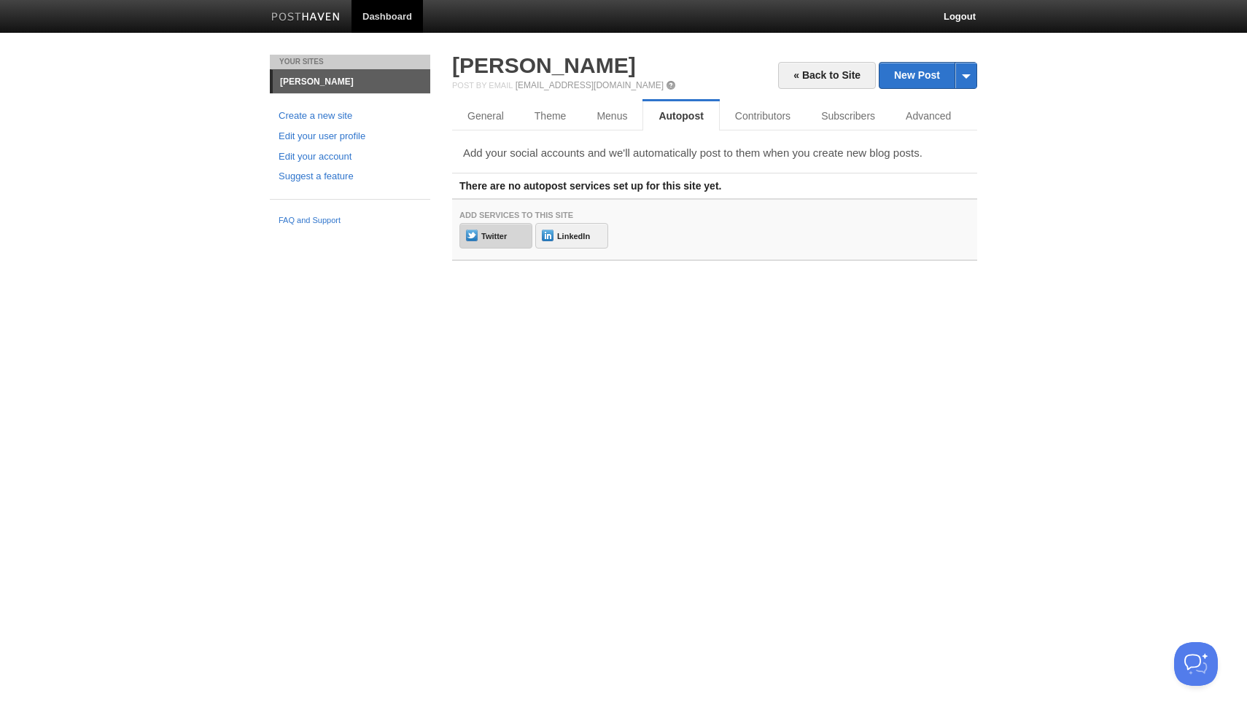
click at [468, 233] on img at bounding box center [472, 236] width 12 height 12
click at [550, 238] on img at bounding box center [548, 236] width 12 height 12
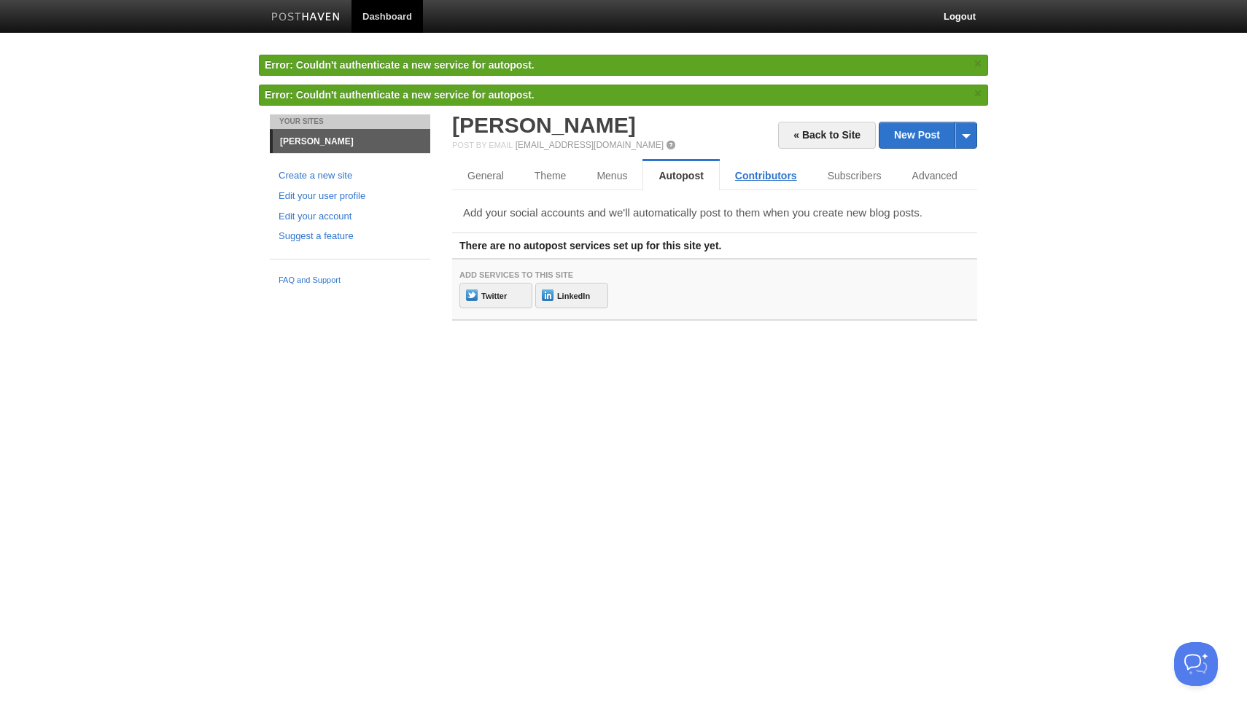
click at [736, 180] on link "Contributors" at bounding box center [766, 175] width 93 height 29
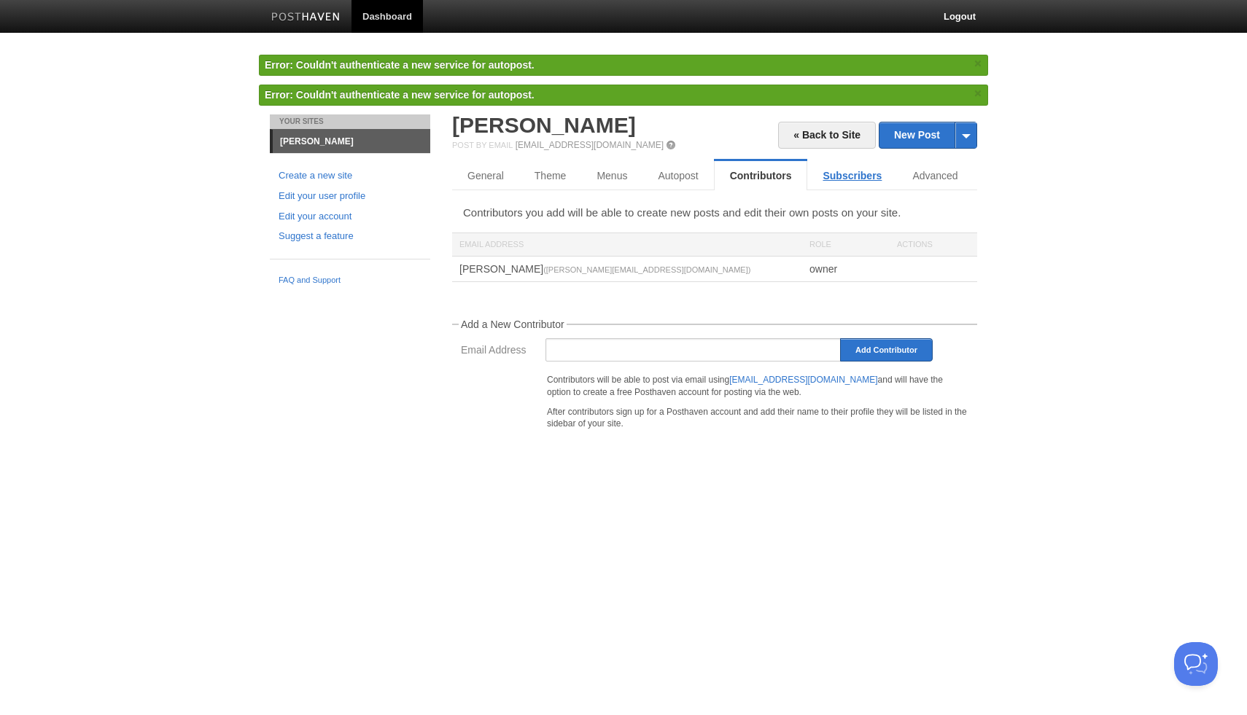
click at [827, 175] on link "Subscribers" at bounding box center [852, 175] width 90 height 29
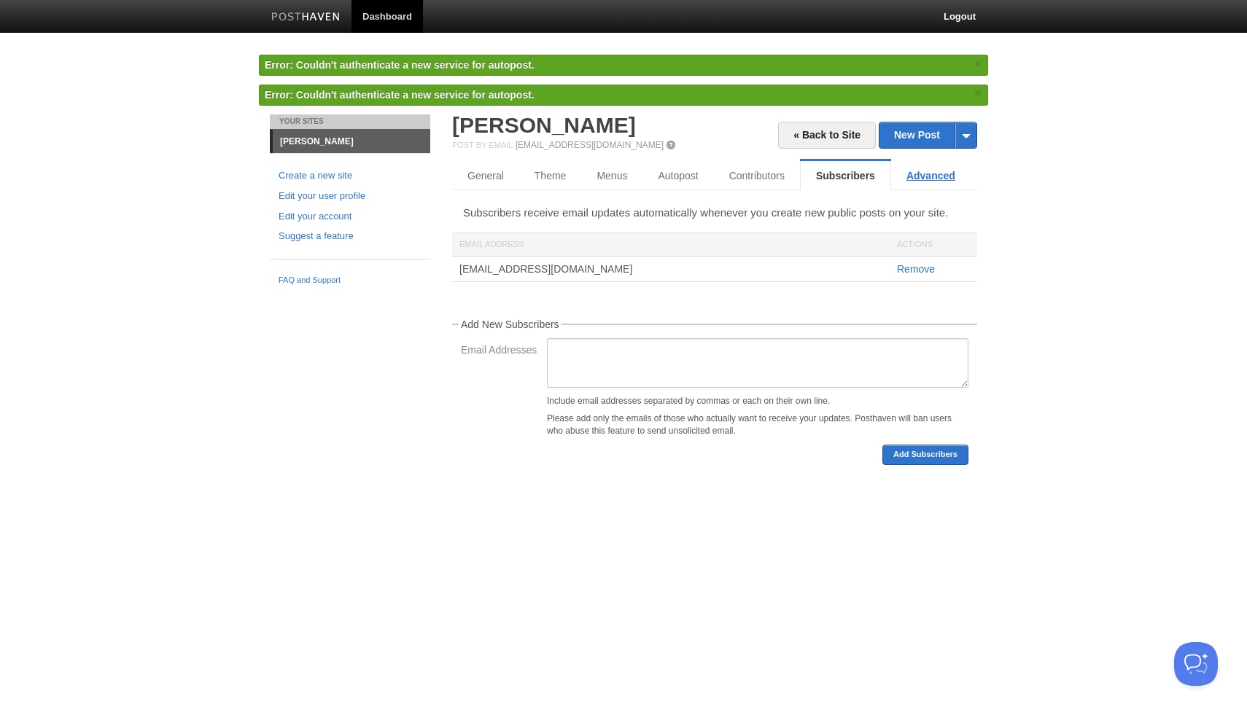
click at [906, 180] on link "Advanced" at bounding box center [930, 175] width 79 height 29
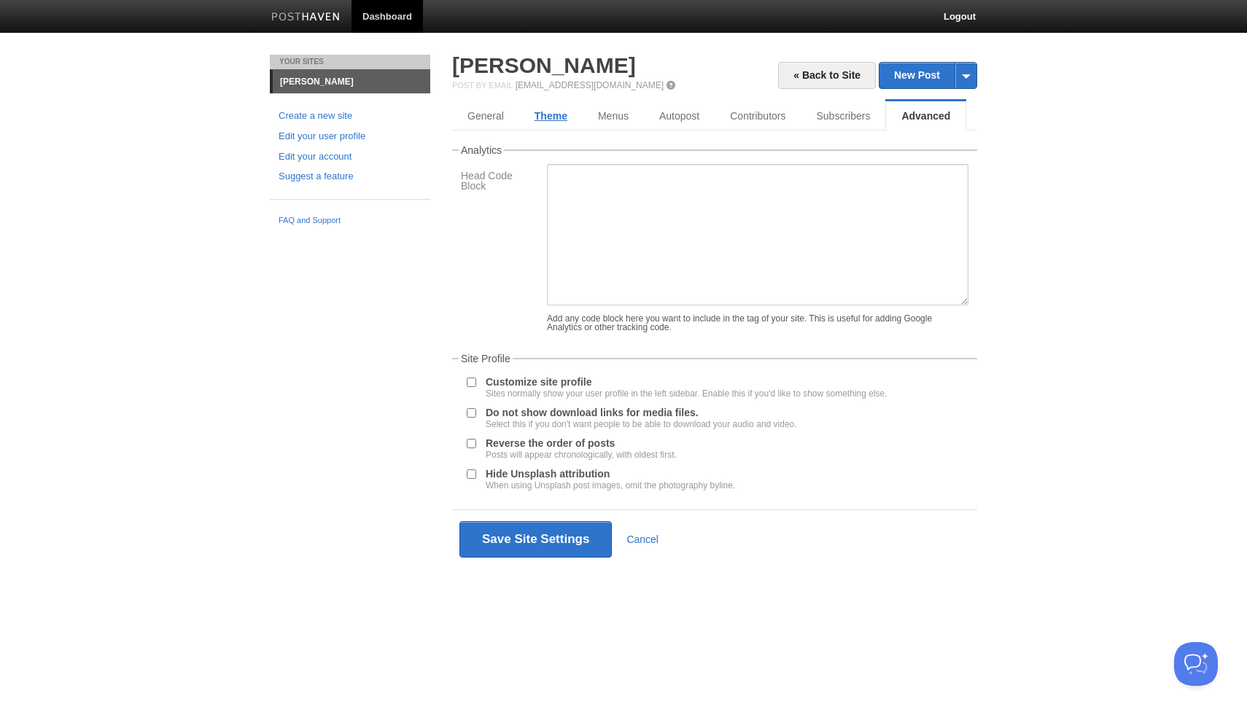
click at [564, 117] on link "Theme" at bounding box center [550, 115] width 63 height 29
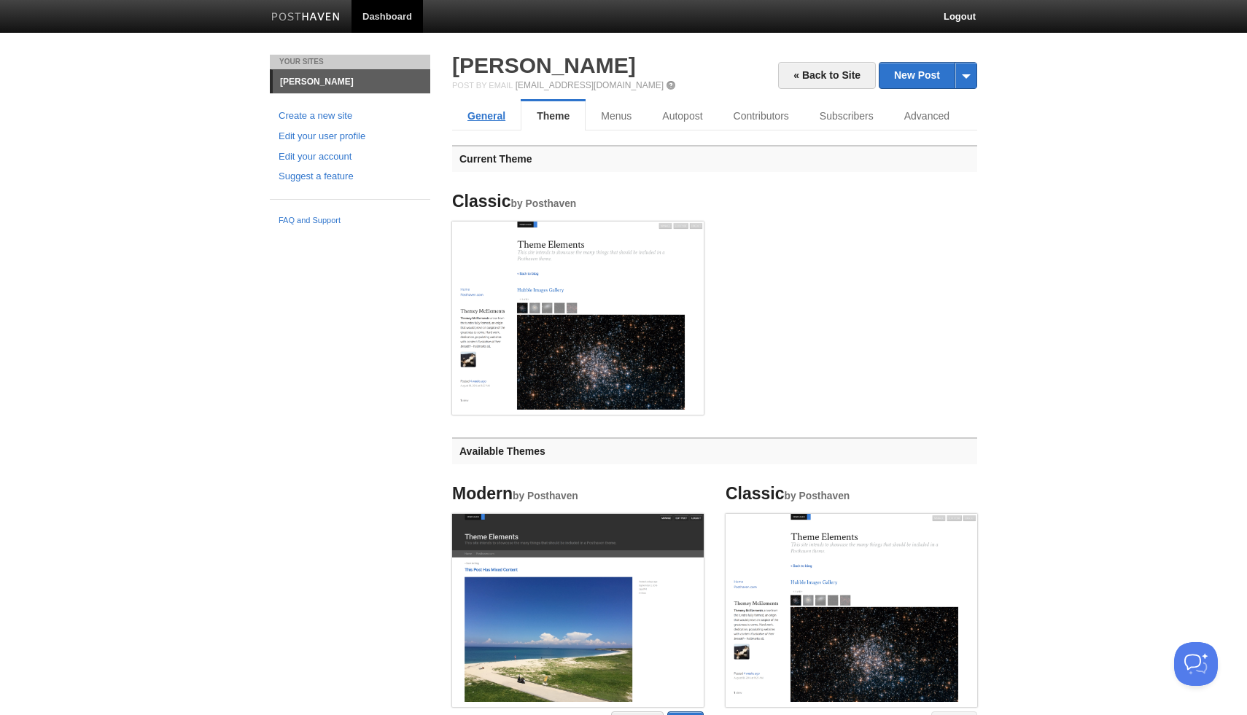
click at [508, 120] on link "General" at bounding box center [486, 115] width 69 height 29
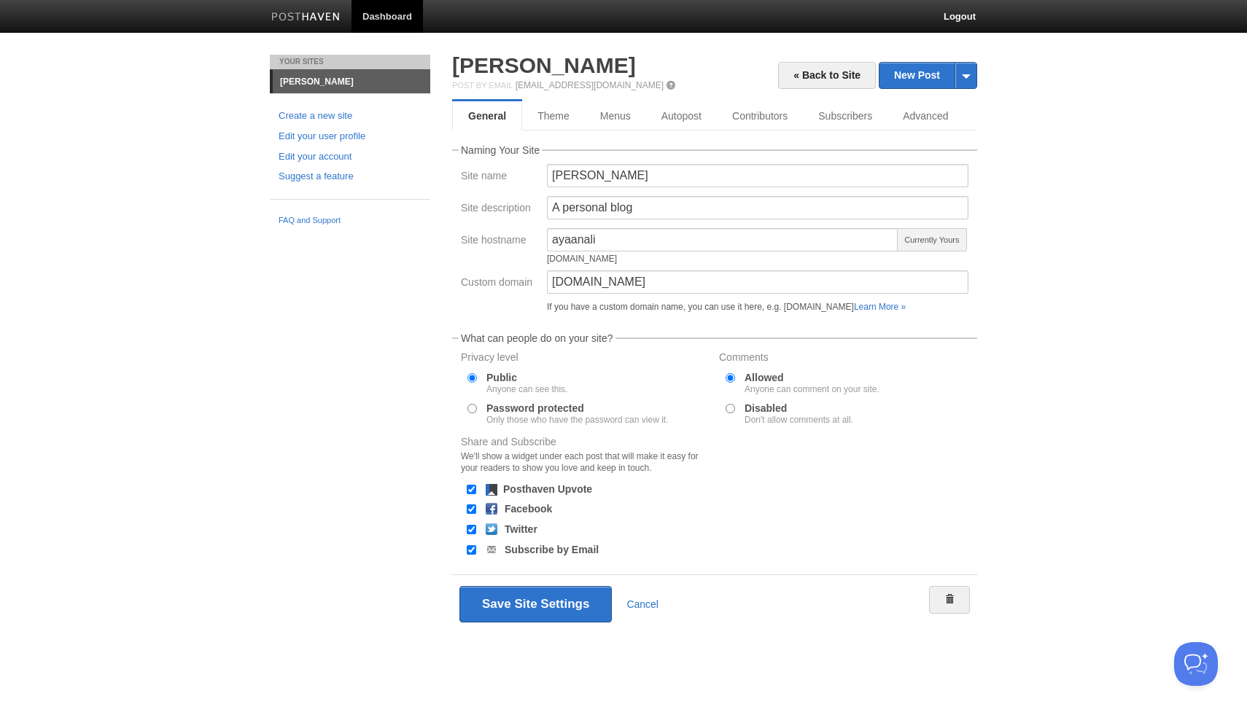
click at [615, 189] on div "[PERSON_NAME]" at bounding box center [757, 180] width 430 height 32
click at [470, 63] on link "[PERSON_NAME]" at bounding box center [544, 65] width 184 height 24
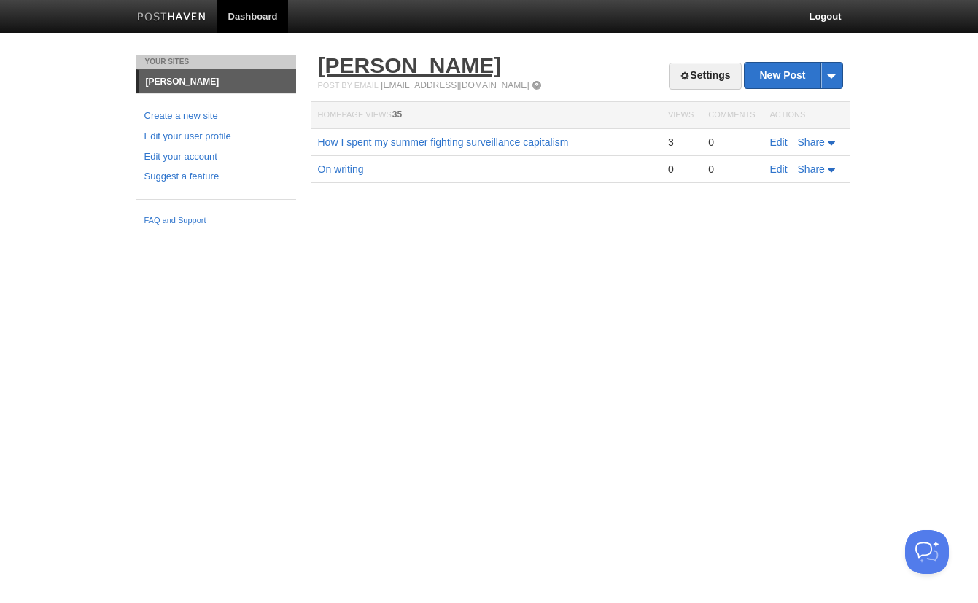
click at [356, 61] on link "[PERSON_NAME]" at bounding box center [410, 65] width 184 height 24
